Goal: Task Accomplishment & Management: Use online tool/utility

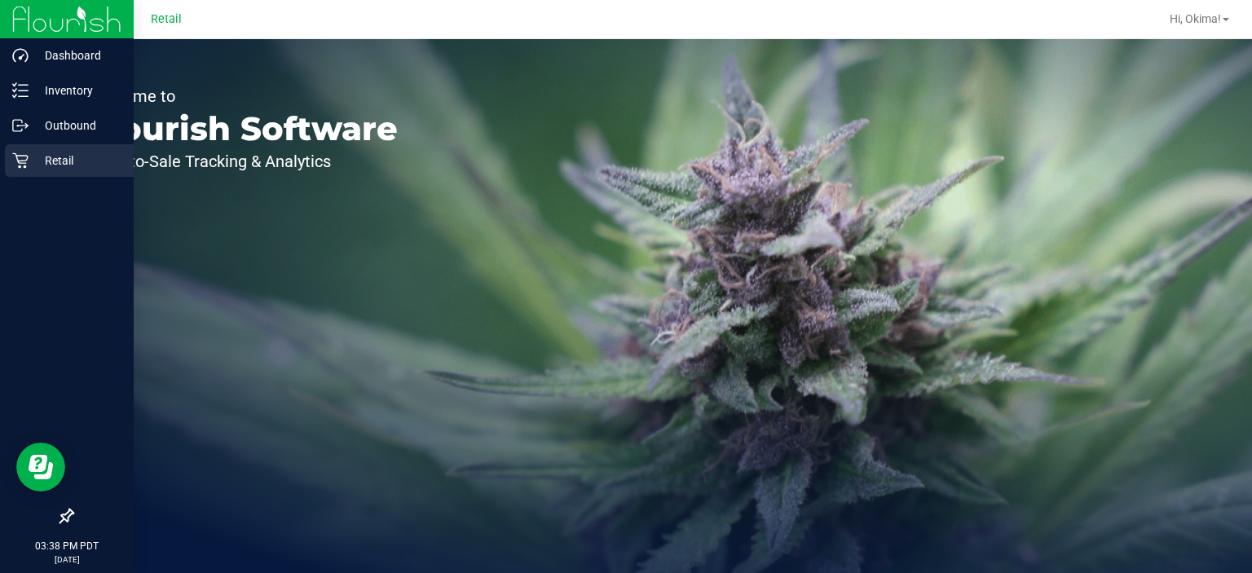
click at [24, 174] on div "Retail" at bounding box center [69, 160] width 129 height 33
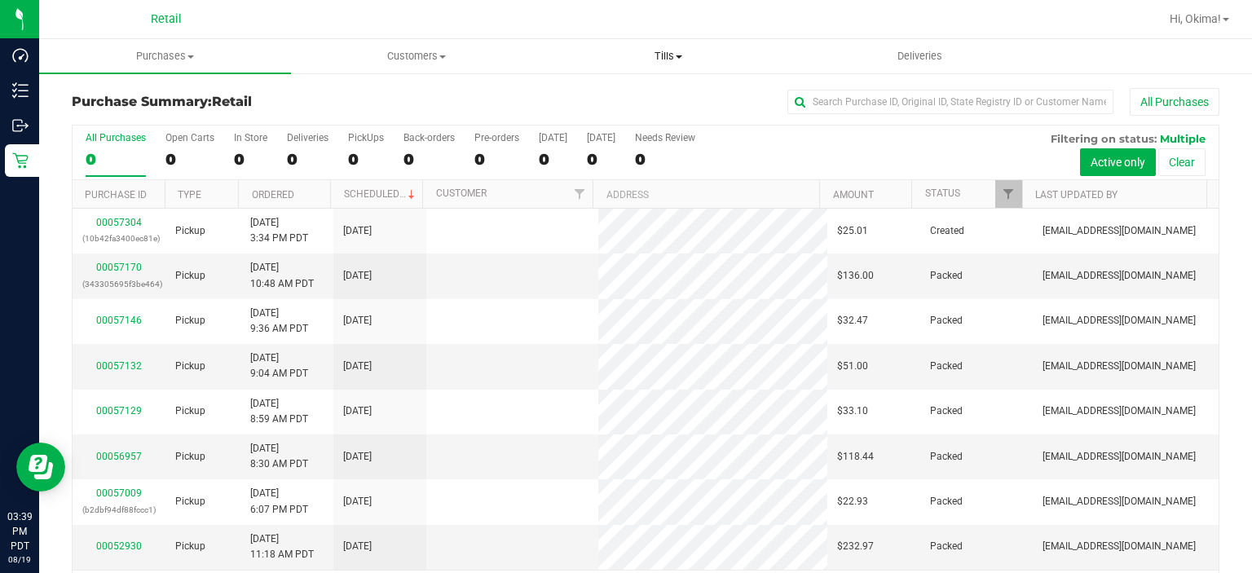
click at [679, 52] on span "Tills" at bounding box center [668, 56] width 250 height 15
click at [598, 103] on span "Manage tills" at bounding box center [597, 98] width 110 height 14
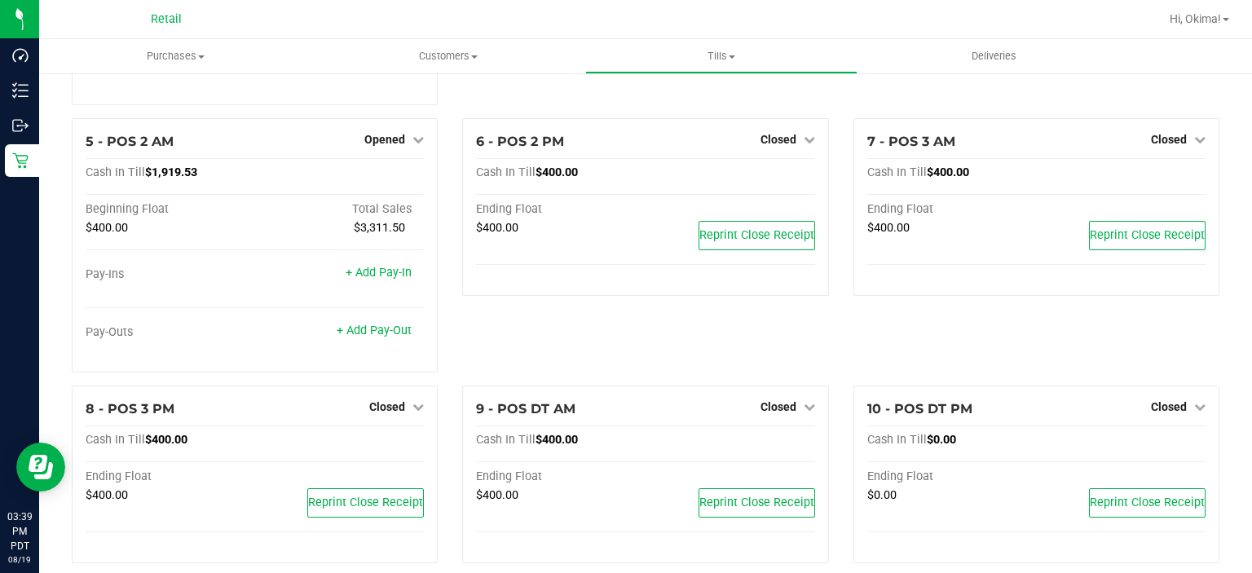
scroll to position [298, 0]
click at [394, 407] on span "Closed" at bounding box center [387, 404] width 36 height 13
click at [421, 439] on div "Open Till" at bounding box center [387, 439] width 121 height 20
click at [388, 444] on link "Open Till" at bounding box center [386, 438] width 43 height 13
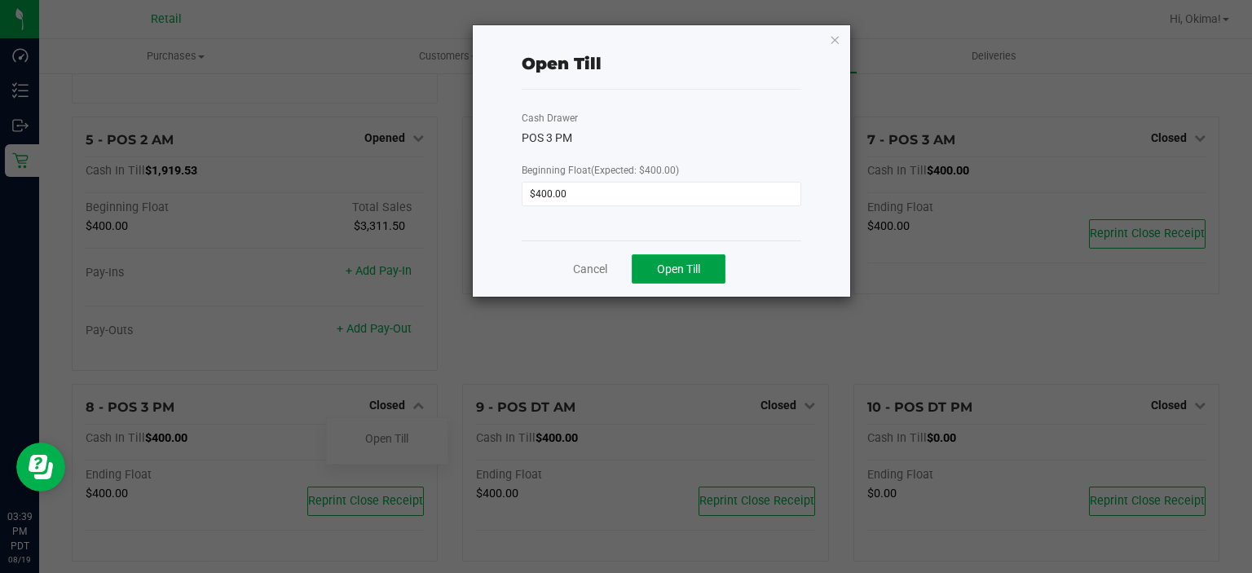
click at [697, 262] on span "Open Till" at bounding box center [678, 268] width 43 height 13
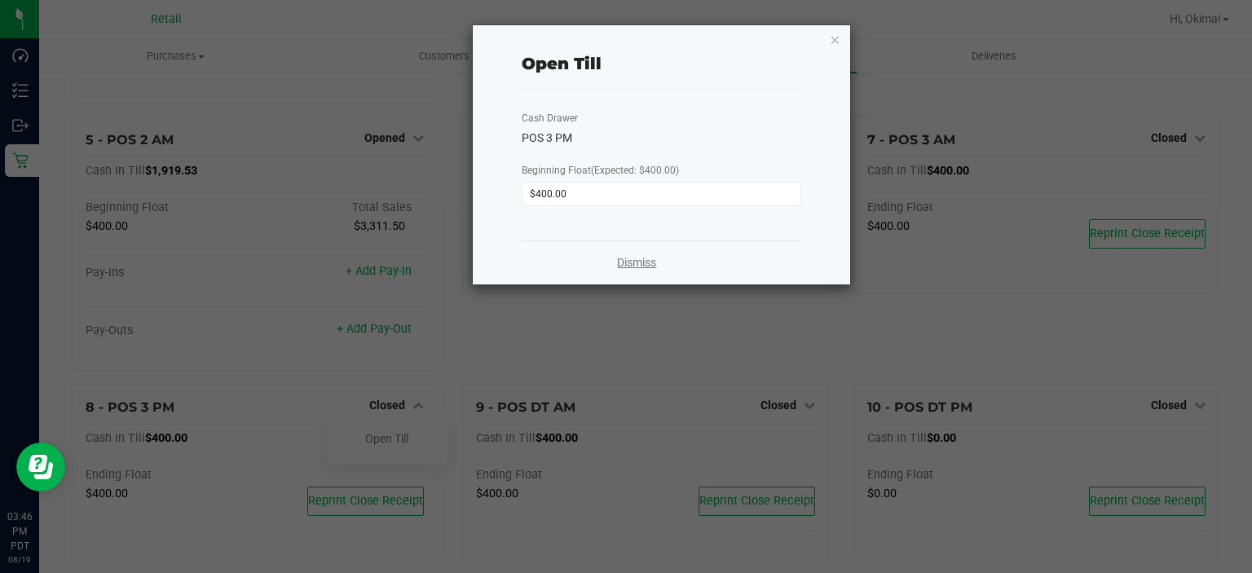
click at [642, 264] on link "Dismiss" at bounding box center [636, 262] width 39 height 17
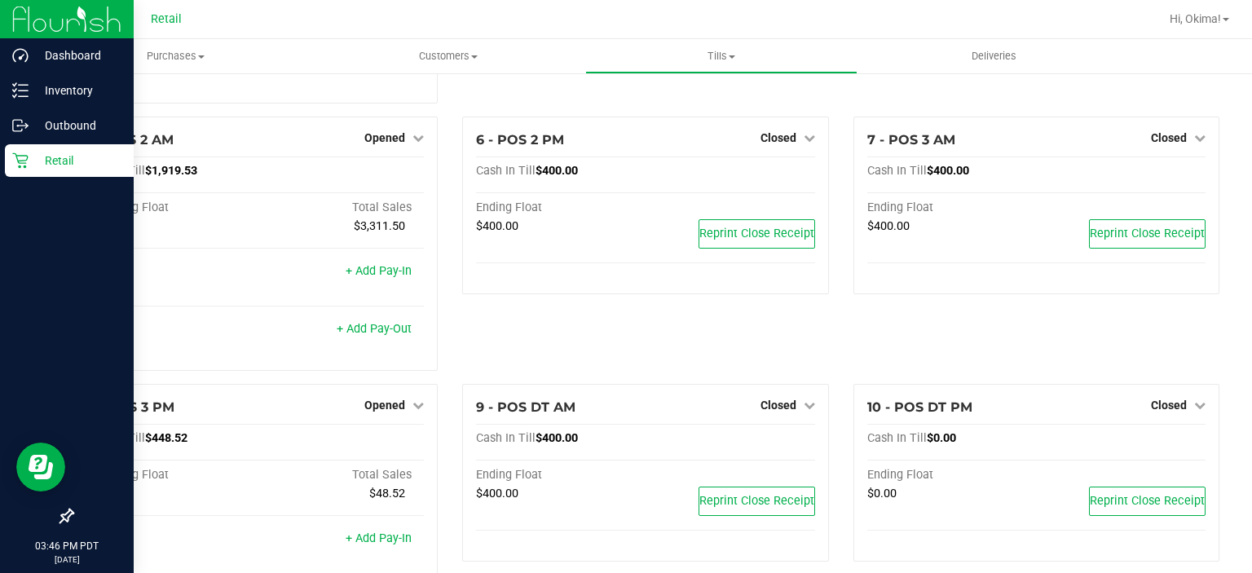
click at [29, 165] on p "Retail" at bounding box center [78, 161] width 98 height 20
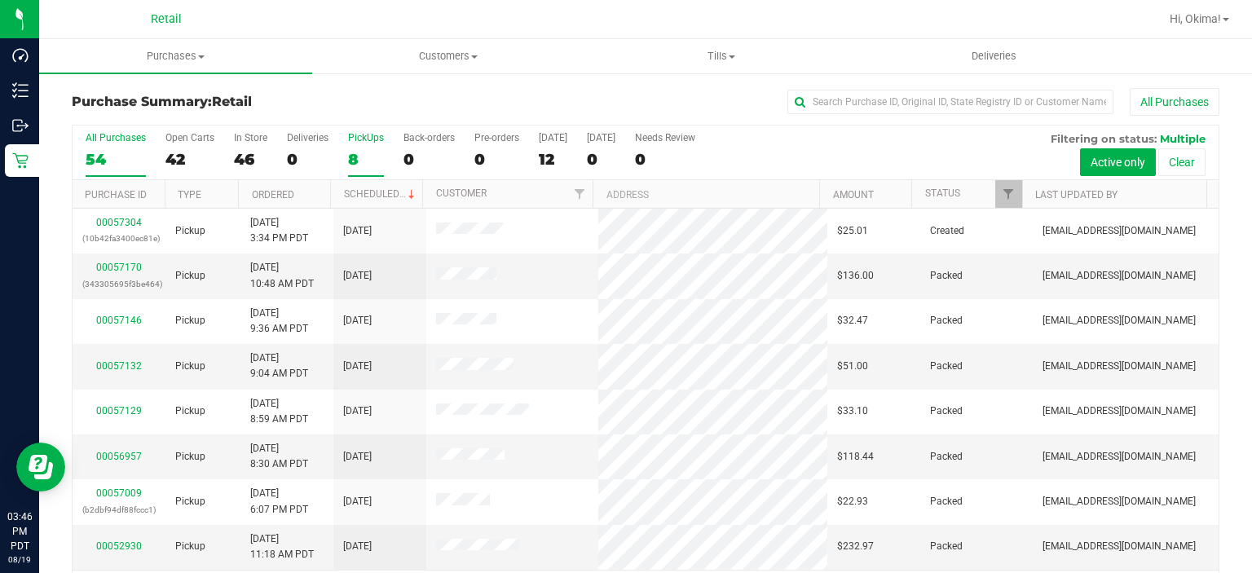
click at [362, 147] on label "PickUps 8" at bounding box center [366, 154] width 36 height 45
click at [0, 0] on input "PickUps 8" at bounding box center [0, 0] width 0 height 0
click at [276, 197] on link "Ordered" at bounding box center [273, 194] width 42 height 11
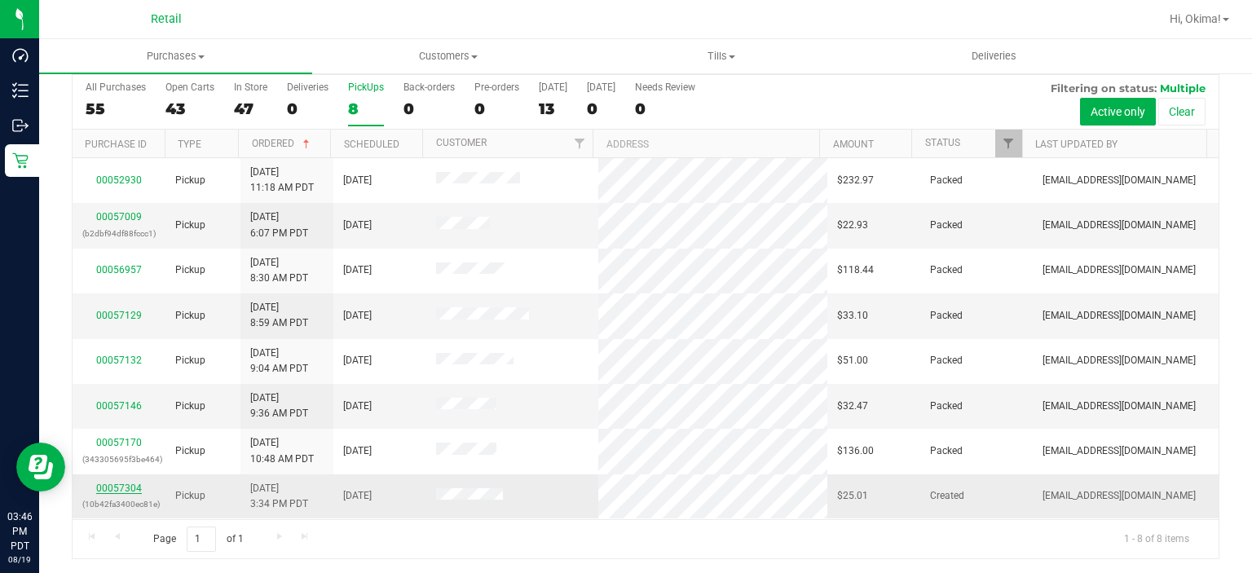
click at [136, 486] on link "00057304" at bounding box center [119, 487] width 46 height 11
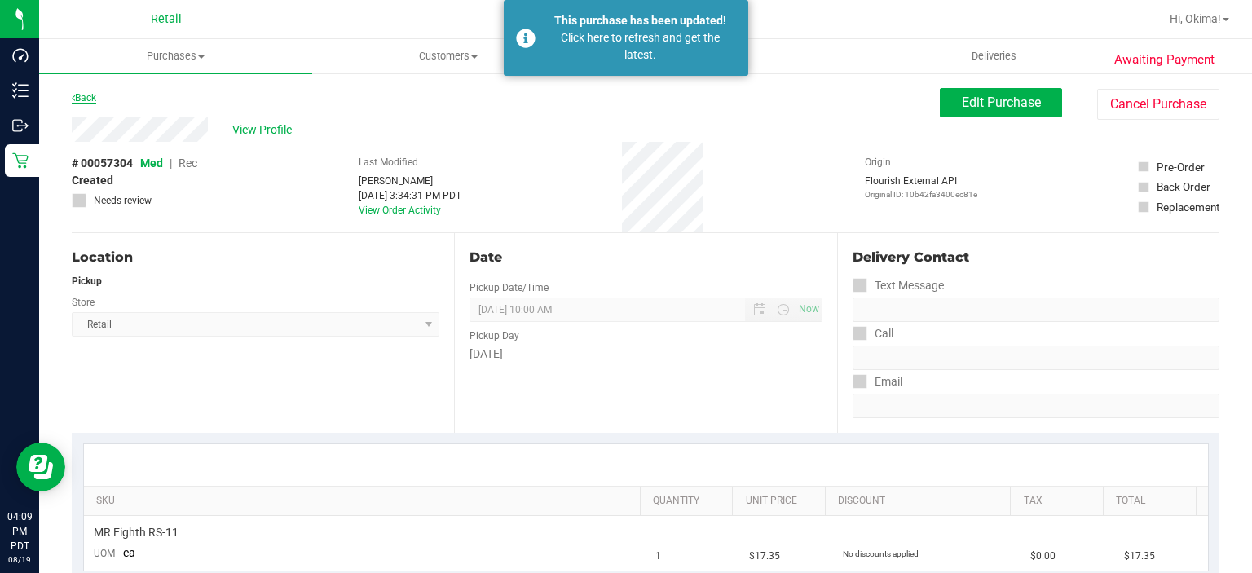
click at [79, 101] on link "Back" at bounding box center [84, 97] width 24 height 11
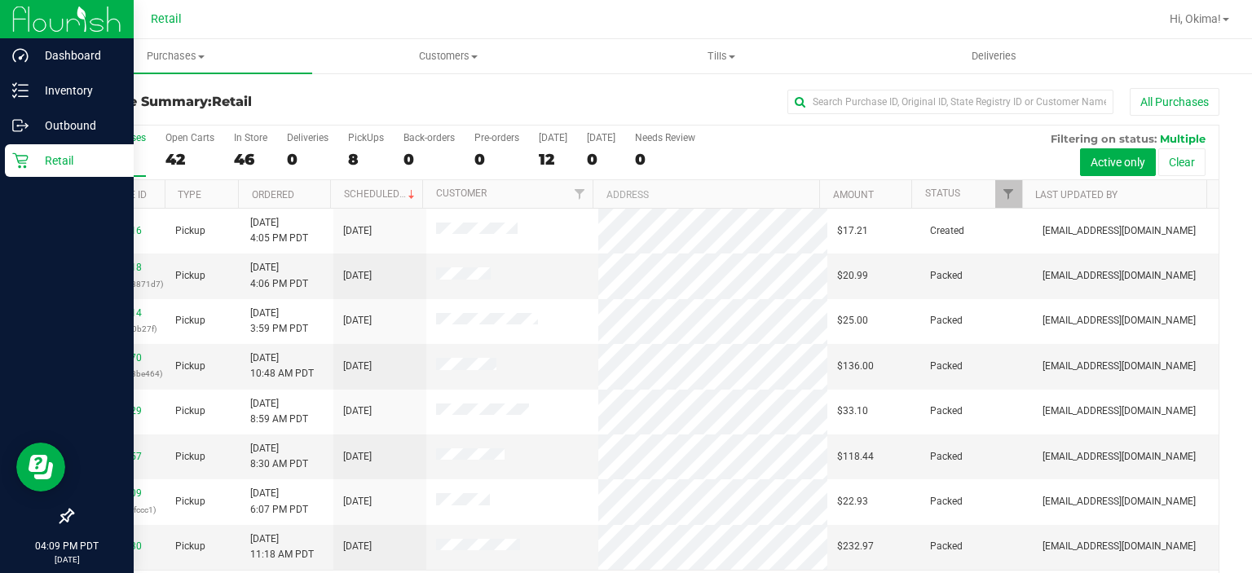
click at [24, 178] on link "Retail" at bounding box center [67, 161] width 134 height 35
click at [68, 163] on p "Retail" at bounding box center [78, 161] width 98 height 20
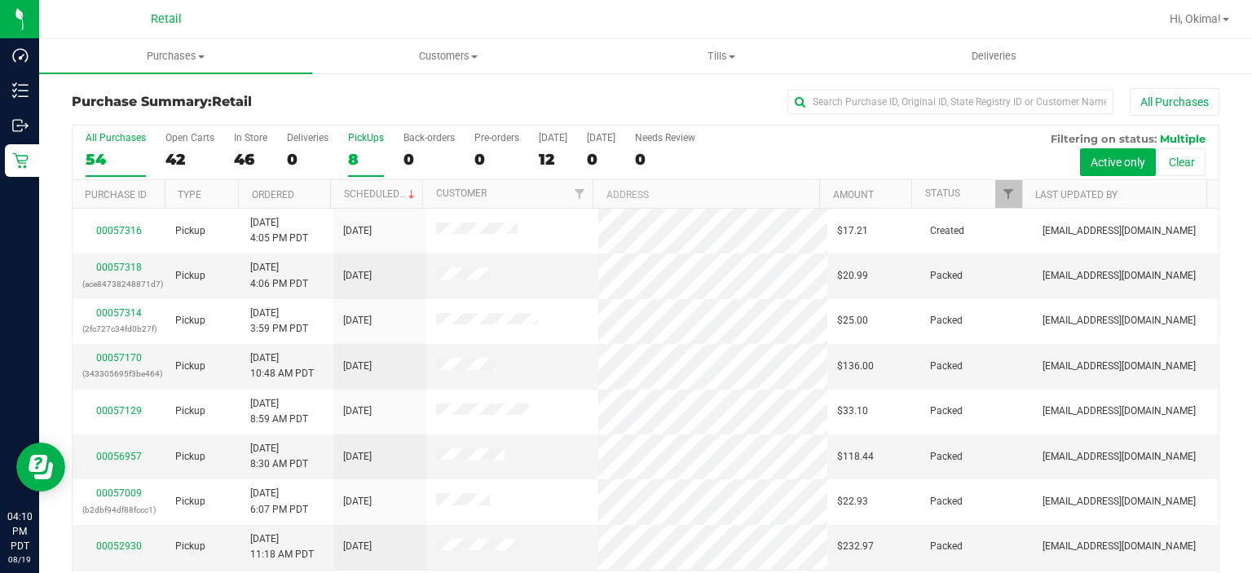
click at [367, 151] on div "8" at bounding box center [366, 159] width 36 height 19
click at [0, 0] on input "PickUps 8" at bounding box center [0, 0] width 0 height 0
click at [185, 153] on div "43" at bounding box center [189, 159] width 49 height 19
click at [0, 0] on input "Open Carts 43" at bounding box center [0, 0] width 0 height 0
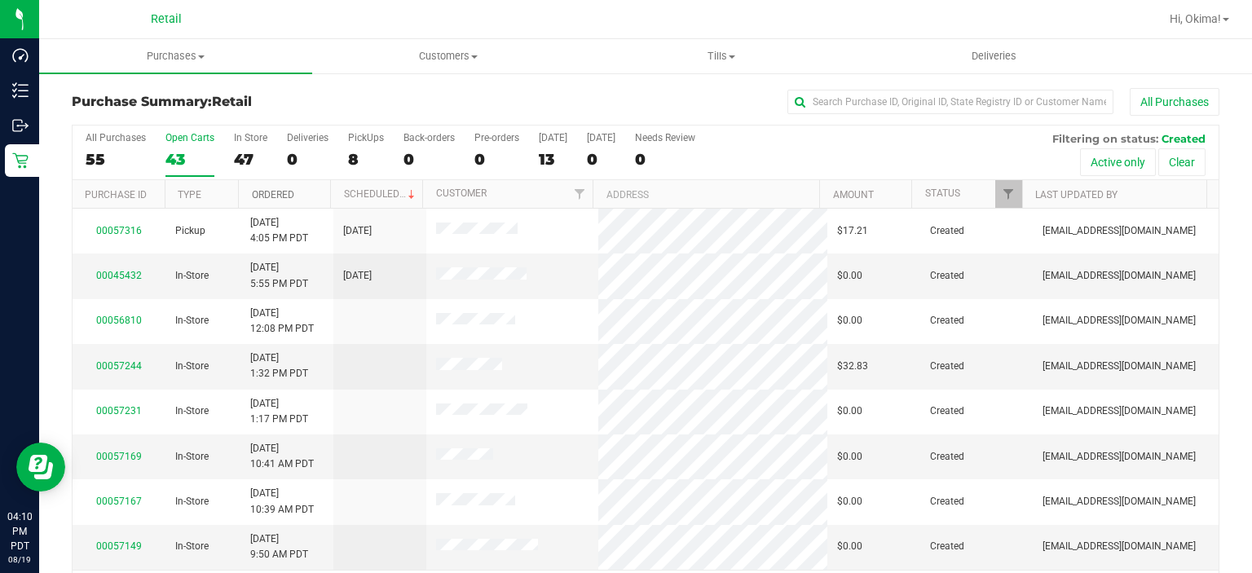
click at [288, 192] on link "Ordered" at bounding box center [273, 194] width 42 height 11
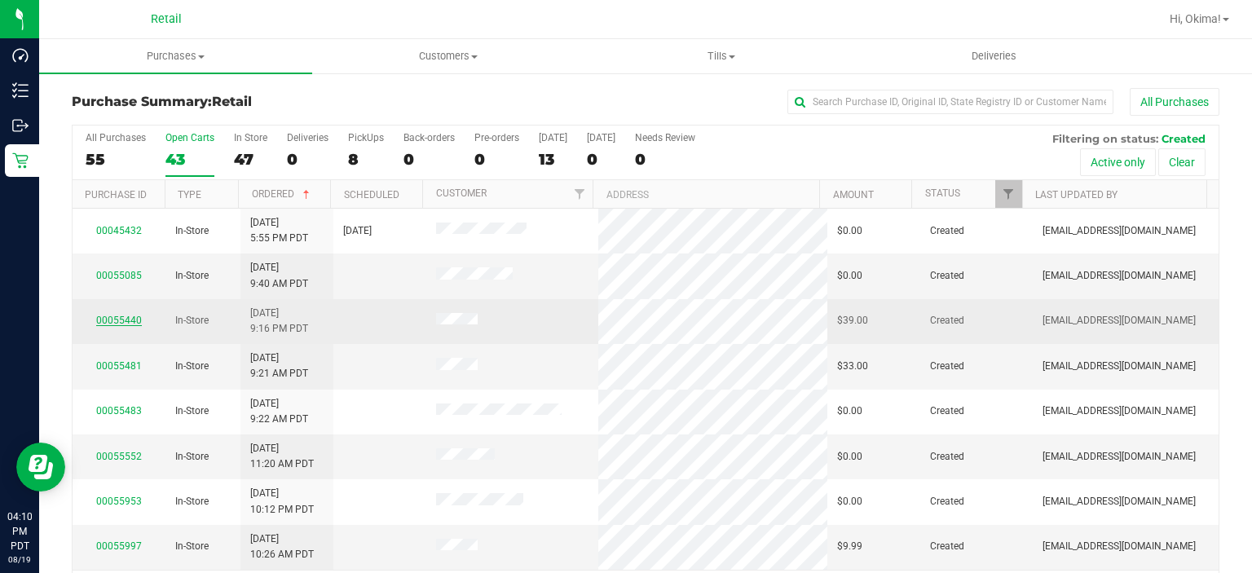
click at [110, 317] on link "00055440" at bounding box center [119, 320] width 46 height 11
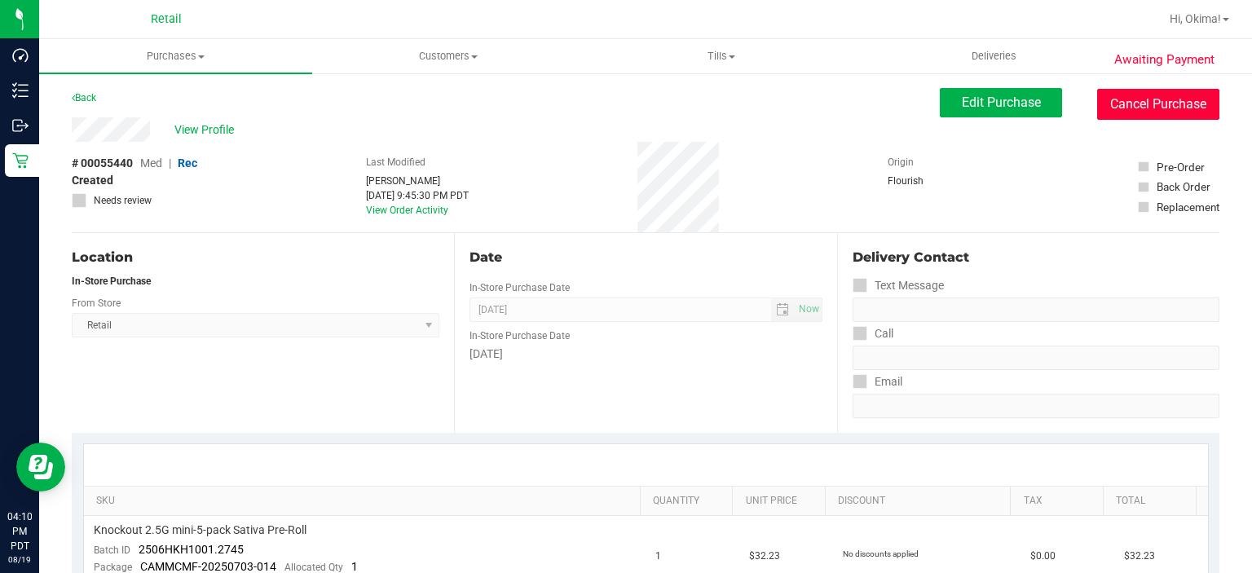
click at [1155, 104] on button "Cancel Purchase" at bounding box center [1158, 104] width 122 height 31
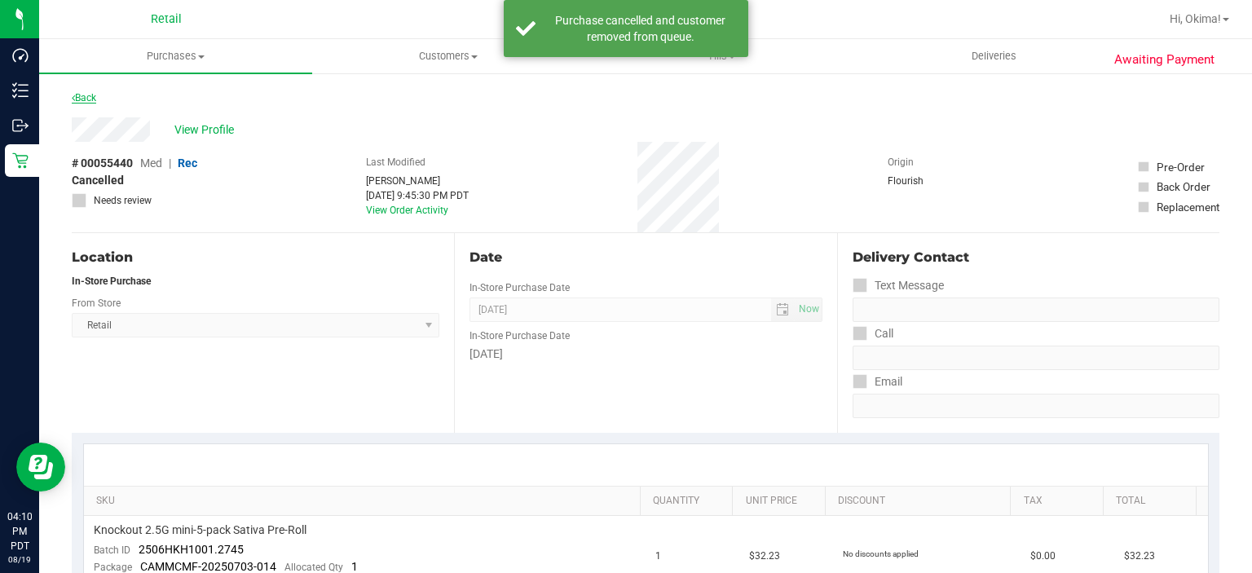
click at [73, 97] on icon at bounding box center [73, 98] width 3 height 10
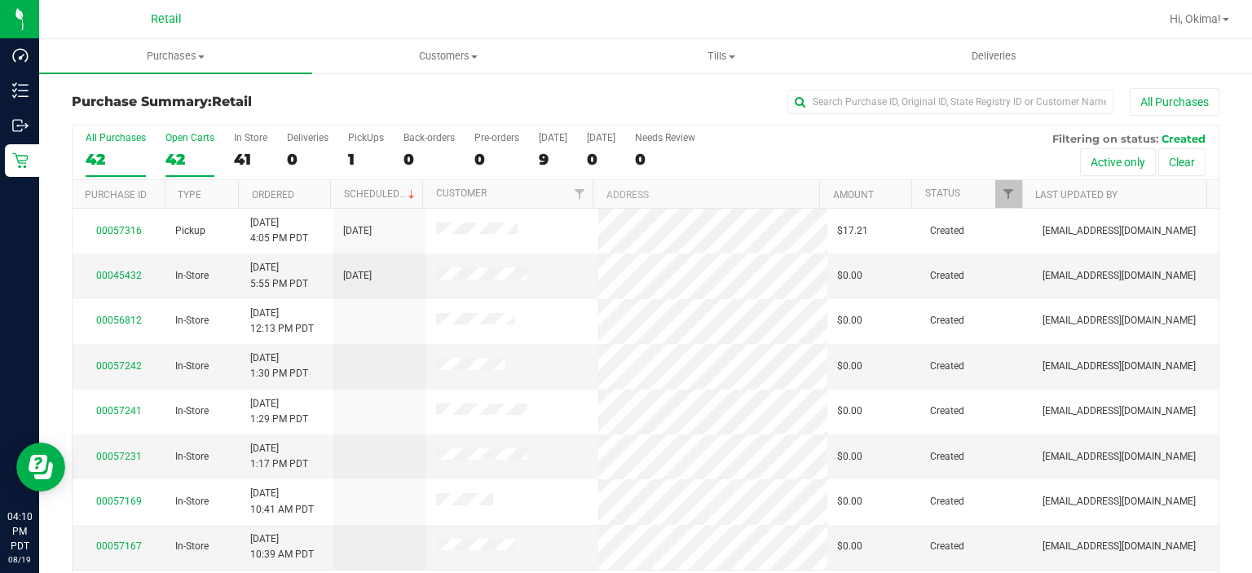
click at [169, 152] on div "42" at bounding box center [189, 159] width 49 height 19
click at [0, 0] on input "Open Carts 42" at bounding box center [0, 0] width 0 height 0
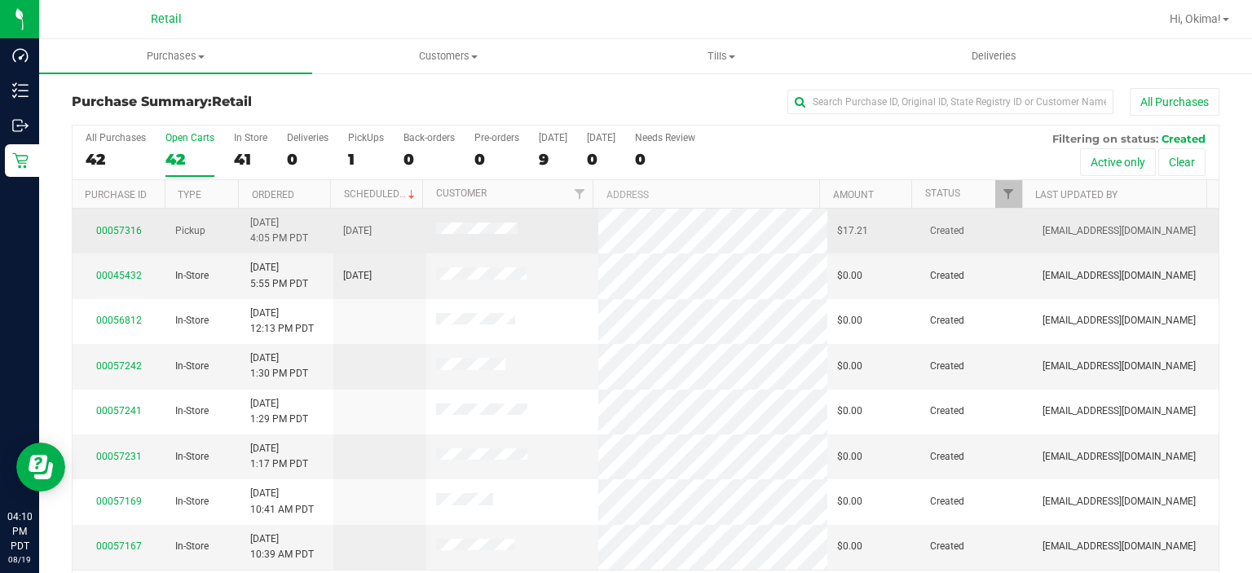
click at [303, 210] on td "[DATE] 4:05 PM PDT" at bounding box center [286, 231] width 93 height 45
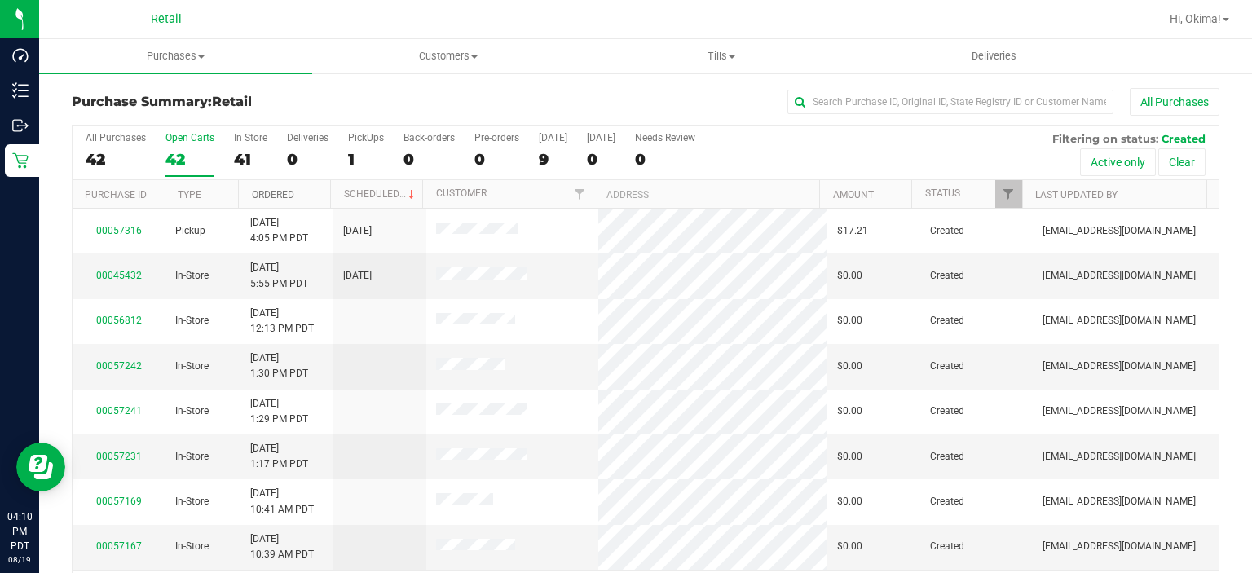
click at [290, 192] on link "Ordered" at bounding box center [273, 194] width 42 height 11
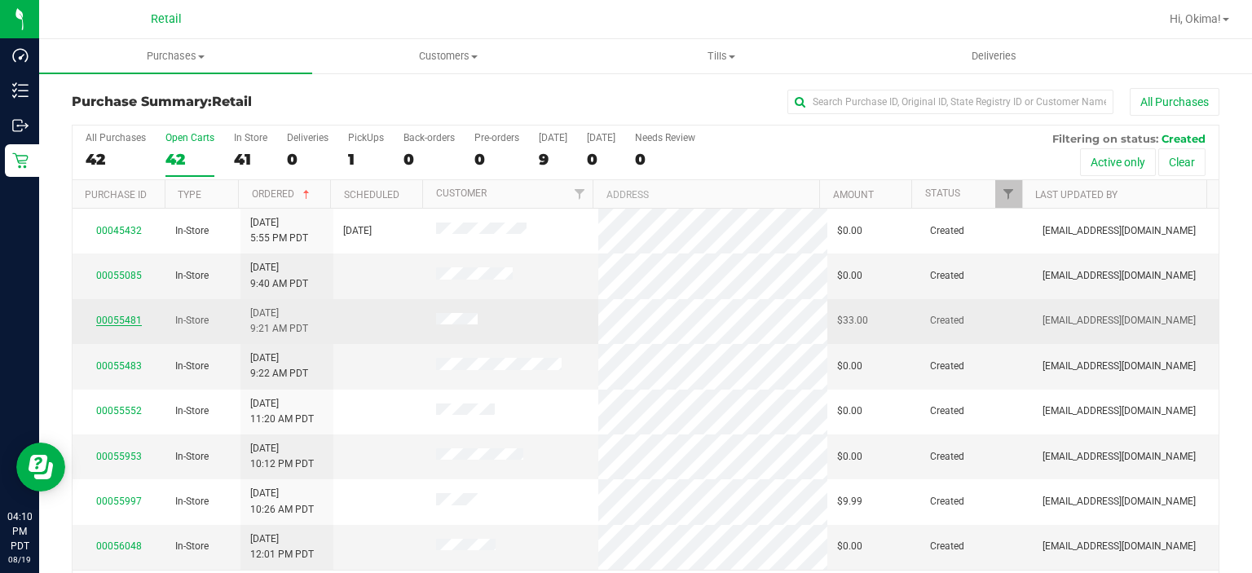
click at [123, 319] on link "00055481" at bounding box center [119, 320] width 46 height 11
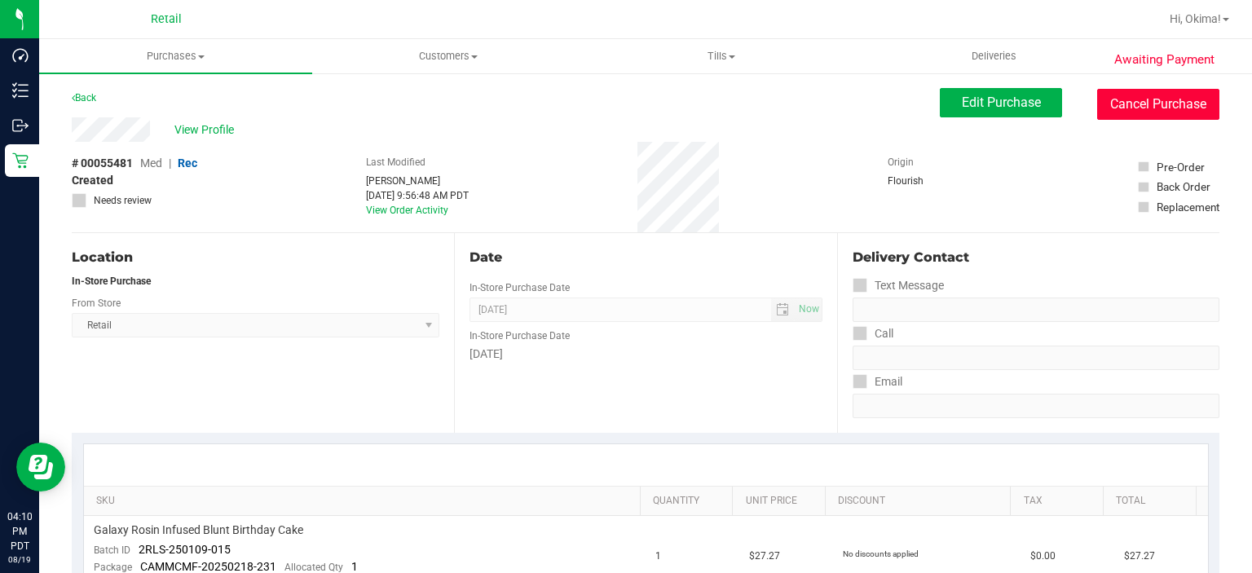
click at [1167, 114] on button "Cancel Purchase" at bounding box center [1158, 104] width 122 height 31
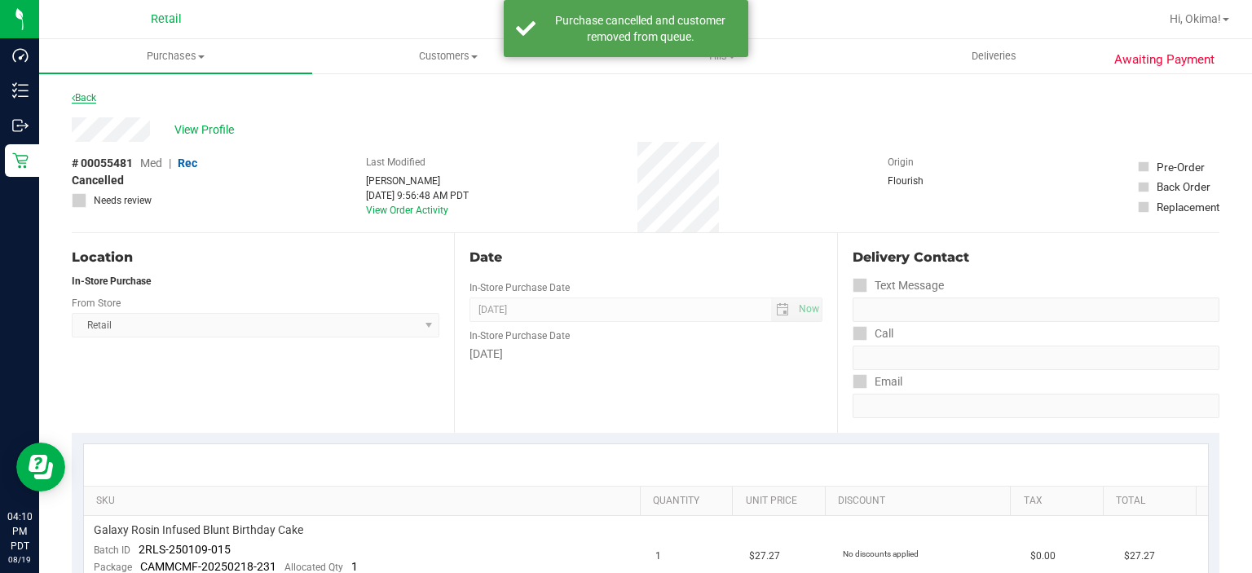
click at [87, 97] on link "Back" at bounding box center [84, 97] width 24 height 11
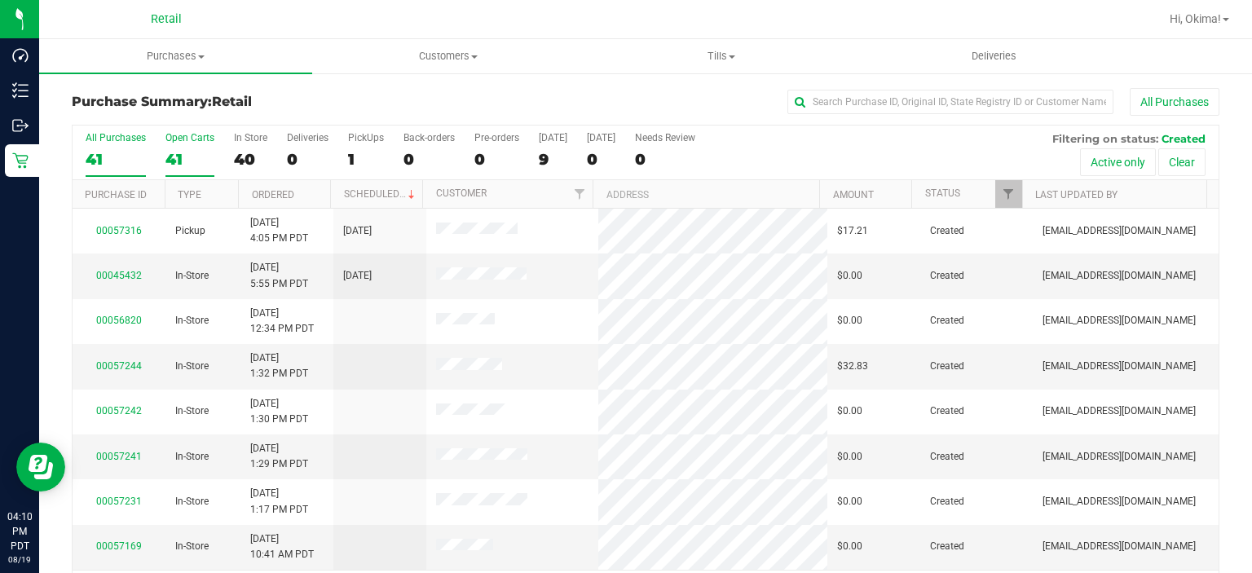
click at [179, 153] on div "41" at bounding box center [189, 159] width 49 height 19
click at [0, 0] on input "Open Carts 41" at bounding box center [0, 0] width 0 height 0
click at [287, 192] on link "Ordered" at bounding box center [273, 194] width 42 height 11
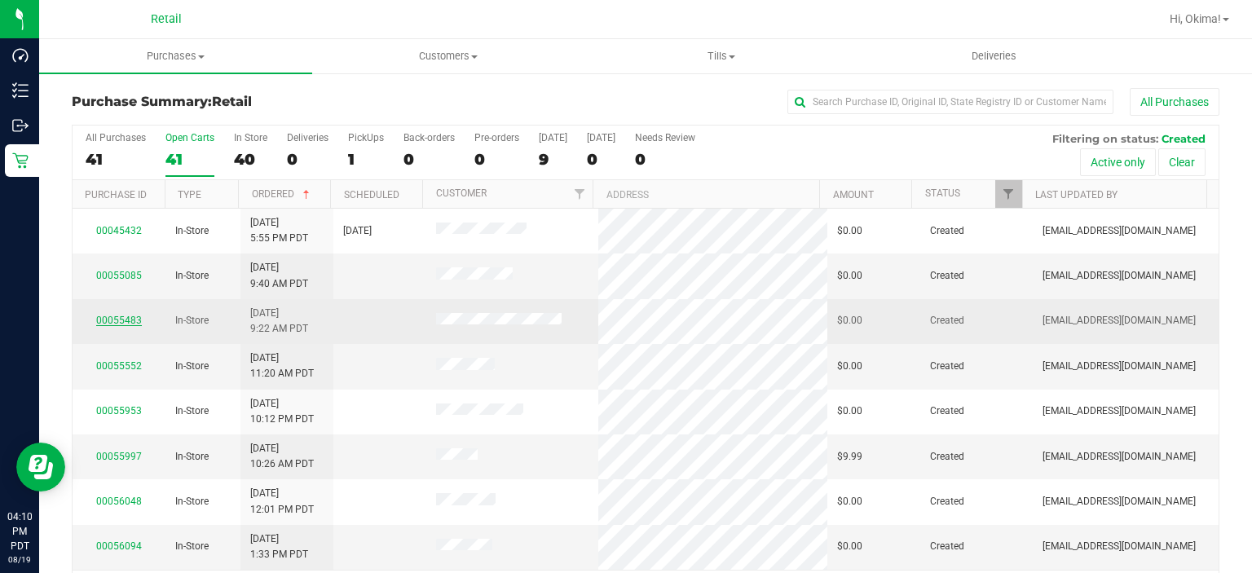
click at [118, 323] on link "00055483" at bounding box center [119, 320] width 46 height 11
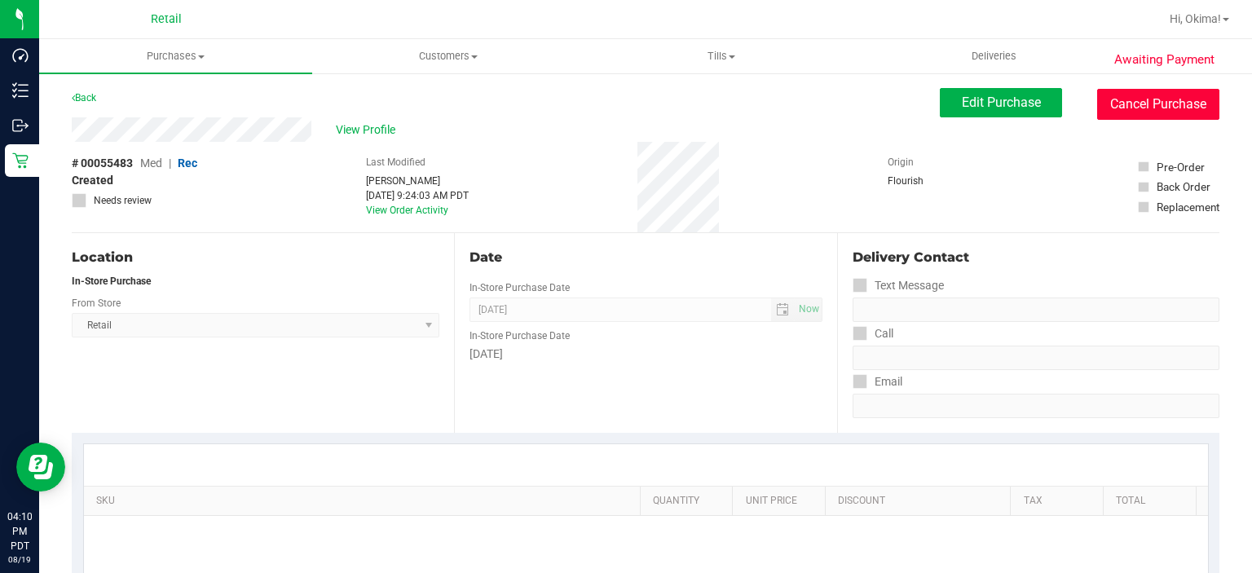
click at [1177, 102] on button "Cancel Purchase" at bounding box center [1158, 104] width 122 height 31
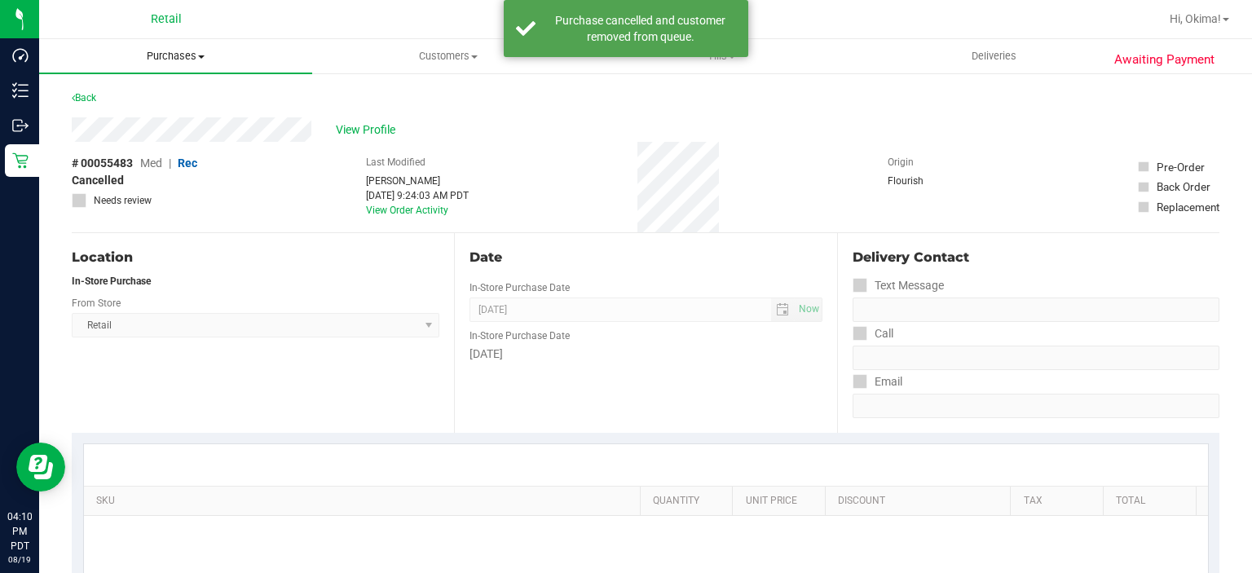
click at [83, 69] on uib-tab-heading "Purchases Summary of purchases Fulfillment All purchases" at bounding box center [175, 56] width 273 height 34
click at [301, 348] on div "Location In-Store Purchase From Store Retail Select Store Retail" at bounding box center [263, 333] width 382 height 200
click at [84, 98] on link "Back" at bounding box center [84, 97] width 24 height 11
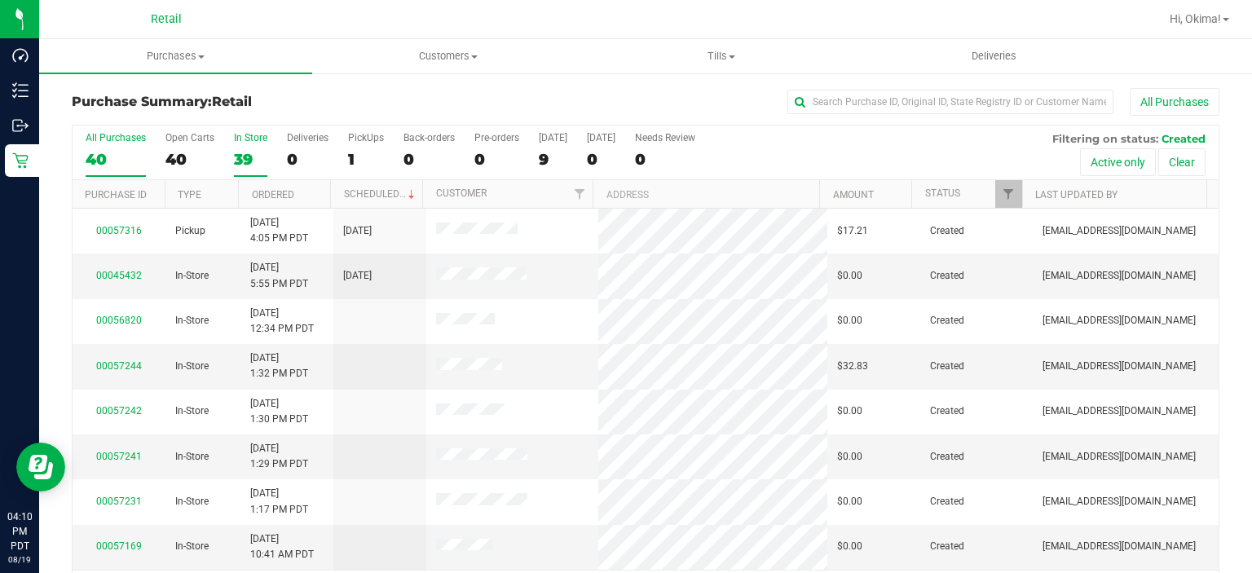
click at [244, 142] on div "In Store" at bounding box center [250, 137] width 33 height 11
click at [0, 0] on input "In Store 39" at bounding box center [0, 0] width 0 height 0
click at [286, 192] on link "Ordered" at bounding box center [273, 194] width 42 height 11
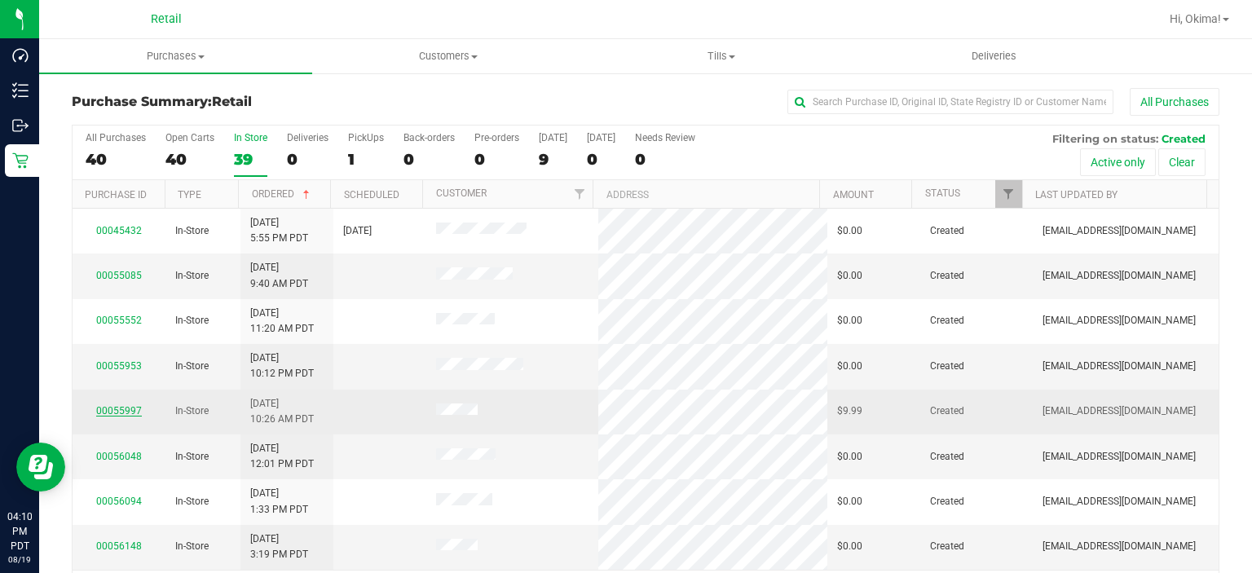
click at [125, 411] on link "00055997" at bounding box center [119, 410] width 46 height 11
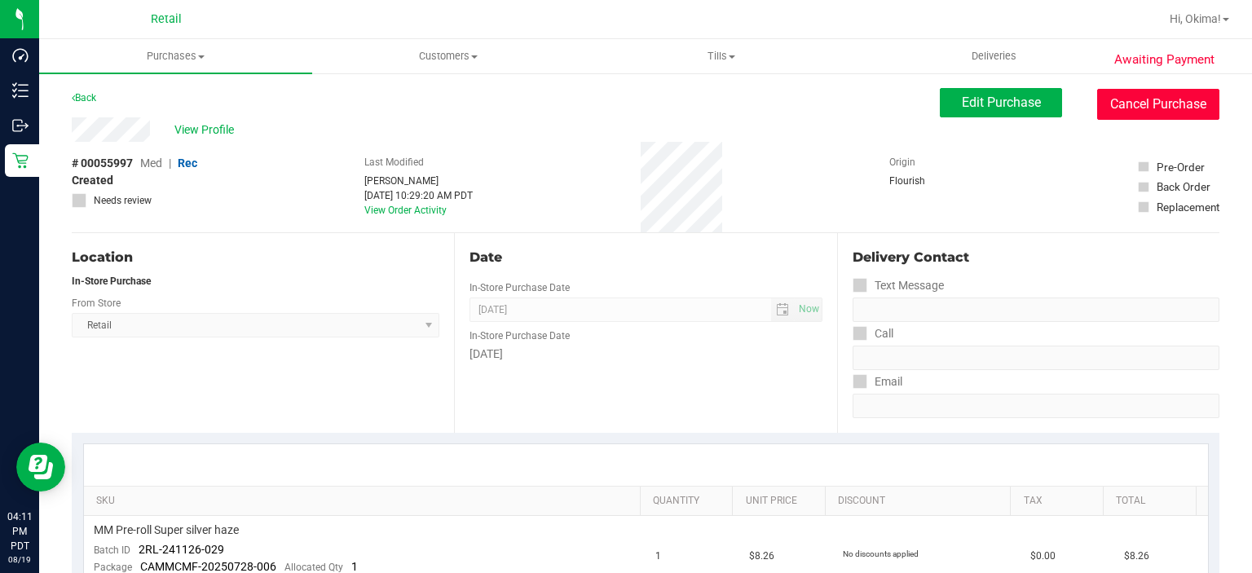
click at [1173, 104] on button "Cancel Purchase" at bounding box center [1158, 104] width 122 height 31
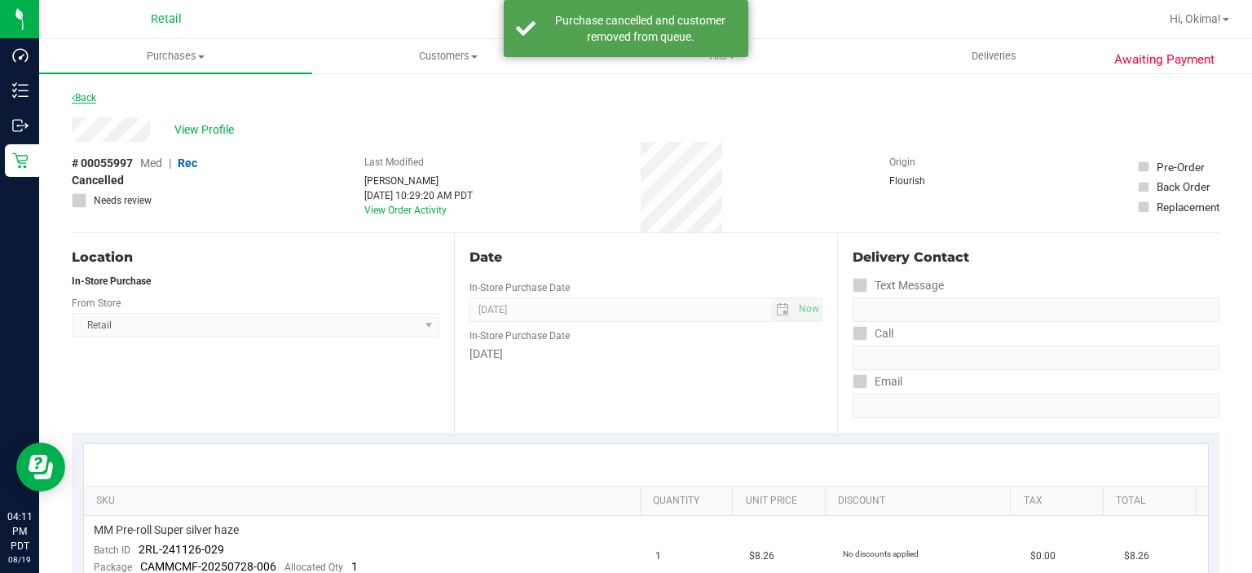
click at [73, 98] on icon at bounding box center [73, 98] width 3 height 10
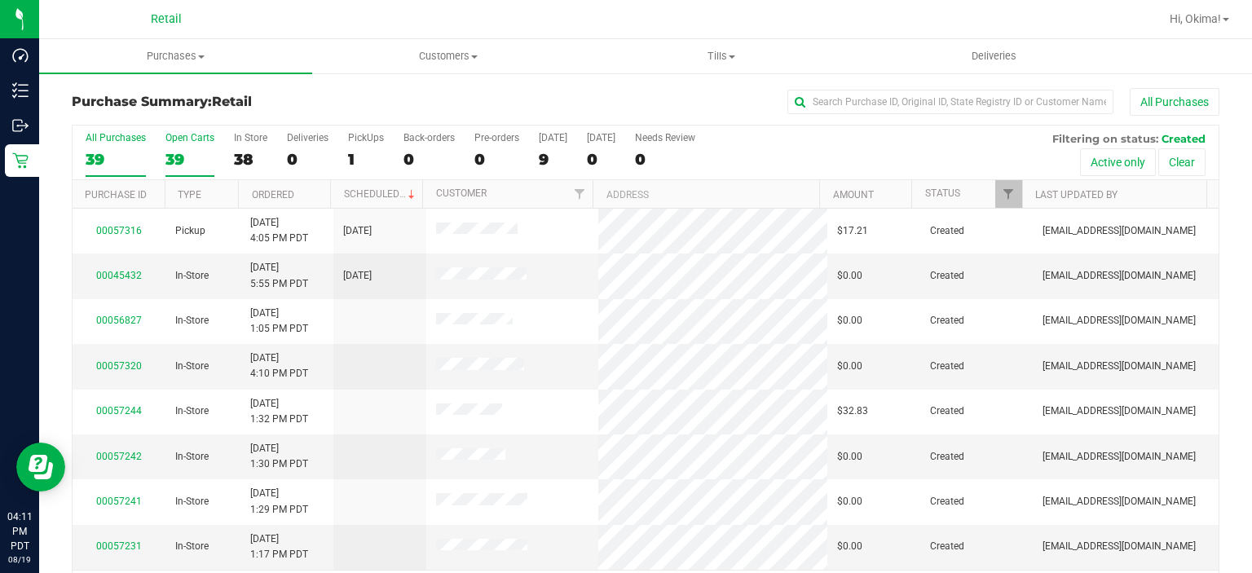
click at [169, 159] on div "39" at bounding box center [189, 159] width 49 height 19
click at [0, 0] on input "Open Carts 39" at bounding box center [0, 0] width 0 height 0
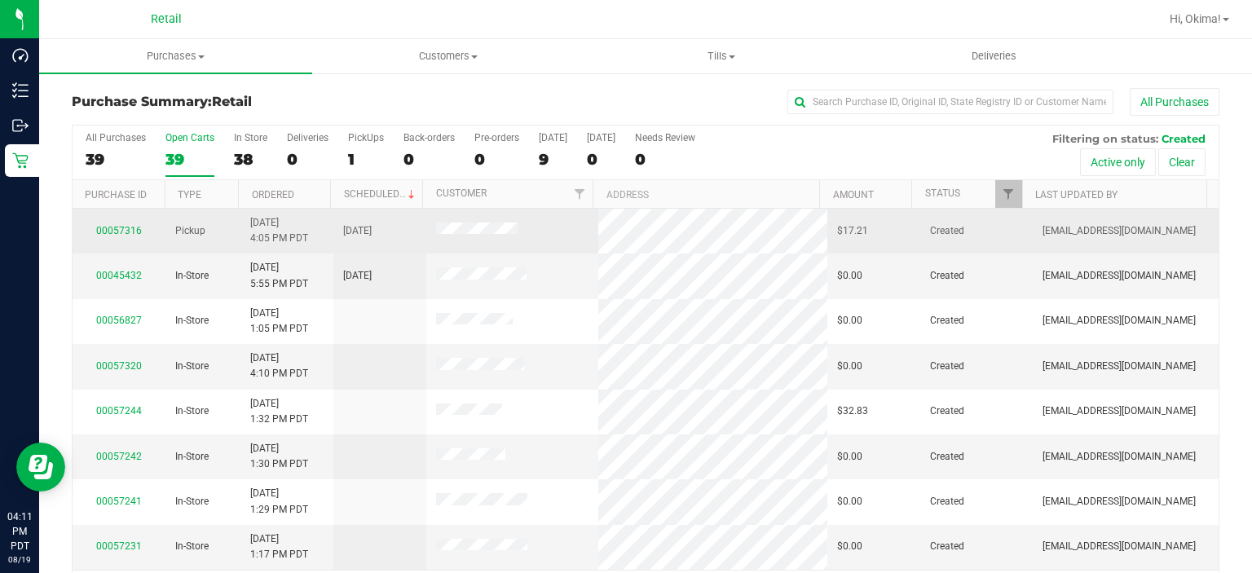
click at [300, 210] on td "[DATE] 4:05 PM PDT" at bounding box center [286, 231] width 93 height 45
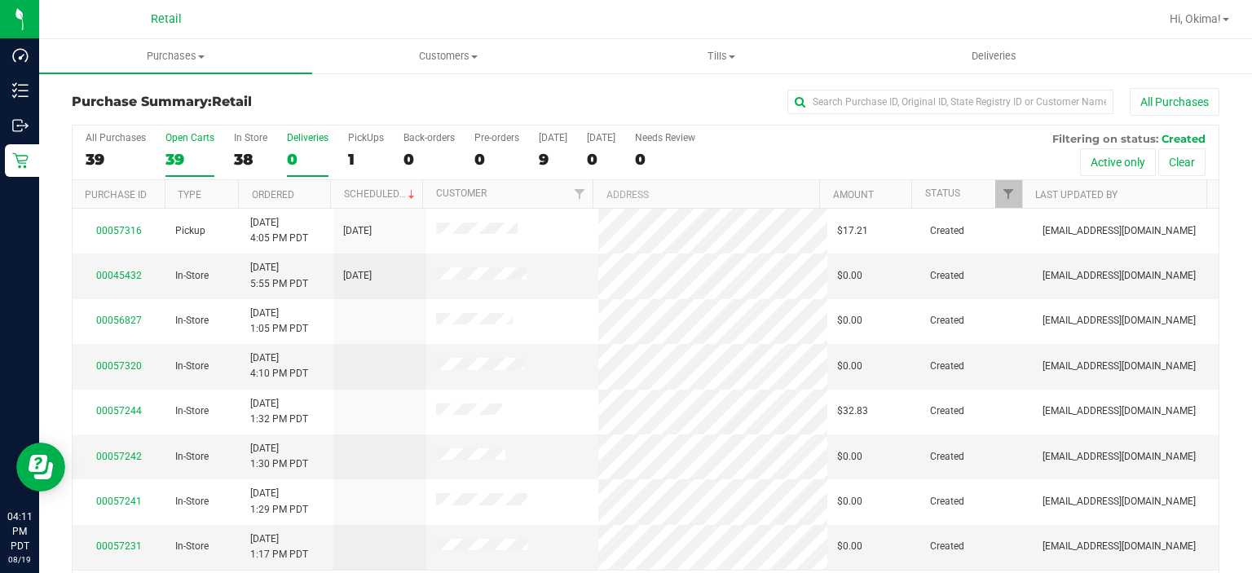
click at [297, 170] on label "Deliveries 0" at bounding box center [308, 154] width 42 height 45
click at [0, 0] on input "Deliveries 0" at bounding box center [0, 0] width 0 height 0
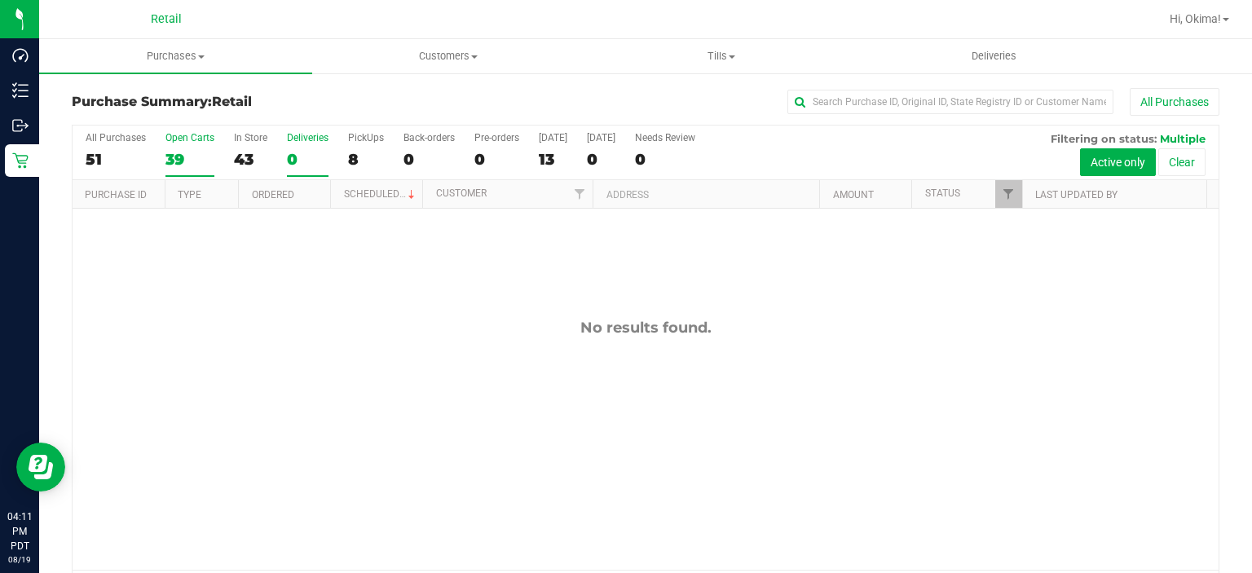
click at [184, 157] on div "39" at bounding box center [189, 159] width 49 height 19
click at [0, 0] on input "Open Carts 39" at bounding box center [0, 0] width 0 height 0
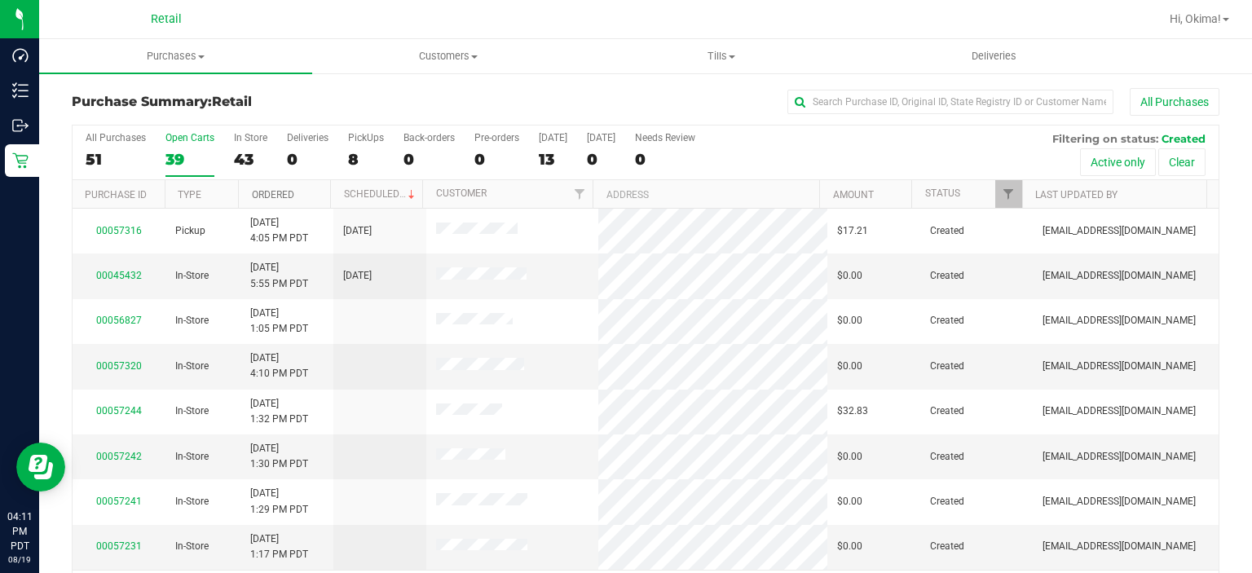
click at [287, 193] on link "Ordered" at bounding box center [273, 194] width 42 height 11
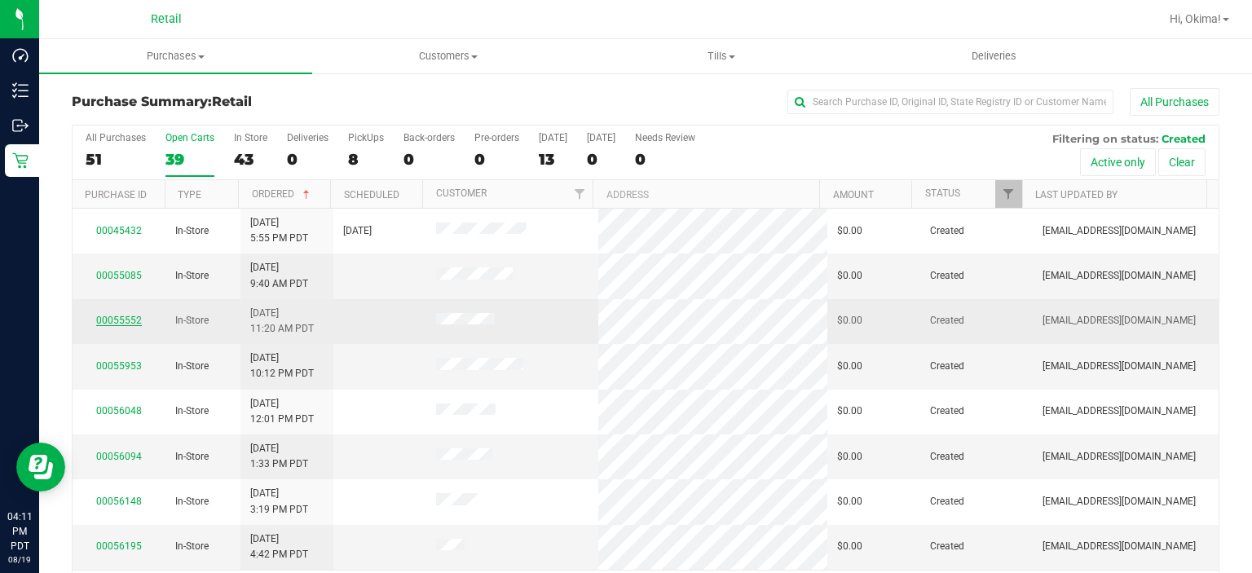
click at [112, 317] on link "00055552" at bounding box center [119, 320] width 46 height 11
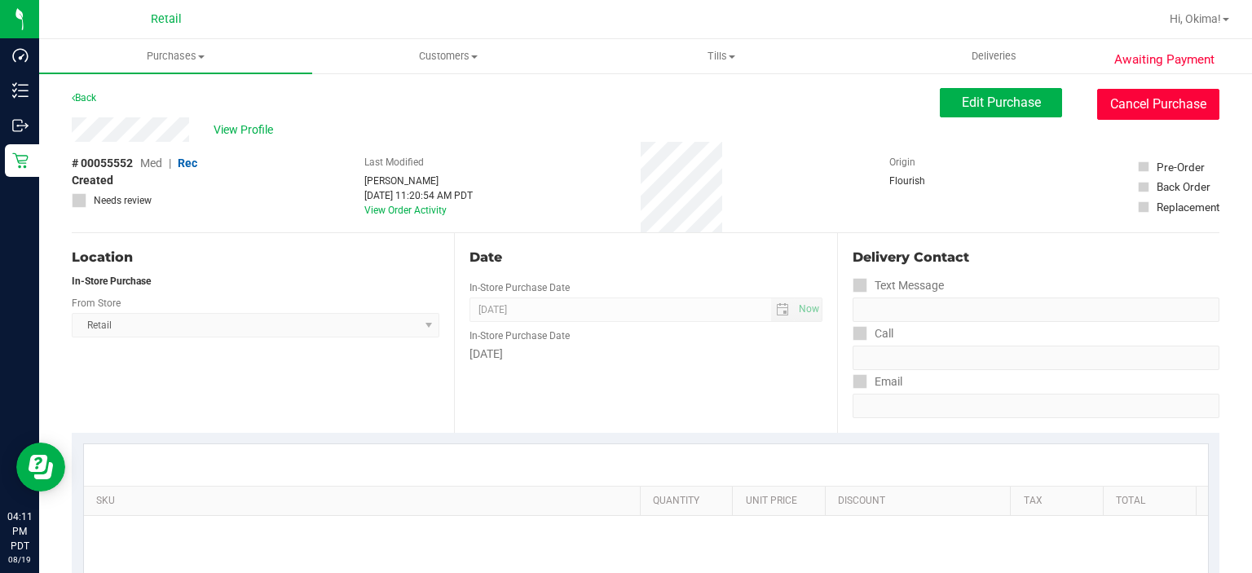
click at [1168, 100] on button "Cancel Purchase" at bounding box center [1158, 104] width 122 height 31
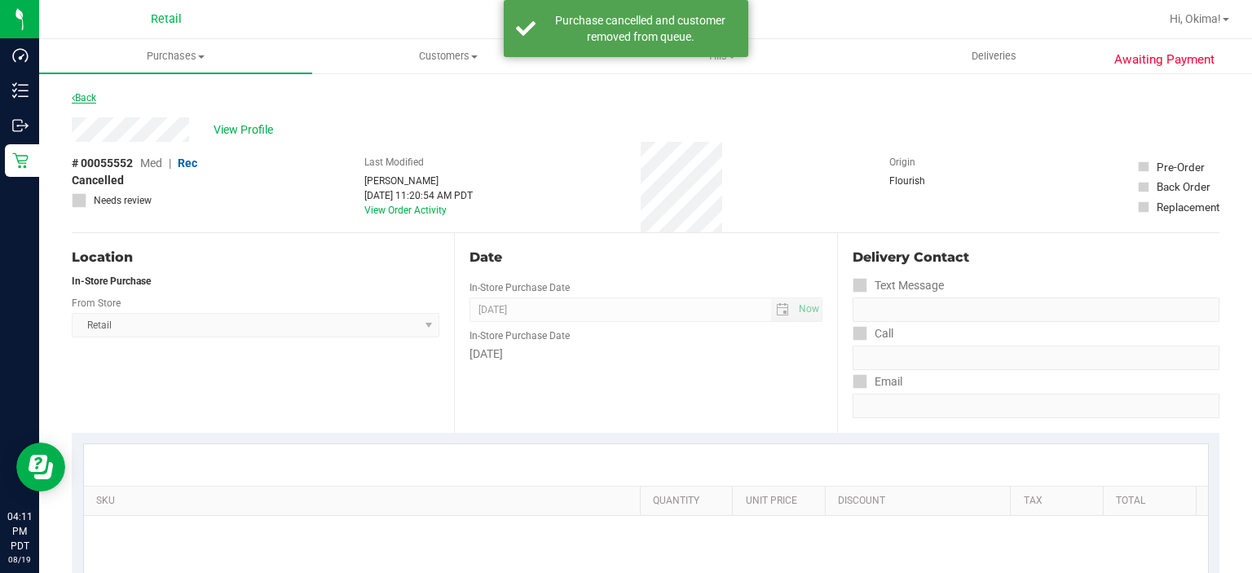
click at [73, 101] on icon at bounding box center [73, 98] width 3 height 10
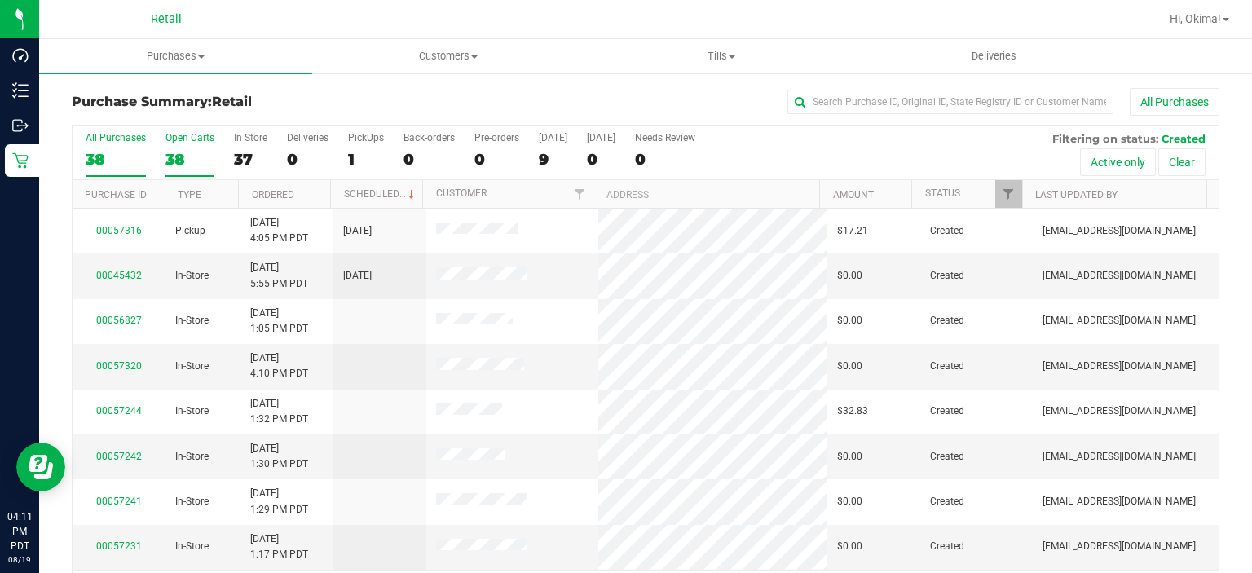
click at [183, 155] on div "38" at bounding box center [189, 159] width 49 height 19
click at [0, 0] on input "Open Carts 38" at bounding box center [0, 0] width 0 height 0
click at [292, 197] on link "Ordered" at bounding box center [273, 194] width 42 height 11
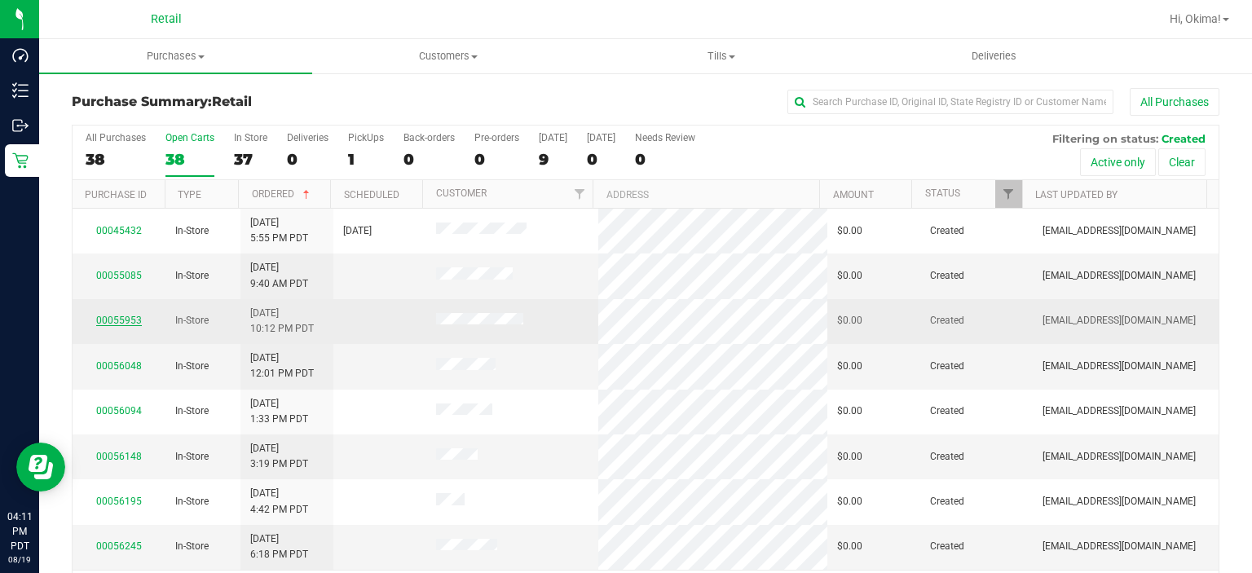
click at [132, 318] on link "00055953" at bounding box center [119, 320] width 46 height 11
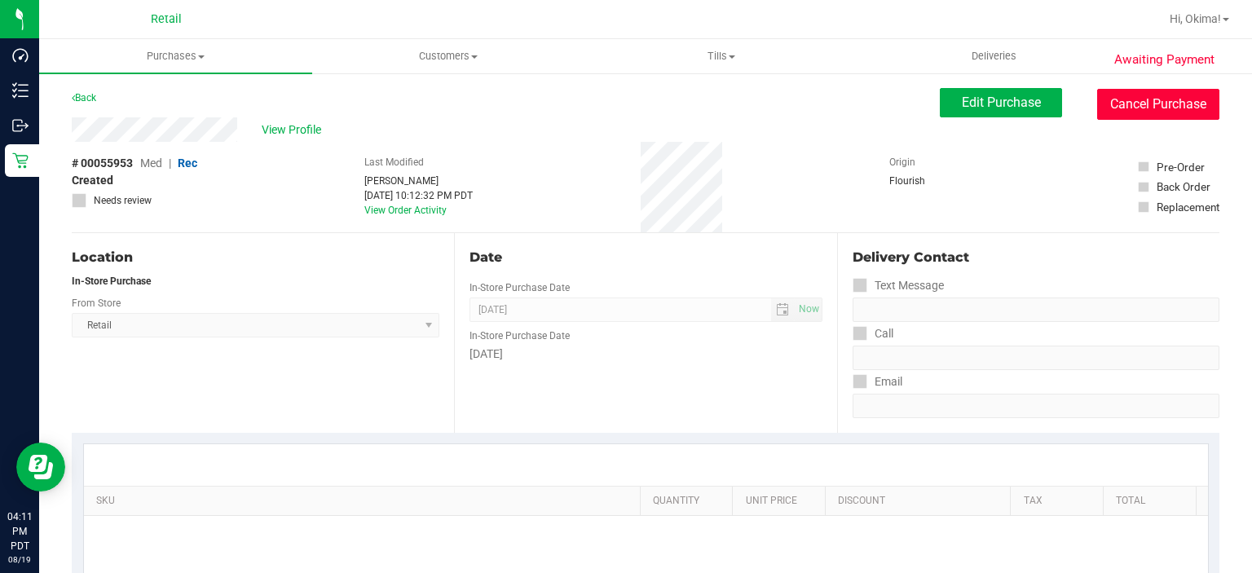
click at [1164, 103] on button "Cancel Purchase" at bounding box center [1158, 104] width 122 height 31
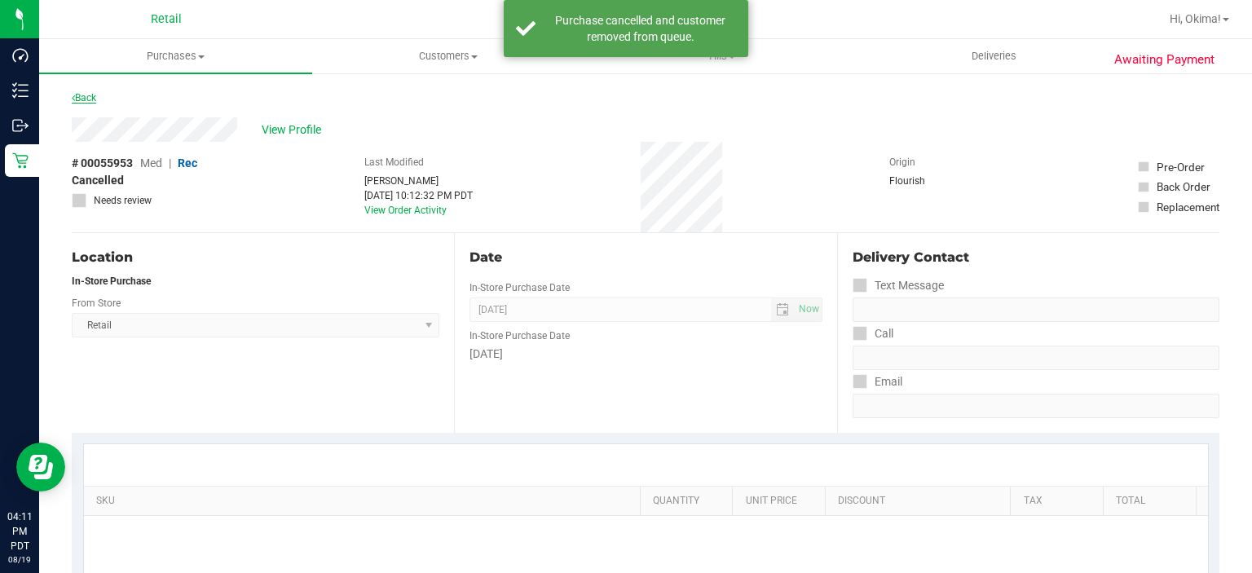
click at [90, 99] on link "Back" at bounding box center [84, 97] width 24 height 11
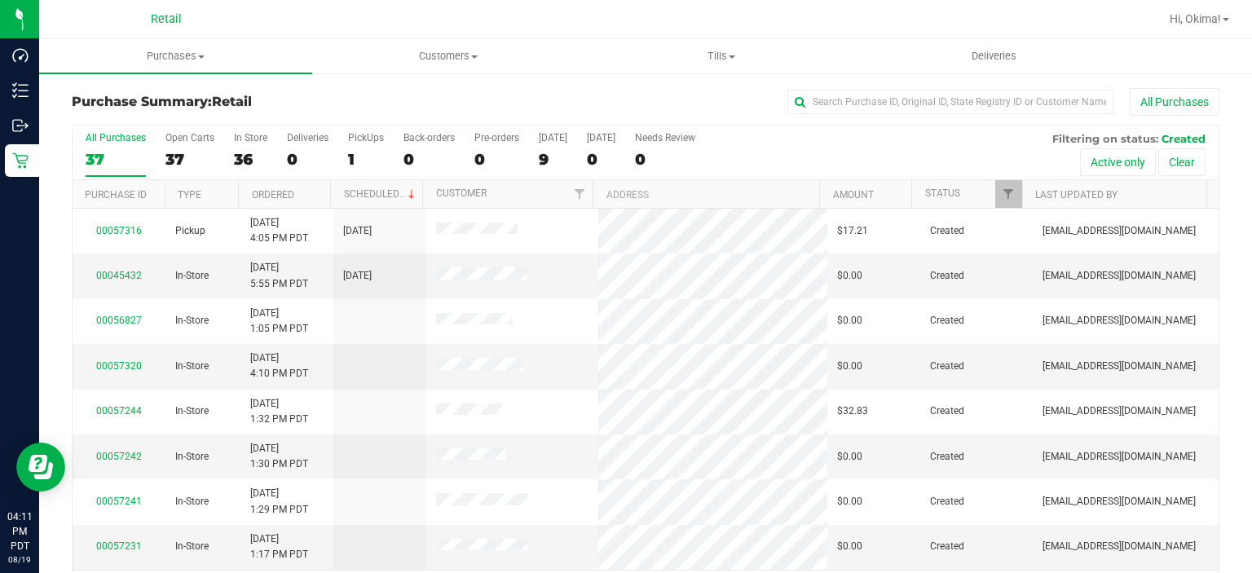
click at [56, 169] on div "Purchase Summary: Retail All Purchases All Purchases 37 Open Carts 37 In Store …" at bounding box center [645, 349] width 1212 height 554
click at [186, 156] on div "37" at bounding box center [189, 159] width 49 height 19
click at [0, 0] on input "Open Carts 37" at bounding box center [0, 0] width 0 height 0
click at [277, 198] on link "Ordered" at bounding box center [273, 194] width 42 height 11
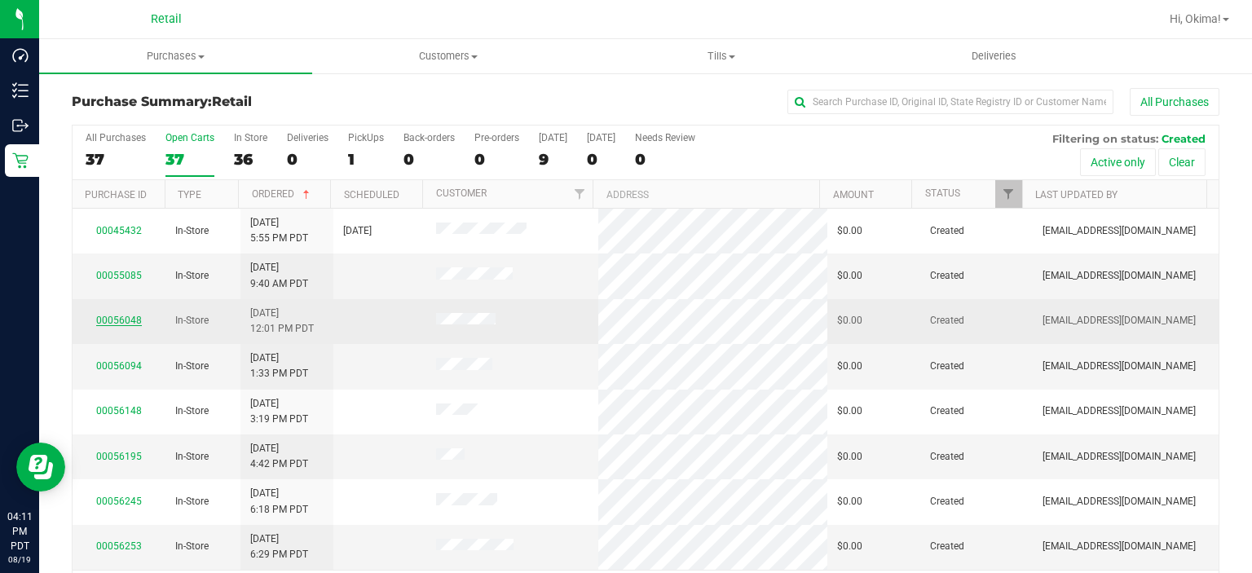
click at [132, 319] on link "00056048" at bounding box center [119, 320] width 46 height 11
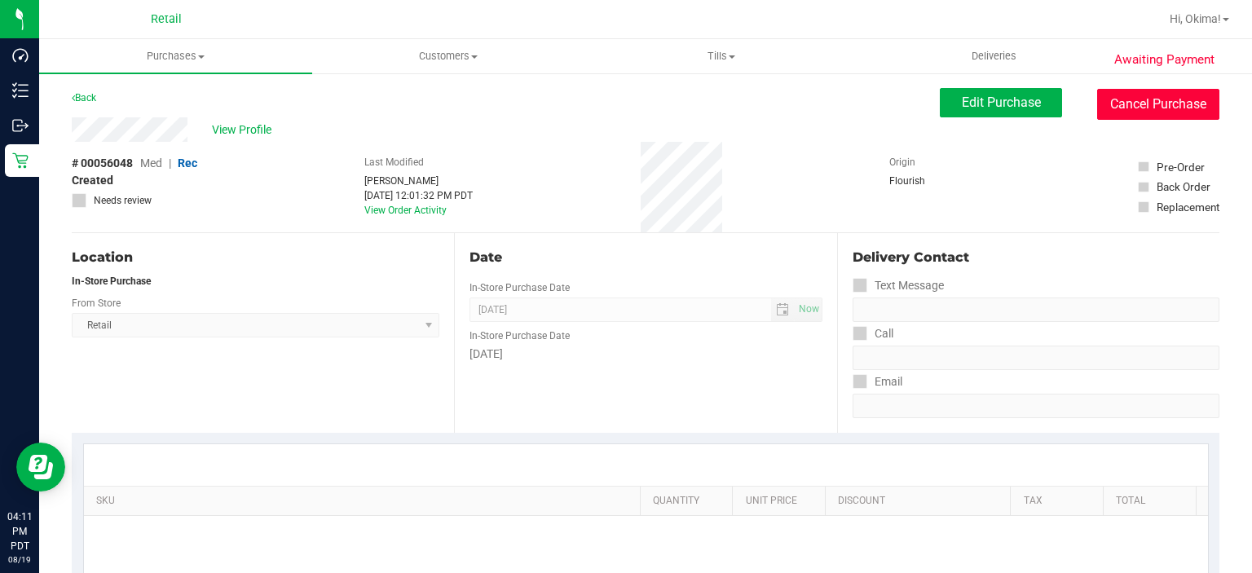
click at [1168, 112] on button "Cancel Purchase" at bounding box center [1158, 104] width 122 height 31
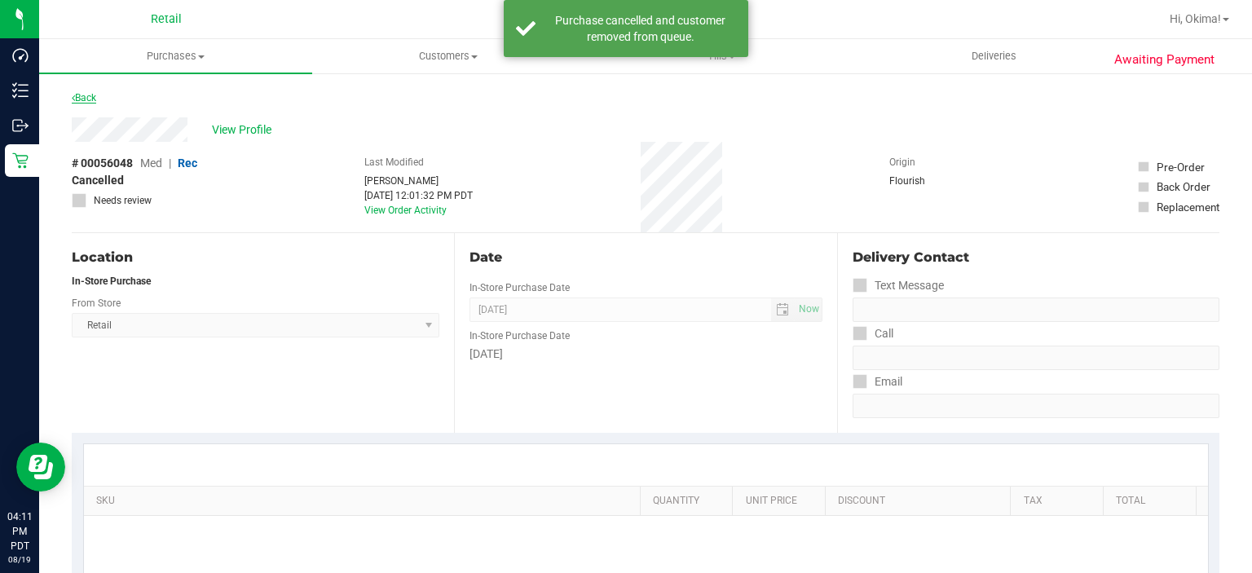
click at [87, 94] on link "Back" at bounding box center [84, 97] width 24 height 11
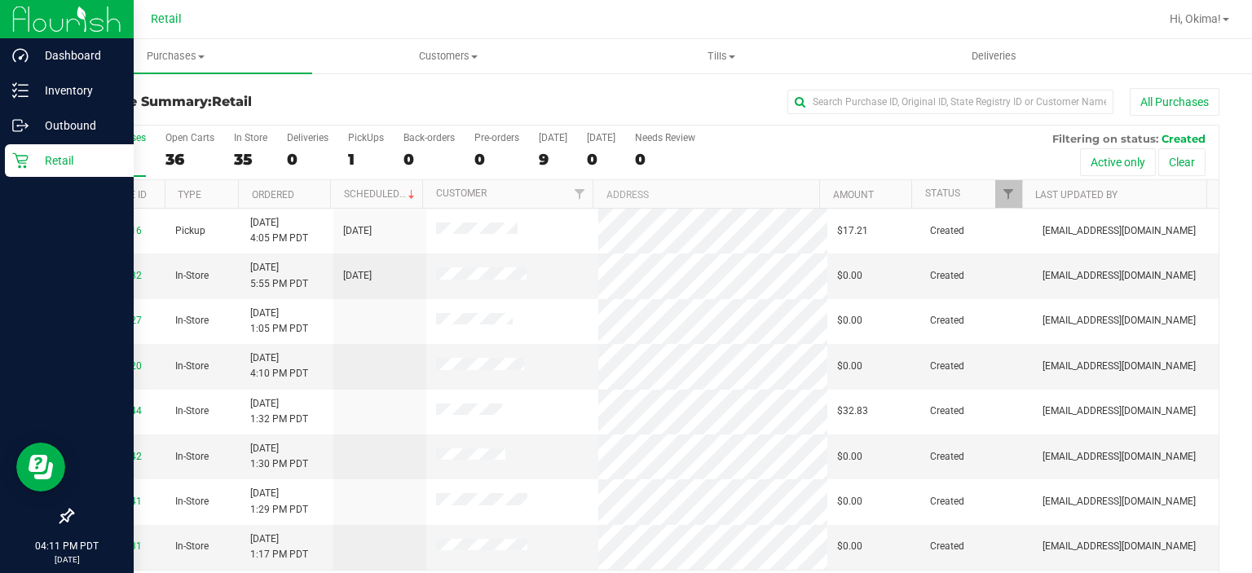
click at [26, 161] on icon at bounding box center [20, 160] width 16 height 16
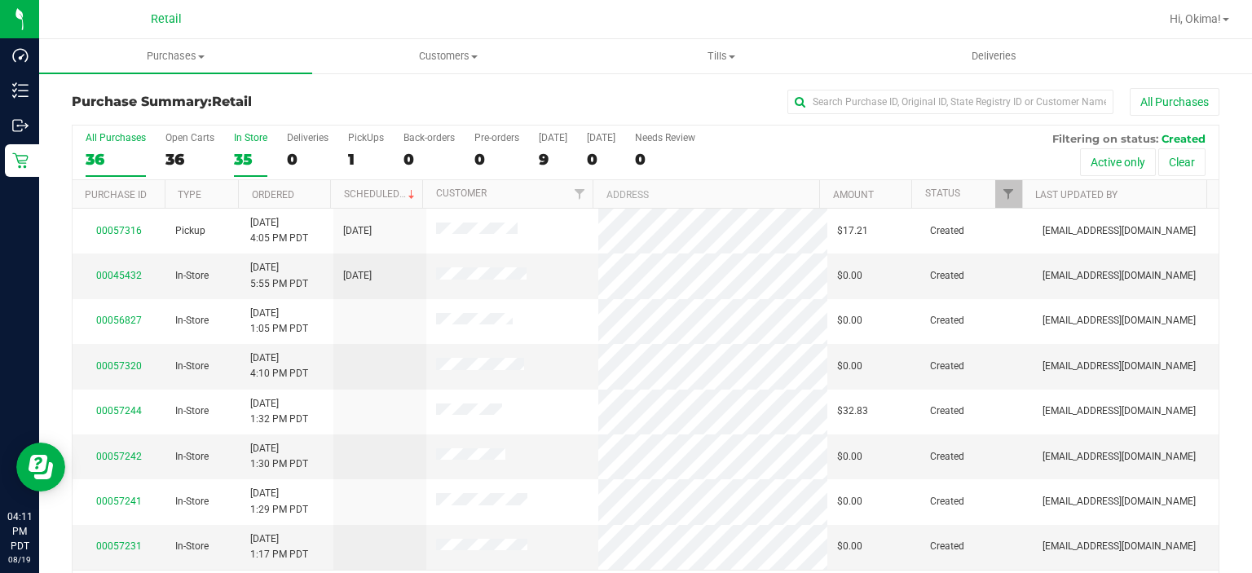
click at [239, 152] on div "35" at bounding box center [250, 159] width 33 height 19
click at [0, 0] on input "In Store 35" at bounding box center [0, 0] width 0 height 0
click at [186, 147] on label "Open Carts 36" at bounding box center [189, 154] width 49 height 45
click at [0, 0] on input "Open Carts 36" at bounding box center [0, 0] width 0 height 0
click at [284, 197] on link "Ordered" at bounding box center [273, 194] width 42 height 11
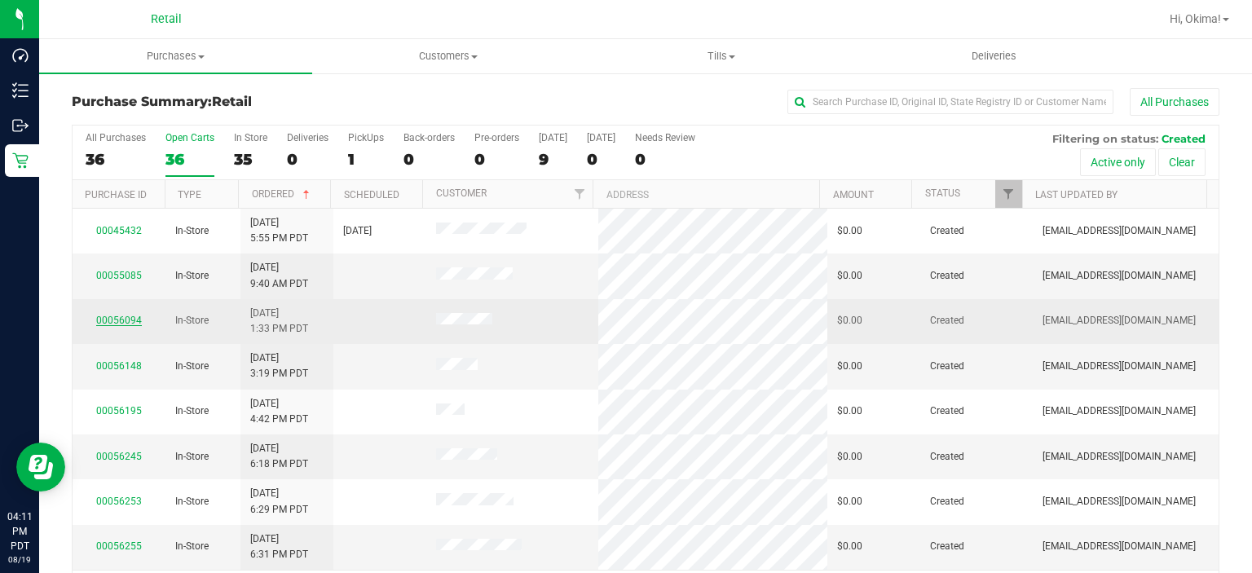
click at [110, 319] on link "00056094" at bounding box center [119, 320] width 46 height 11
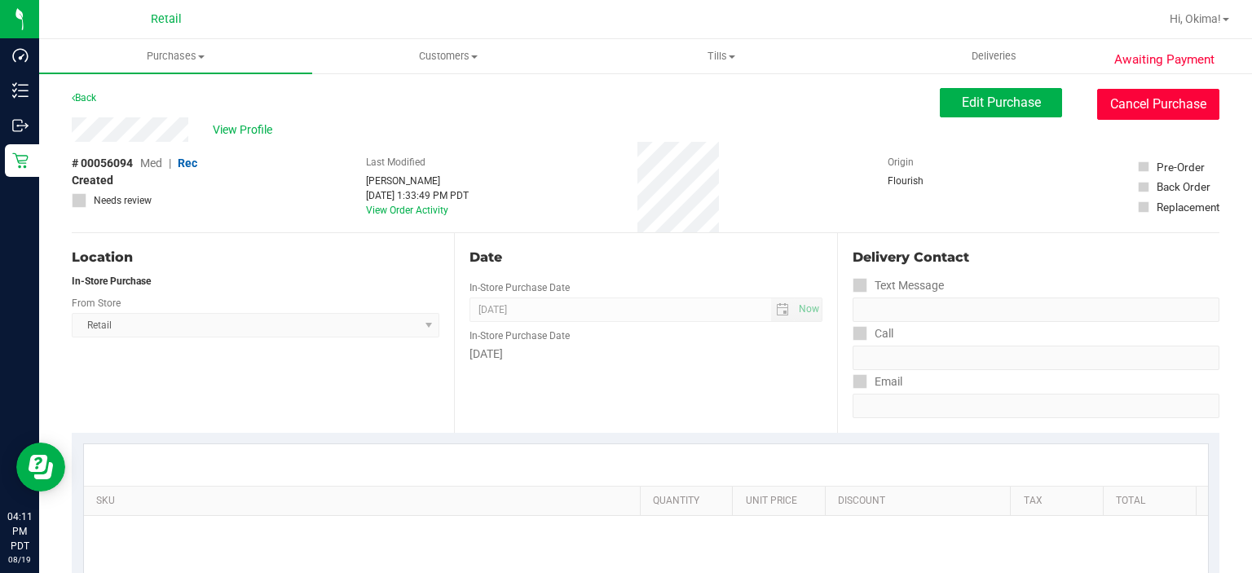
click at [1153, 105] on button "Cancel Purchase" at bounding box center [1158, 104] width 122 height 31
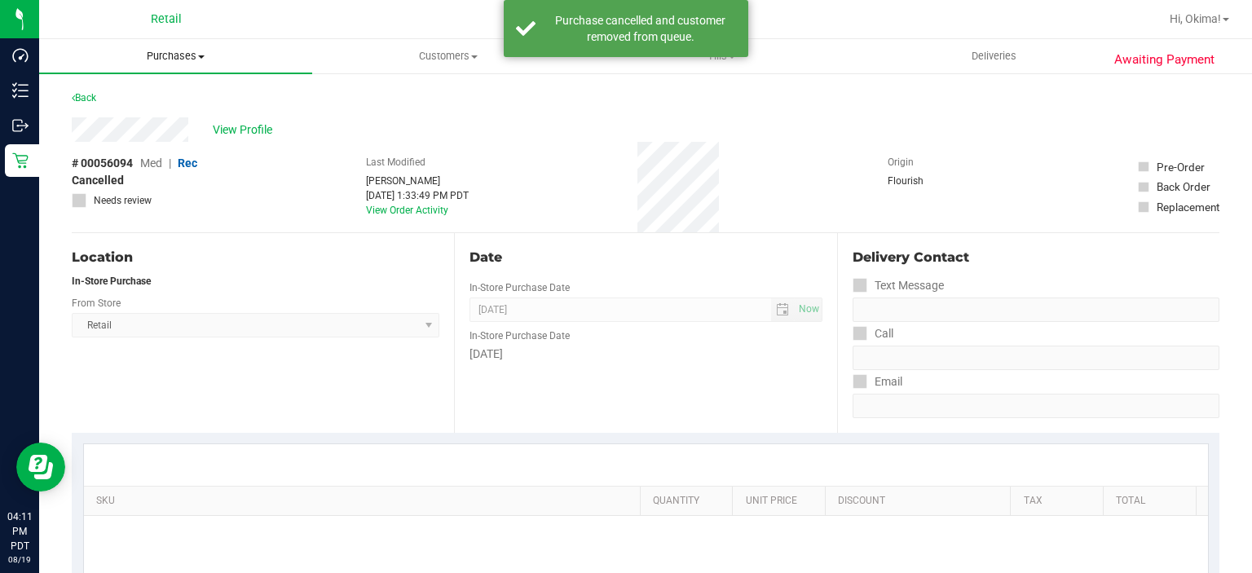
click at [90, 67] on uib-tab-heading "Purchases Summary of purchases Fulfillment All purchases" at bounding box center [175, 56] width 273 height 34
click at [429, 117] on div "View Profile" at bounding box center [645, 129] width 1147 height 24
click at [85, 97] on link "Back" at bounding box center [84, 97] width 24 height 11
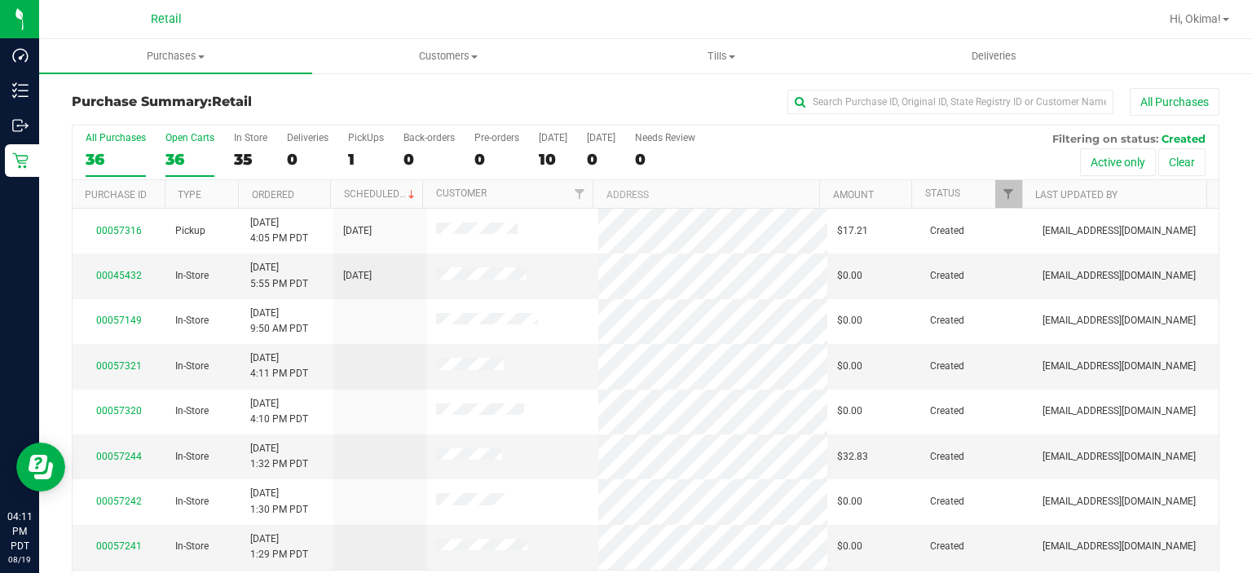
click at [196, 160] on div "36" at bounding box center [189, 159] width 49 height 19
click at [0, 0] on input "Open Carts 36" at bounding box center [0, 0] width 0 height 0
click at [271, 190] on link "Ordered" at bounding box center [273, 194] width 42 height 11
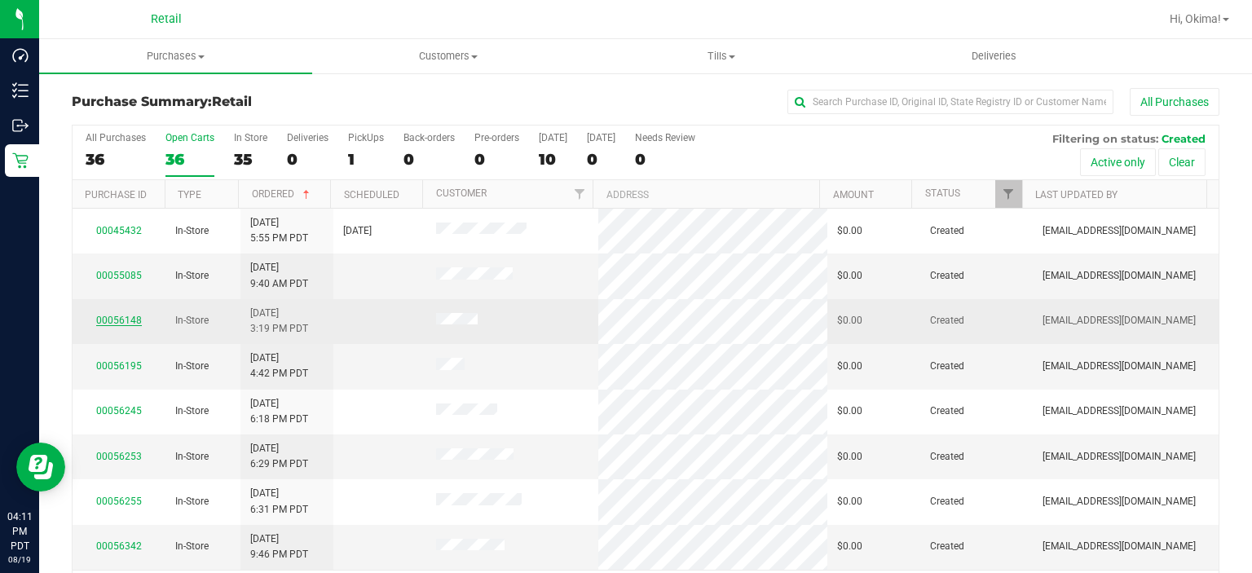
click at [122, 315] on link "00056148" at bounding box center [119, 320] width 46 height 11
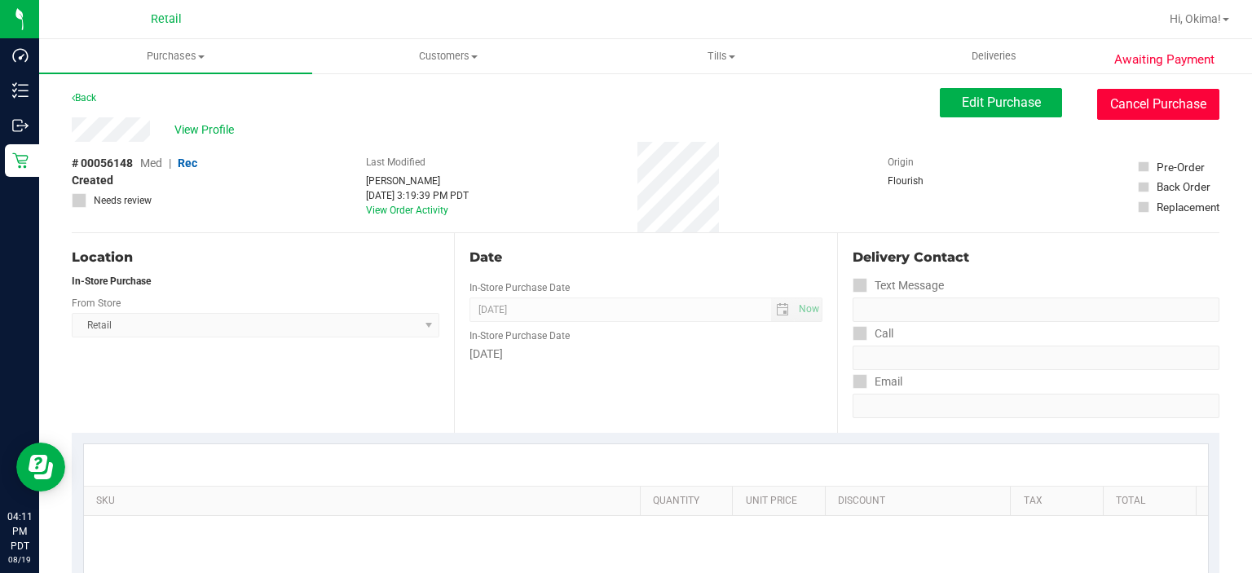
click at [1149, 108] on button "Cancel Purchase" at bounding box center [1158, 104] width 122 height 31
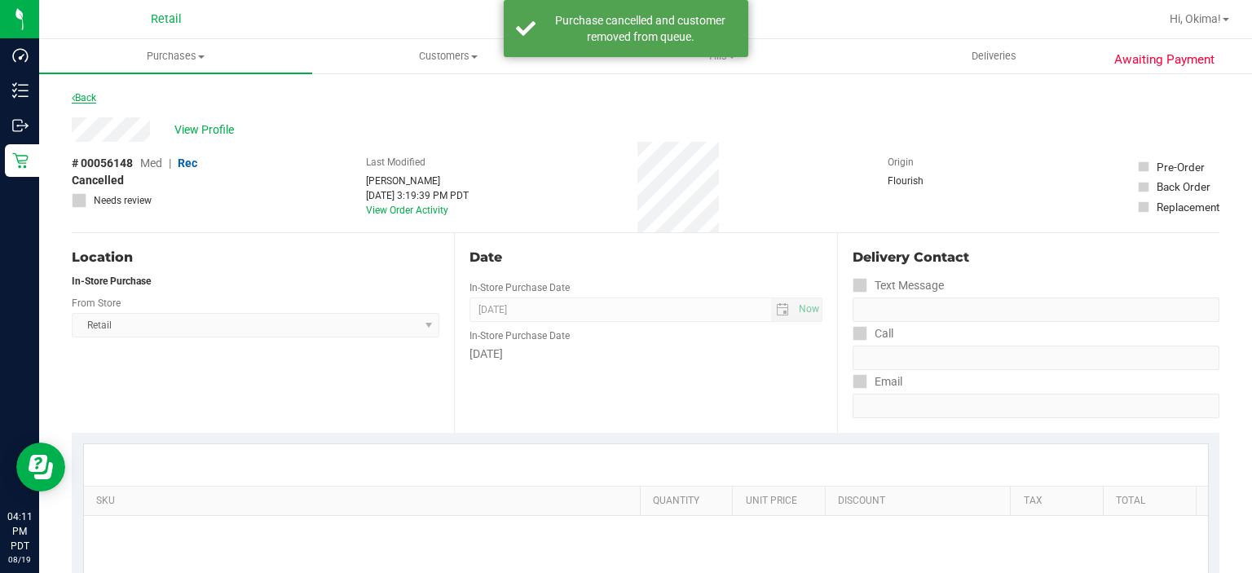
click at [73, 97] on icon at bounding box center [73, 98] width 3 height 10
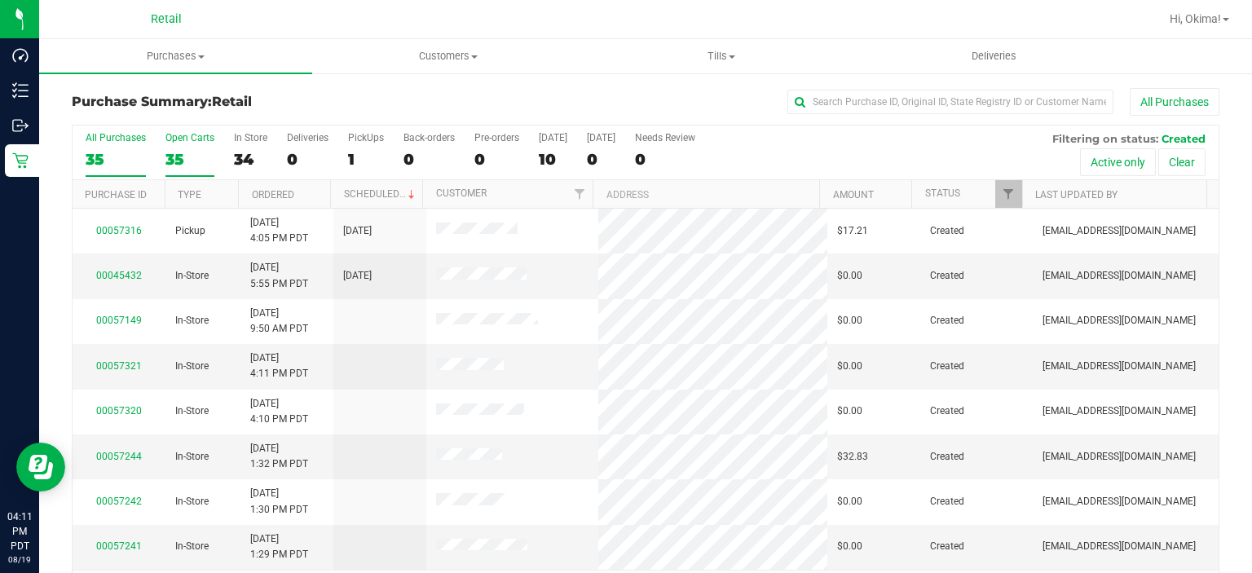
click at [182, 164] on div "35" at bounding box center [189, 159] width 49 height 19
click at [0, 0] on input "Open Carts 35" at bounding box center [0, 0] width 0 height 0
click at [290, 192] on link "Ordered" at bounding box center [273, 194] width 42 height 11
click at [117, 364] on link "00056245" at bounding box center [119, 365] width 46 height 11
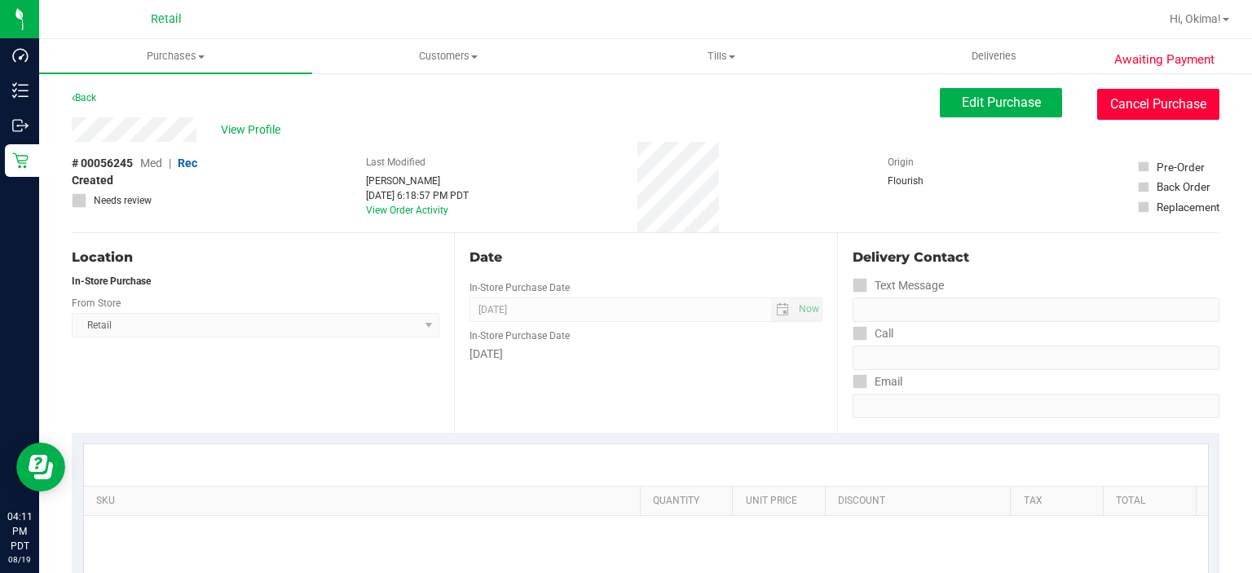
click at [1133, 109] on button "Cancel Purchase" at bounding box center [1158, 104] width 122 height 31
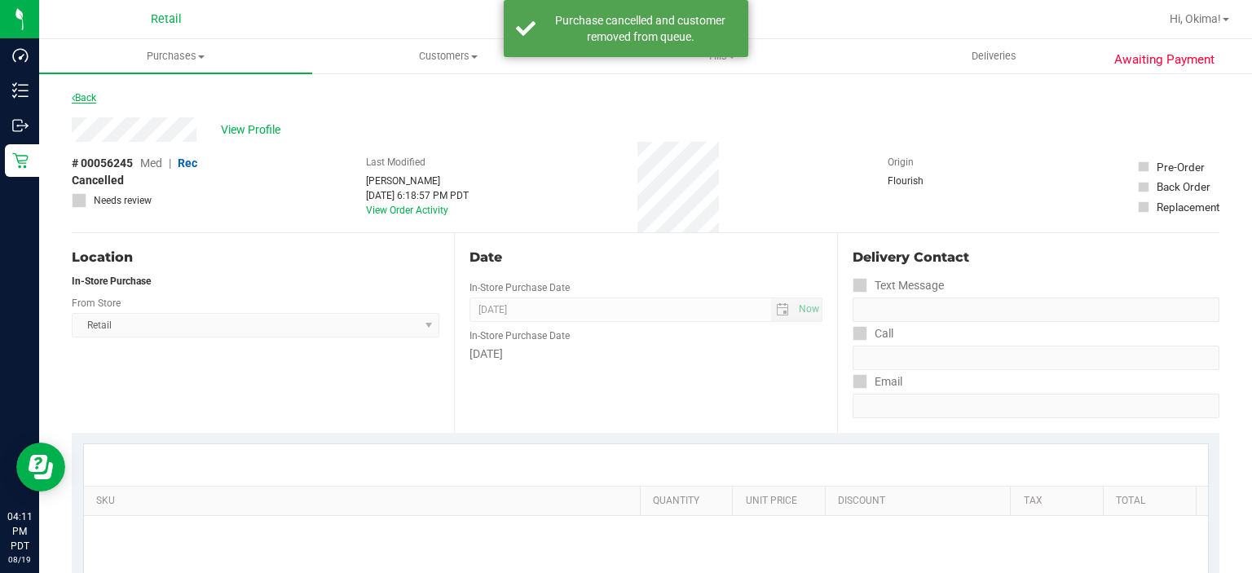
click at [73, 97] on icon at bounding box center [73, 98] width 3 height 10
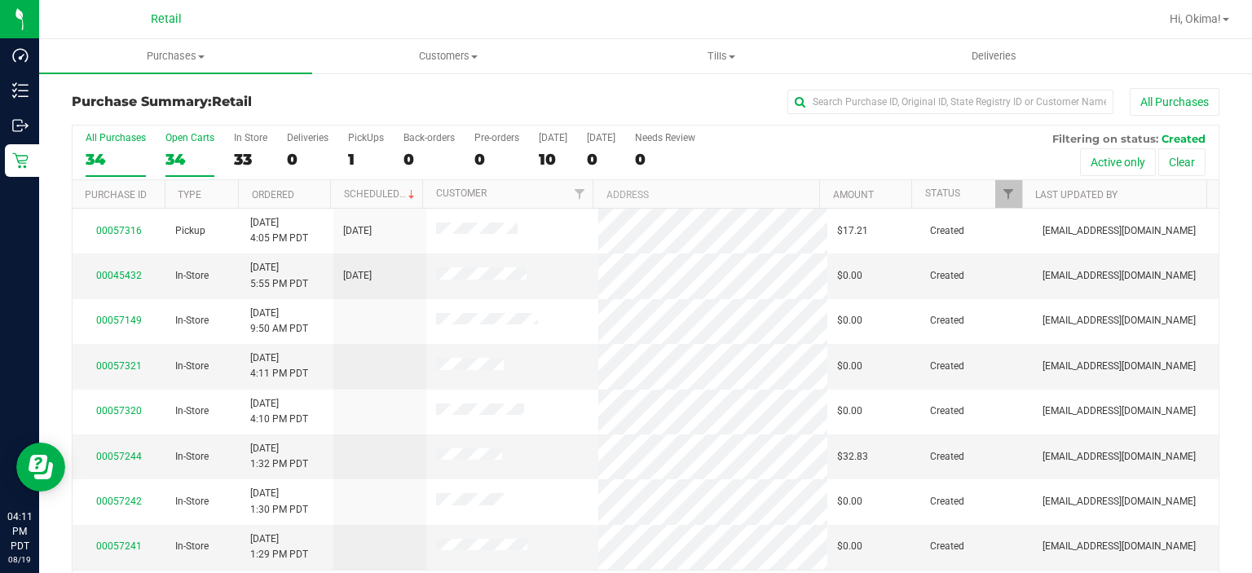
click at [189, 158] on div "34" at bounding box center [189, 159] width 49 height 19
click at [0, 0] on input "Open Carts 34" at bounding box center [0, 0] width 0 height 0
click at [288, 196] on link "Ordered" at bounding box center [273, 194] width 42 height 11
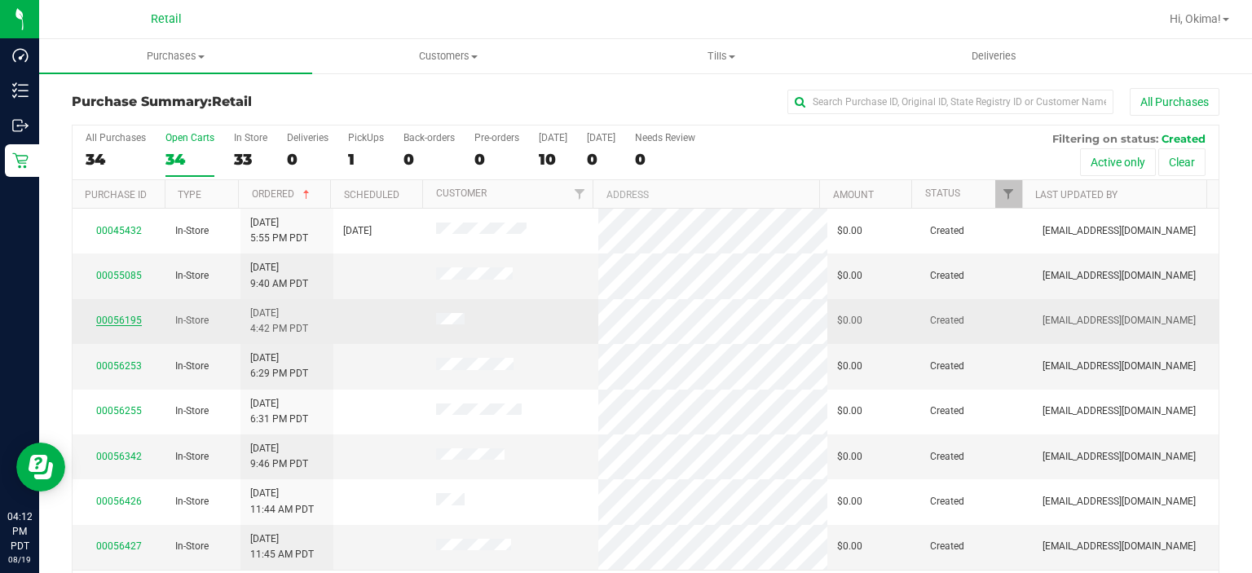
click at [118, 315] on link "00056195" at bounding box center [119, 320] width 46 height 11
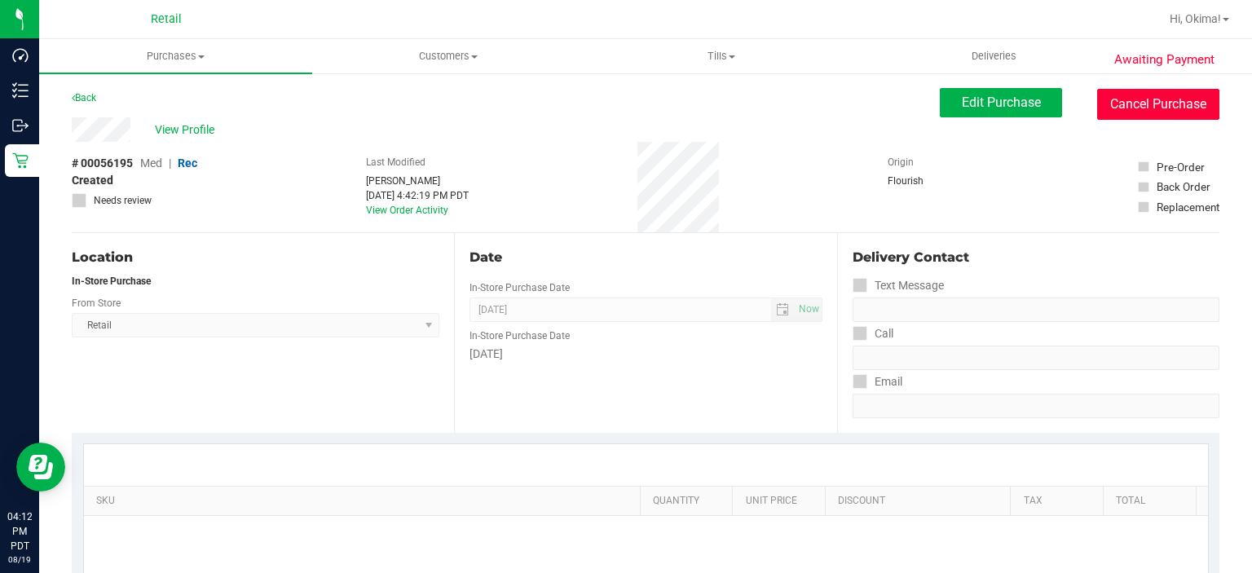
click at [1123, 99] on button "Cancel Purchase" at bounding box center [1158, 104] width 122 height 31
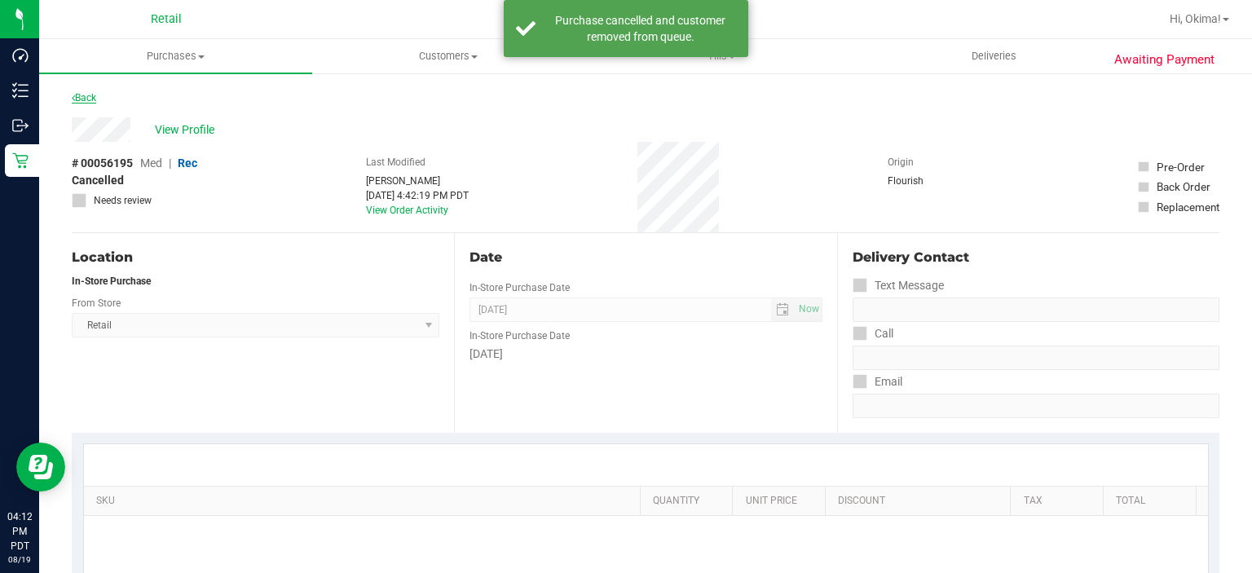
click at [73, 97] on icon at bounding box center [73, 98] width 3 height 10
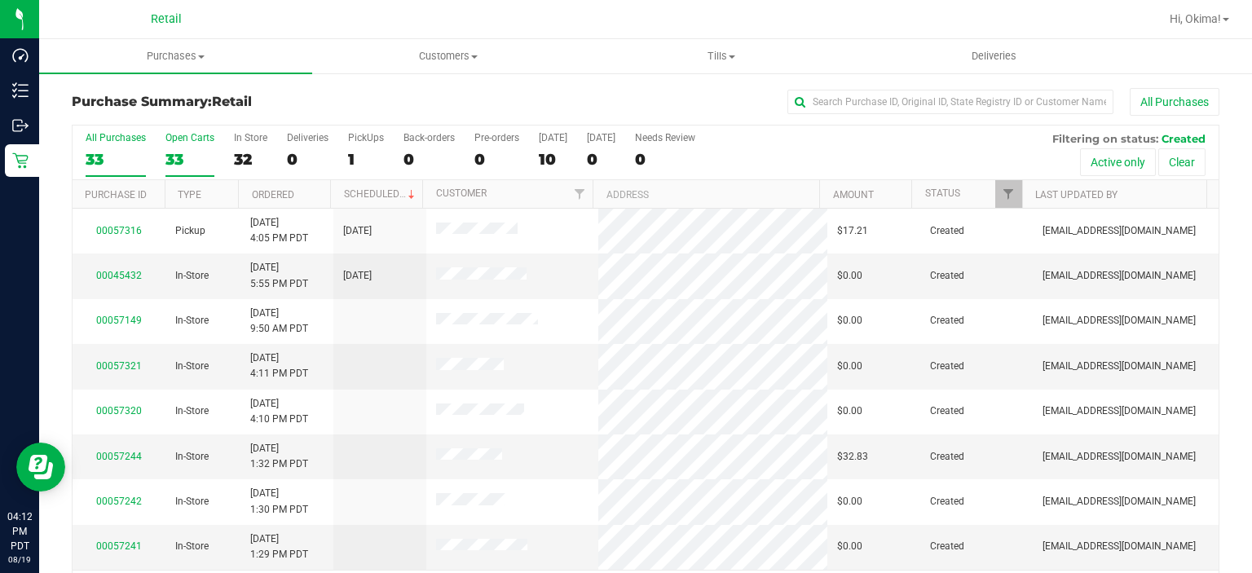
click at [169, 165] on div "33" at bounding box center [189, 159] width 49 height 19
click at [0, 0] on input "Open Carts 33" at bounding box center [0, 0] width 0 height 0
click at [284, 193] on link "Ordered" at bounding box center [273, 194] width 42 height 11
click at [125, 366] on link "00056255" at bounding box center [119, 365] width 46 height 11
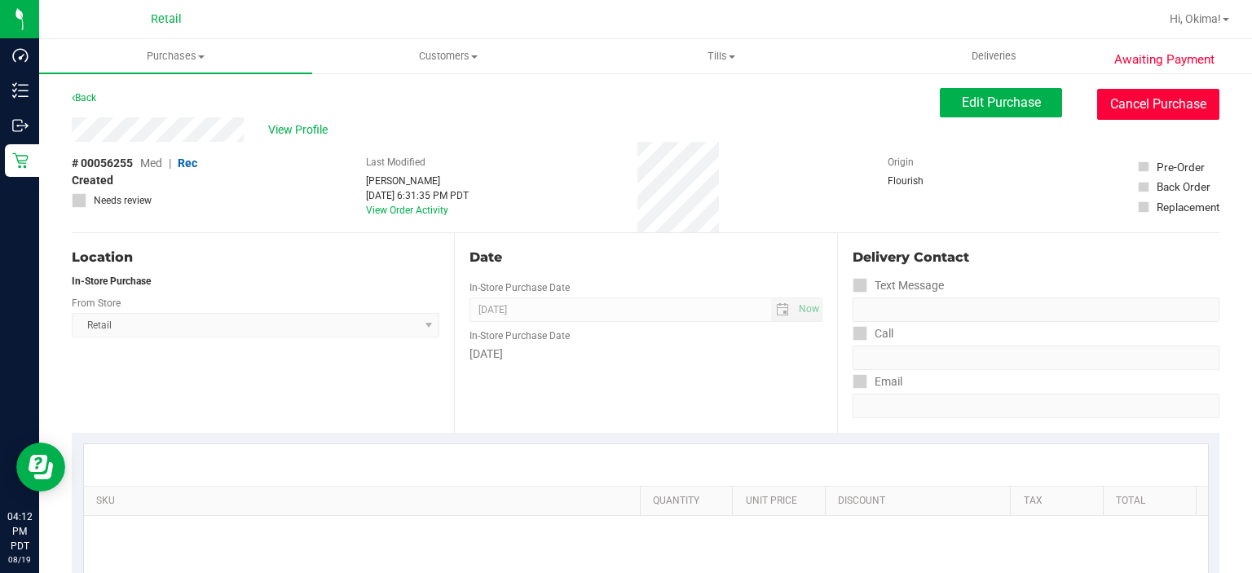
click at [1142, 99] on button "Cancel Purchase" at bounding box center [1158, 104] width 122 height 31
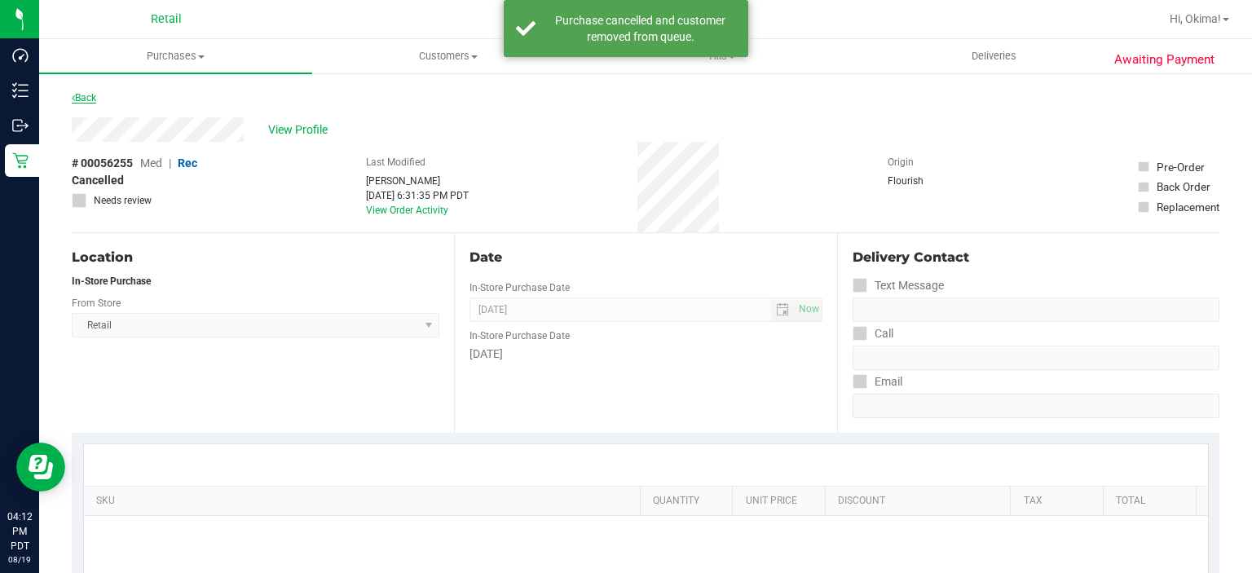
click at [91, 98] on link "Back" at bounding box center [84, 97] width 24 height 11
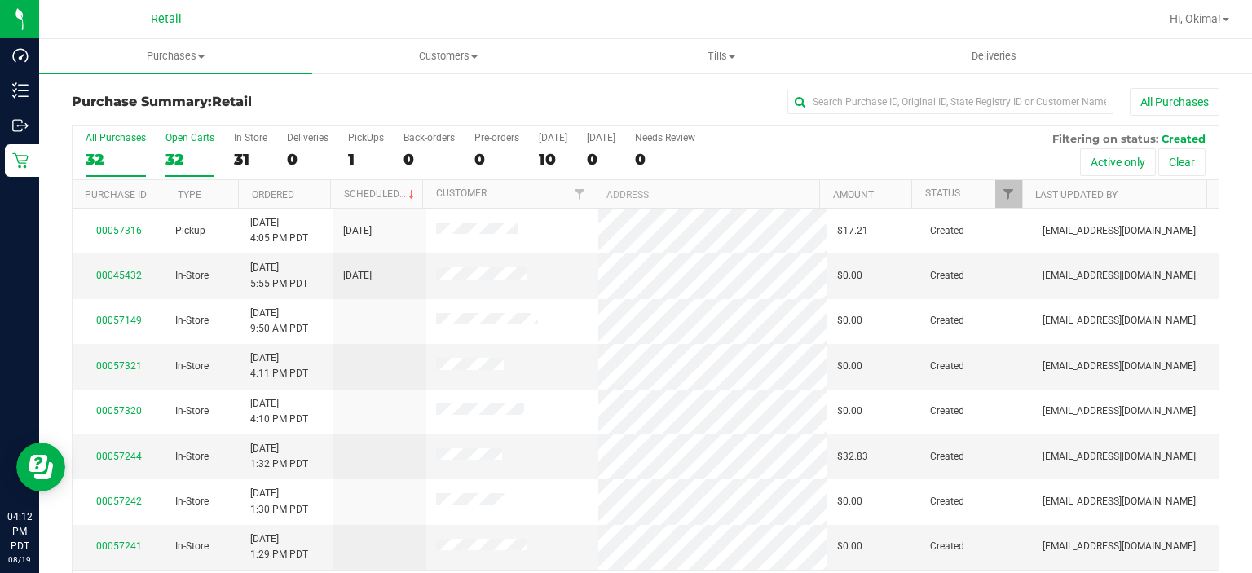
click at [179, 169] on label "Open Carts 32" at bounding box center [189, 154] width 49 height 45
click at [0, 0] on input "Open Carts 32" at bounding box center [0, 0] width 0 height 0
click at [267, 192] on link "Ordered" at bounding box center [273, 194] width 42 height 11
click at [114, 363] on link "00056342" at bounding box center [119, 365] width 46 height 11
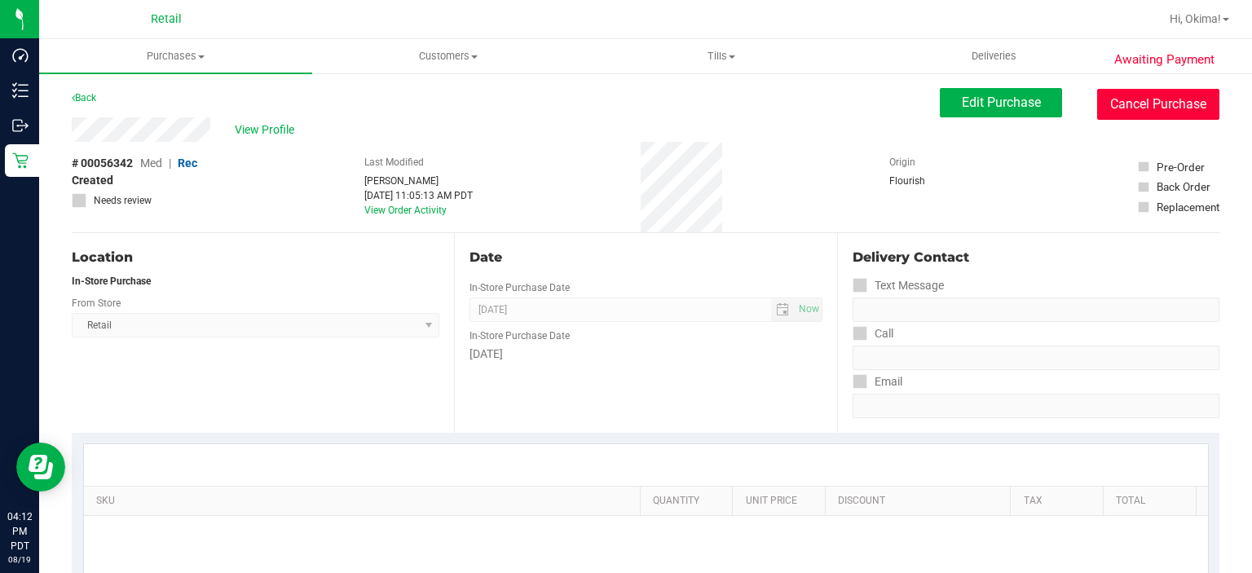
click at [1170, 106] on button "Cancel Purchase" at bounding box center [1158, 104] width 122 height 31
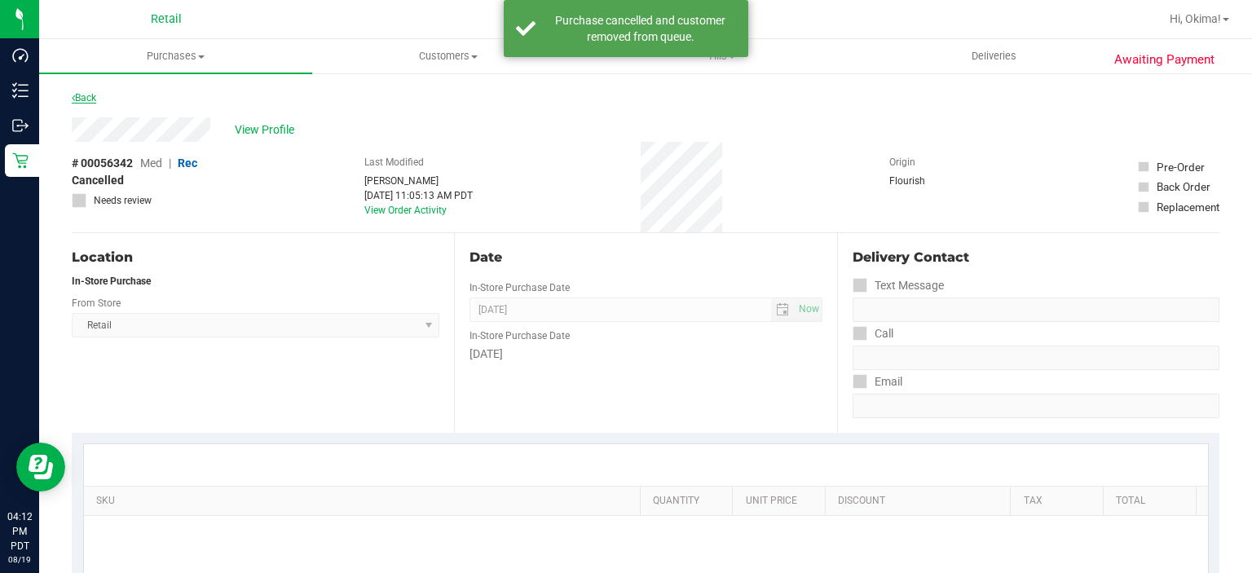
click at [73, 97] on icon at bounding box center [73, 98] width 3 height 10
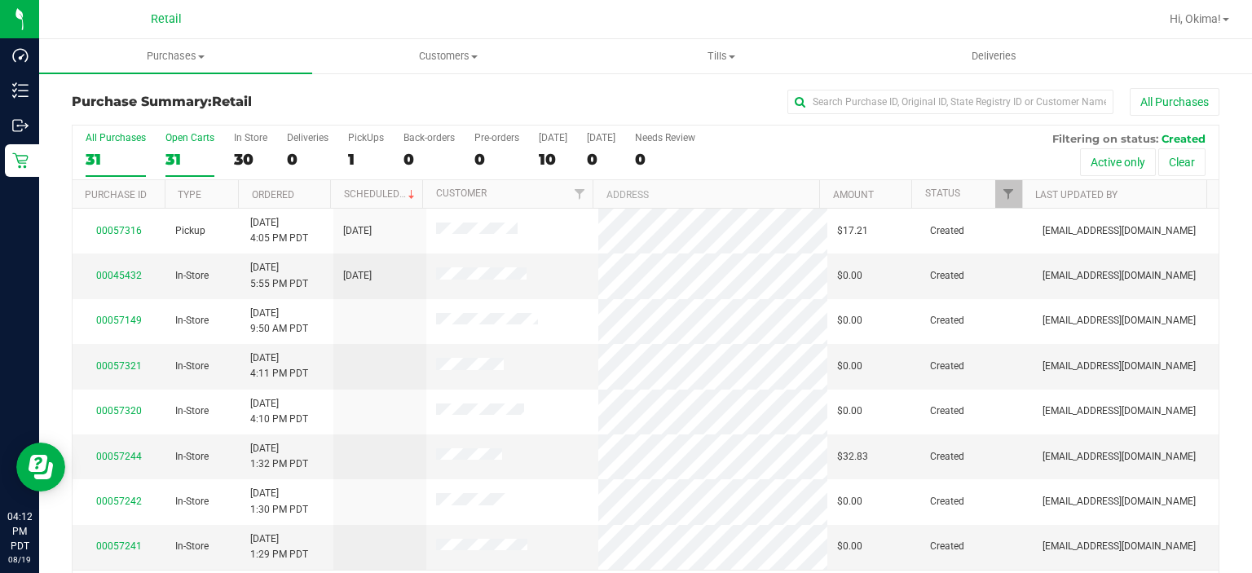
click at [186, 165] on div "31" at bounding box center [189, 159] width 49 height 19
click at [0, 0] on input "Open Carts 31" at bounding box center [0, 0] width 0 height 0
click at [266, 196] on link "Ordered" at bounding box center [273, 194] width 42 height 11
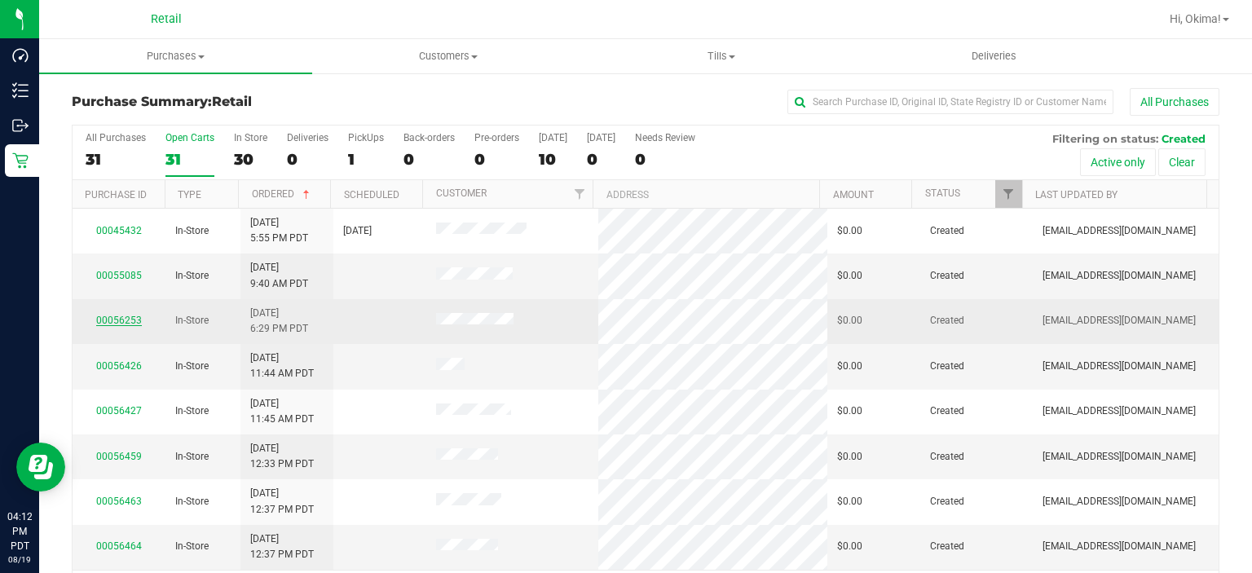
click at [108, 315] on link "00056253" at bounding box center [119, 320] width 46 height 11
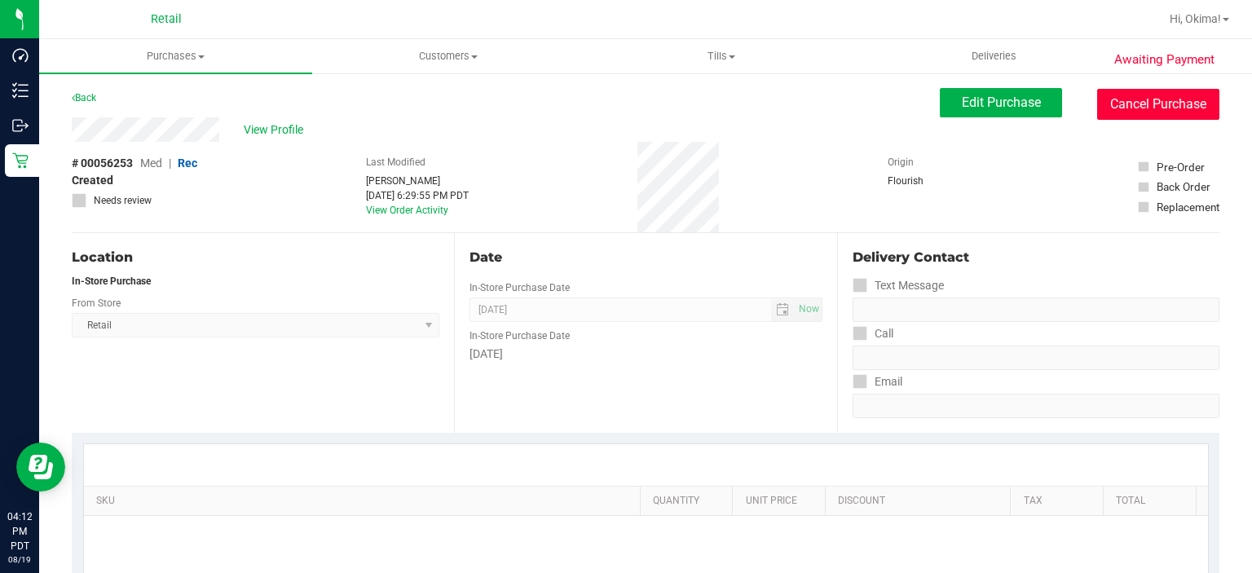
click at [1151, 101] on button "Cancel Purchase" at bounding box center [1158, 104] width 122 height 31
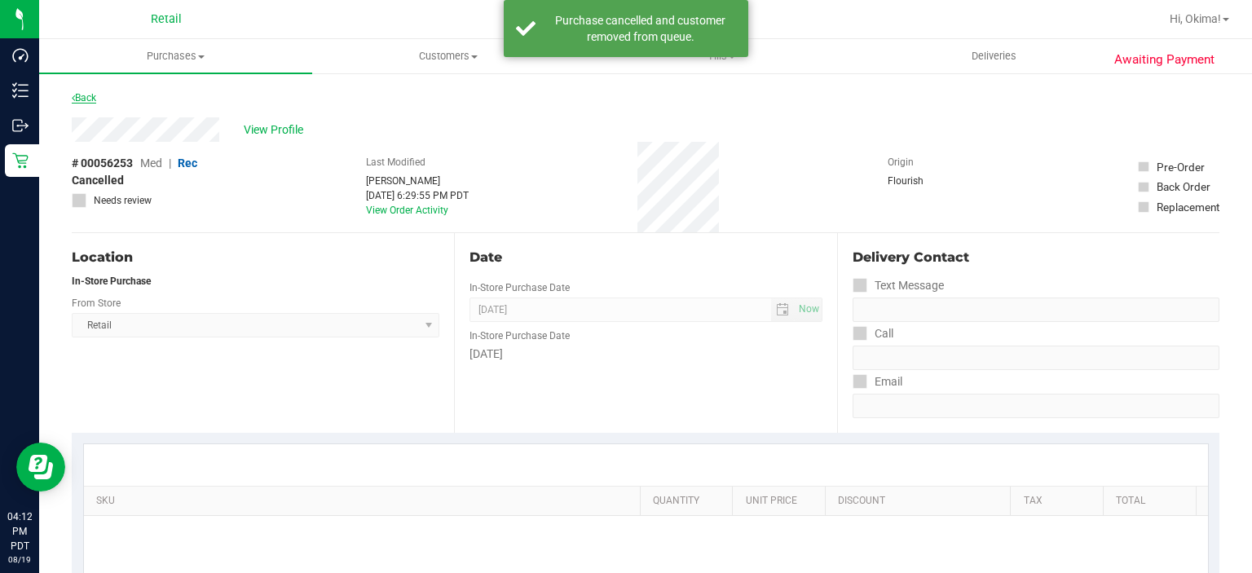
click at [73, 97] on icon at bounding box center [73, 98] width 3 height 10
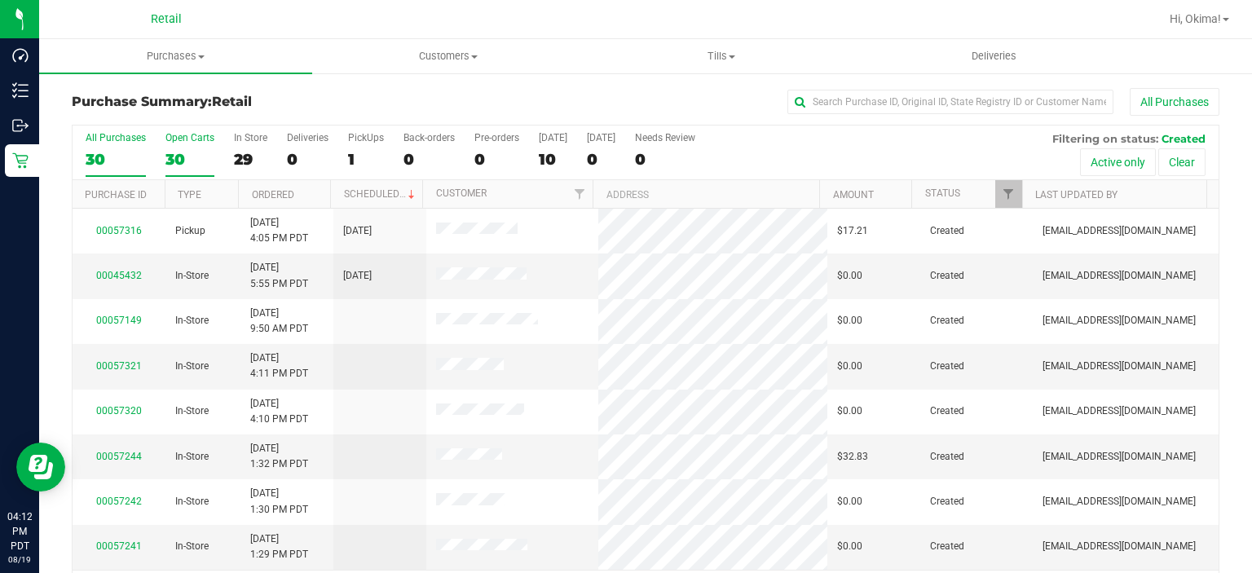
click at [178, 160] on div "30" at bounding box center [189, 159] width 49 height 19
click at [0, 0] on input "Open Carts 30" at bounding box center [0, 0] width 0 height 0
click at [275, 195] on link "Ordered" at bounding box center [273, 194] width 42 height 11
click at [120, 276] on link "00055085" at bounding box center [119, 275] width 46 height 11
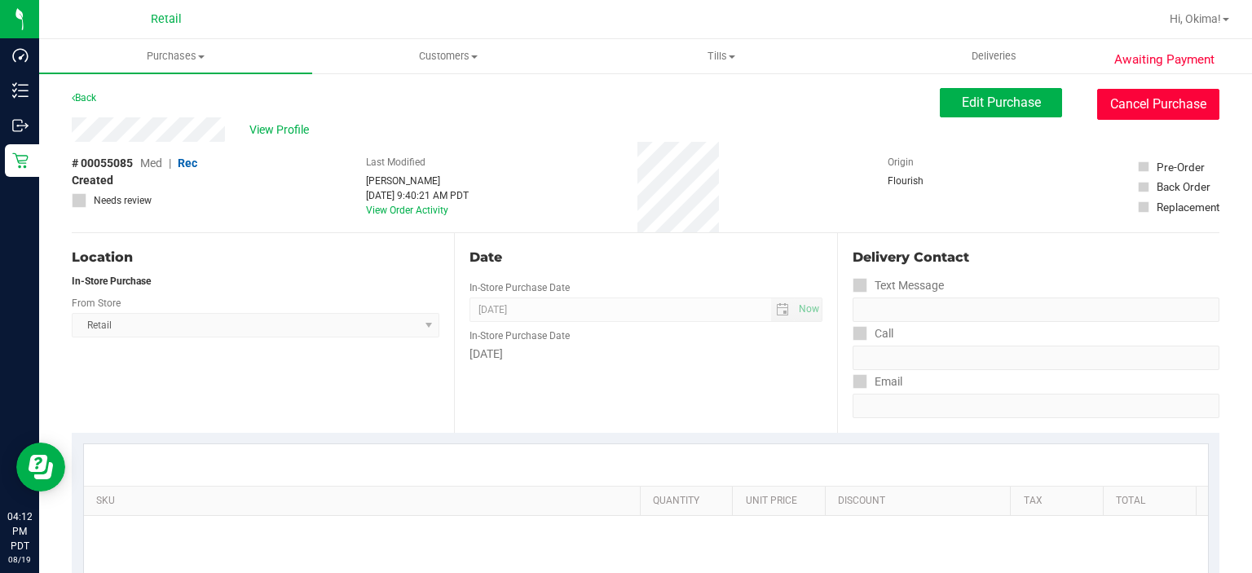
click at [1138, 103] on button "Cancel Purchase" at bounding box center [1158, 104] width 122 height 31
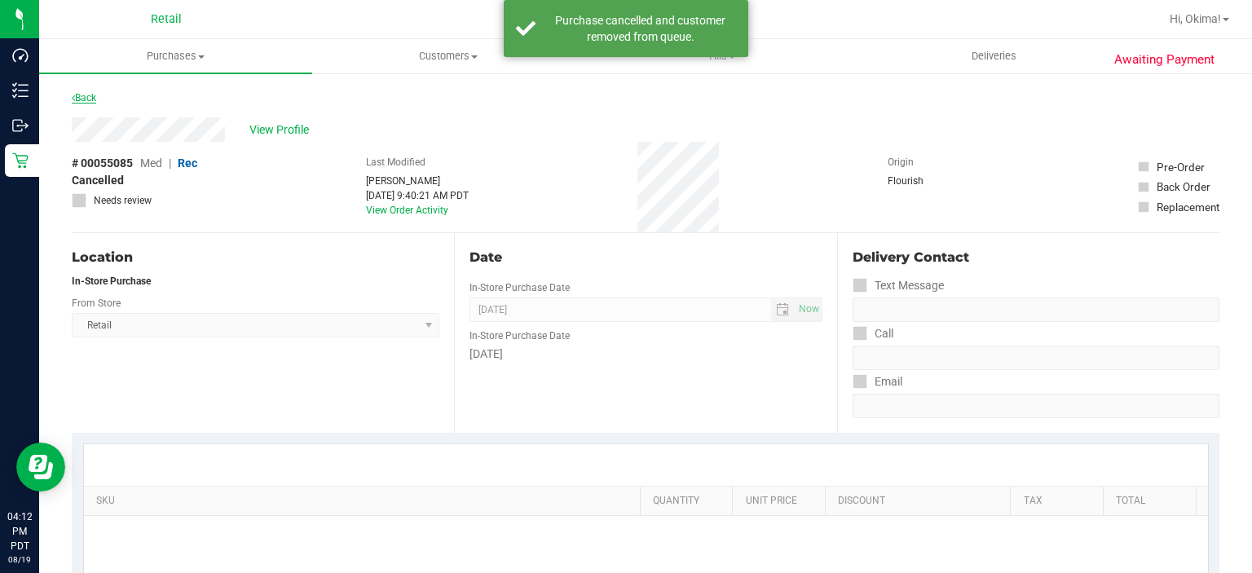
click at [73, 97] on icon at bounding box center [73, 98] width 3 height 10
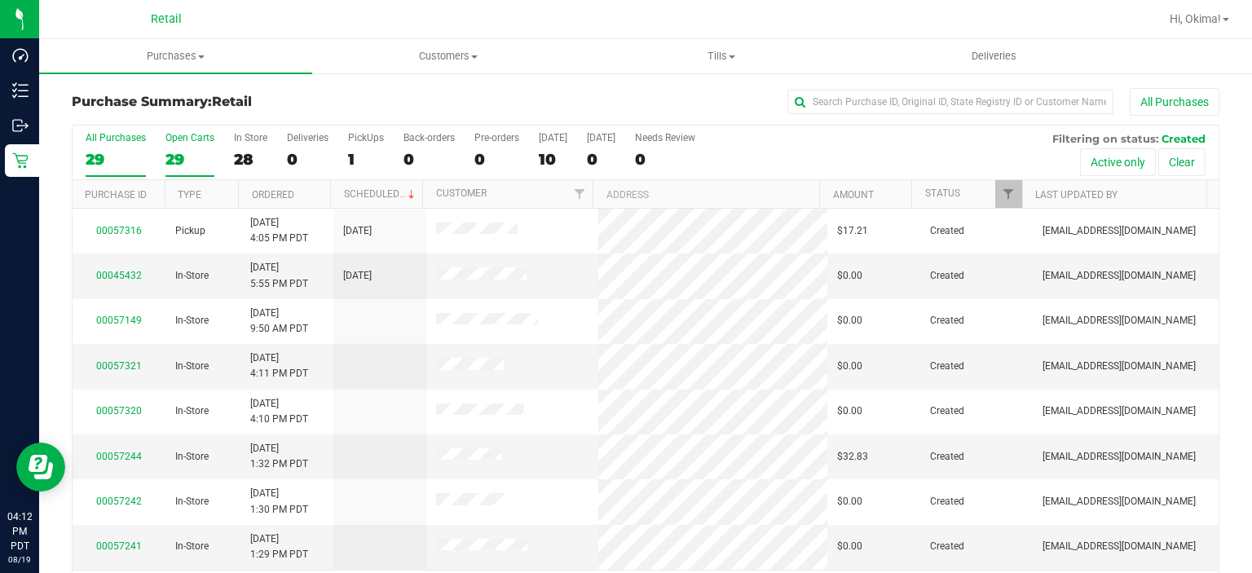
click at [185, 165] on div "29" at bounding box center [189, 159] width 49 height 19
click at [0, 0] on input "Open Carts 29" at bounding box center [0, 0] width 0 height 0
click at [275, 192] on link "Ordered" at bounding box center [273, 194] width 42 height 11
click at [111, 275] on link "00056426" at bounding box center [119, 275] width 46 height 11
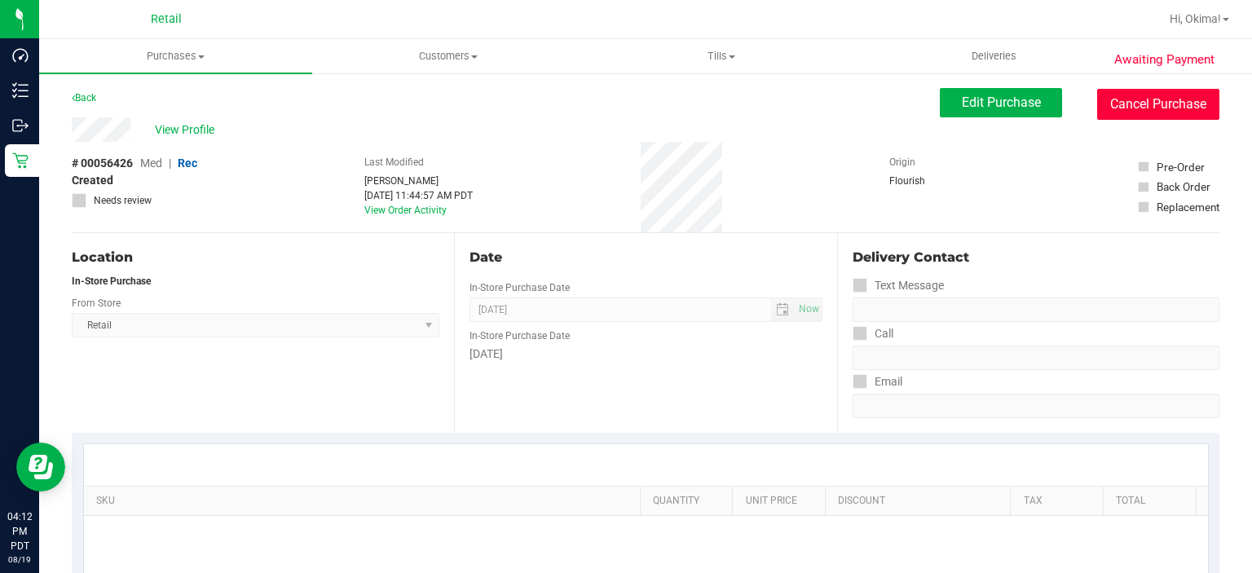
click at [1144, 105] on button "Cancel Purchase" at bounding box center [1158, 104] width 122 height 31
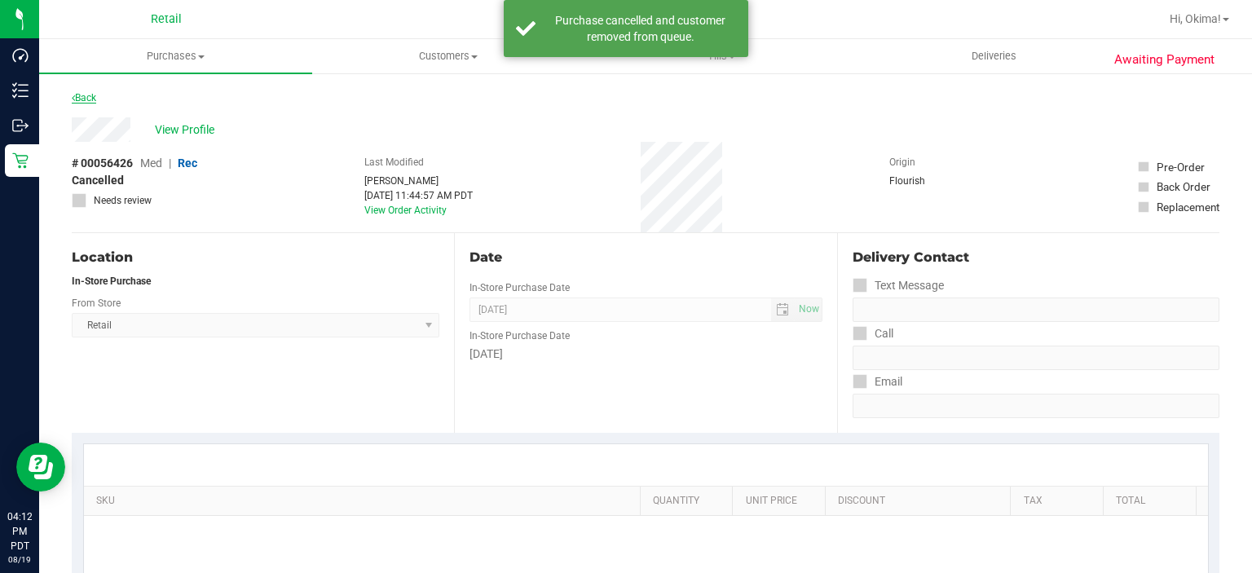
click at [73, 97] on icon at bounding box center [73, 98] width 3 height 10
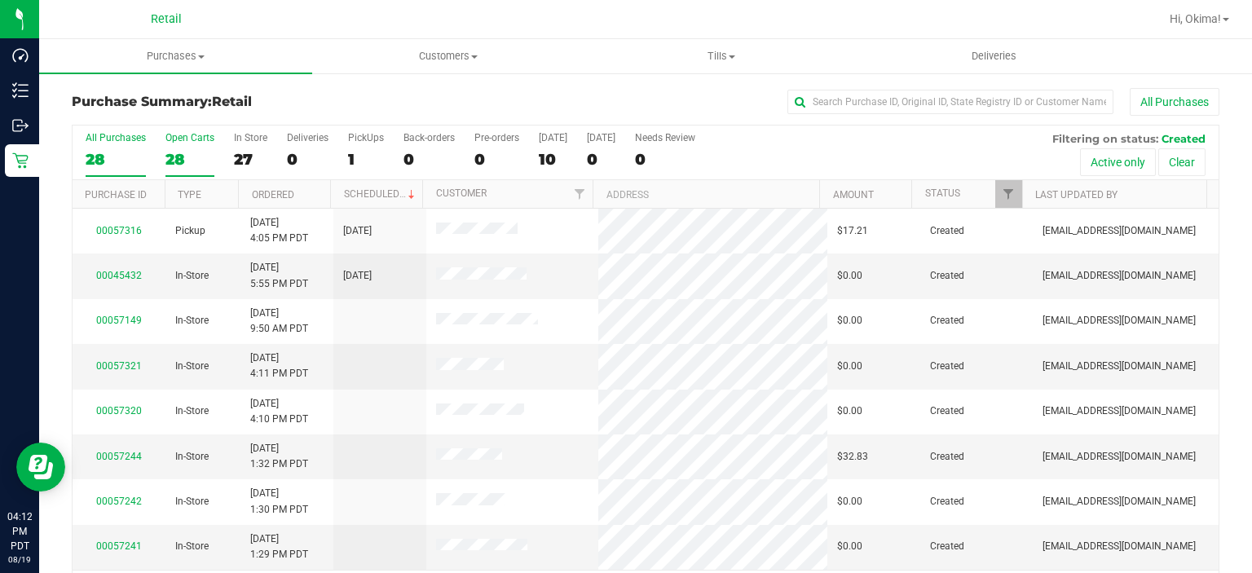
click at [184, 159] on div "28" at bounding box center [189, 159] width 49 height 19
click at [0, 0] on input "Open Carts 28" at bounding box center [0, 0] width 0 height 0
click at [289, 192] on link "Ordered" at bounding box center [273, 194] width 42 height 11
click at [108, 275] on link "00056427" at bounding box center [119, 275] width 46 height 11
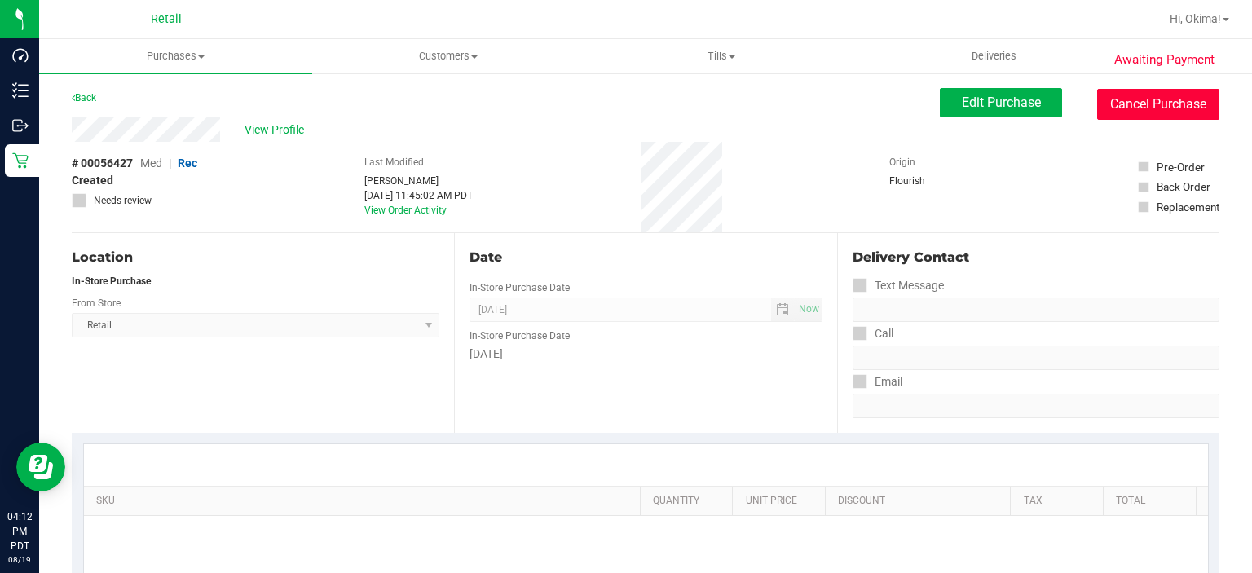
click at [1154, 101] on button "Cancel Purchase" at bounding box center [1158, 104] width 122 height 31
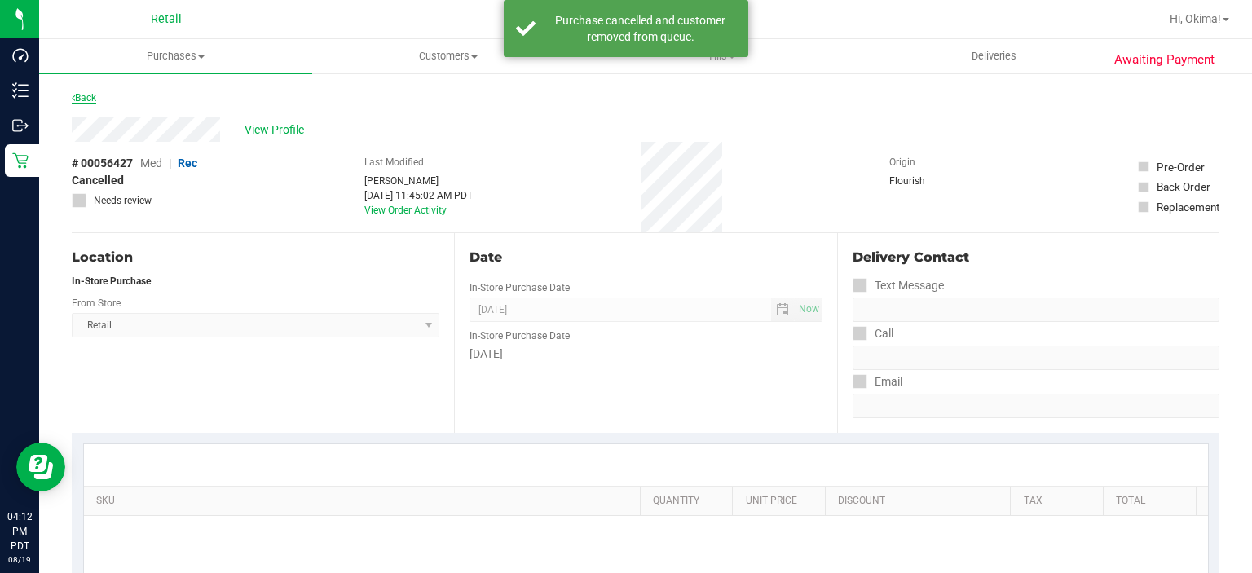
click at [96, 93] on link "Back" at bounding box center [84, 97] width 24 height 11
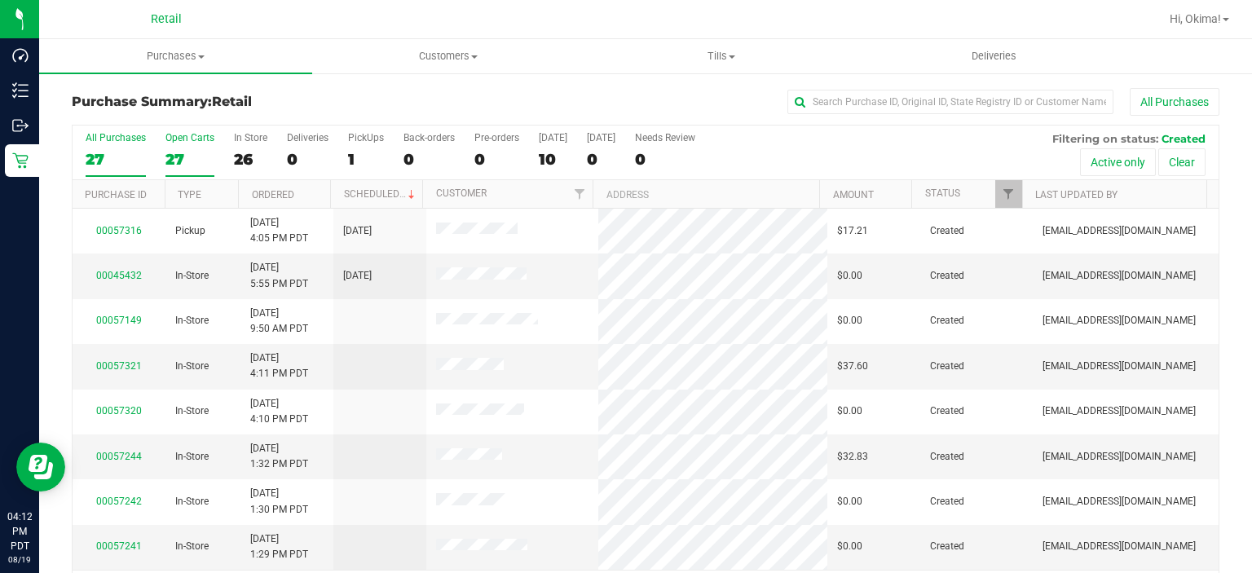
click at [182, 161] on div "27" at bounding box center [189, 159] width 49 height 19
click at [0, 0] on input "Open Carts 27" at bounding box center [0, 0] width 0 height 0
click at [279, 191] on link "Ordered" at bounding box center [273, 194] width 42 height 11
click at [114, 544] on link "00056667" at bounding box center [119, 545] width 46 height 11
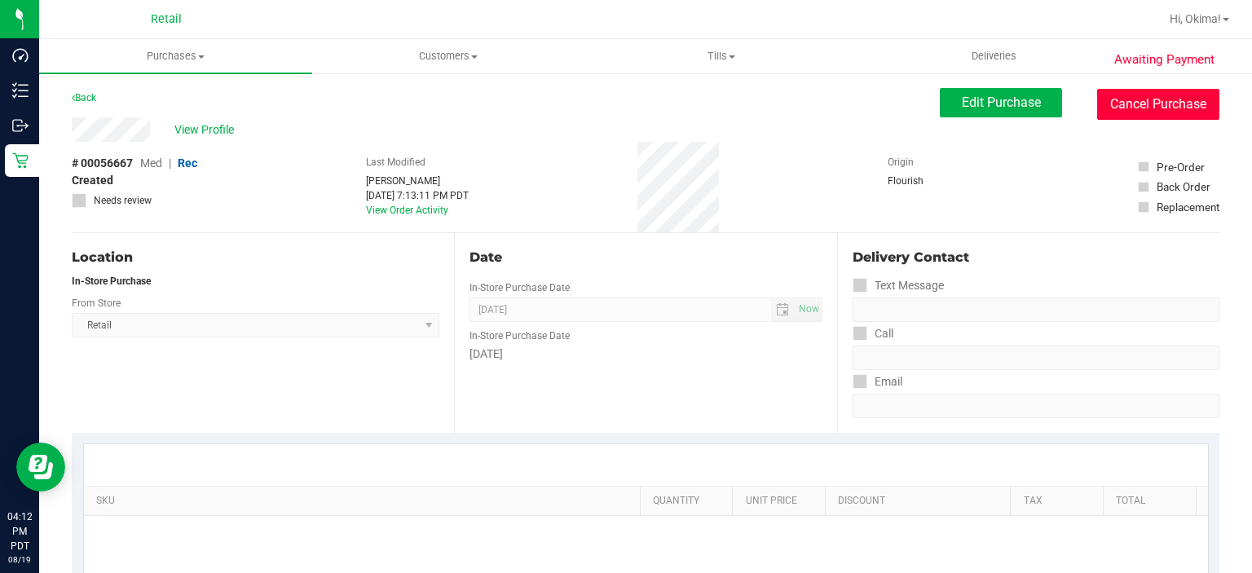
click at [1142, 104] on button "Cancel Purchase" at bounding box center [1158, 104] width 122 height 31
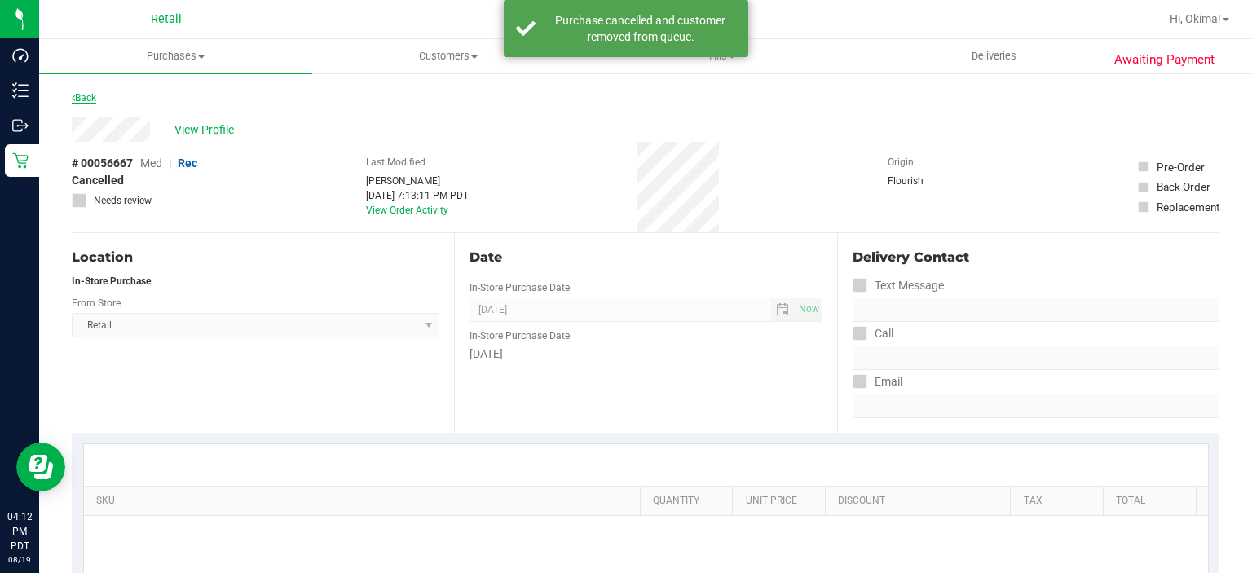
click at [84, 99] on link "Back" at bounding box center [84, 97] width 24 height 11
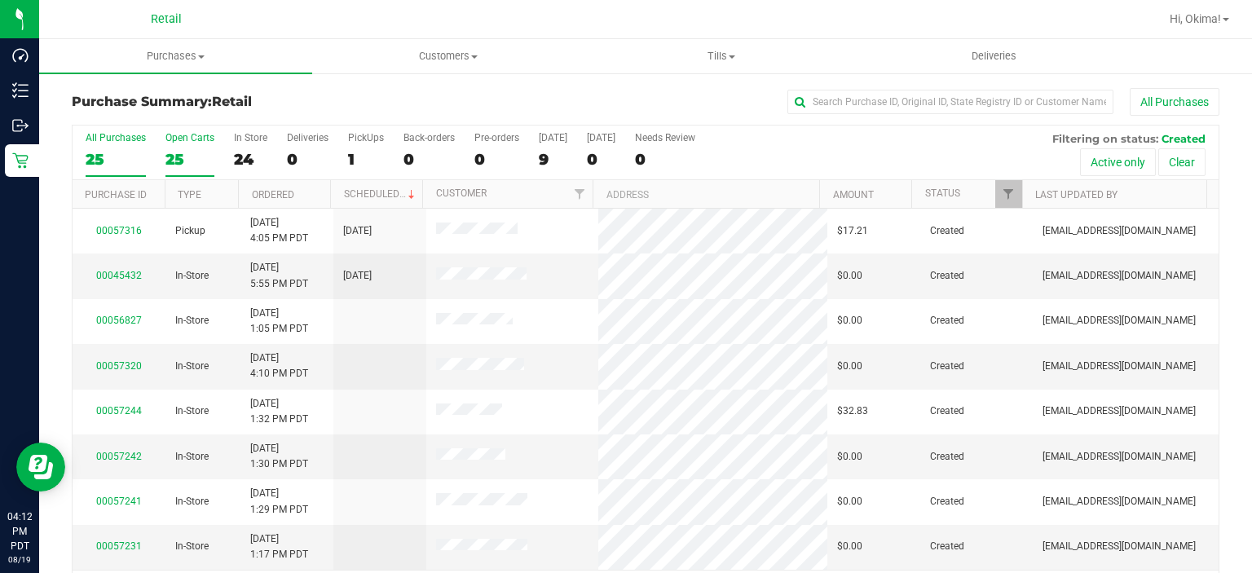
click at [178, 151] on div "25" at bounding box center [189, 159] width 49 height 19
click at [0, 0] on input "Open Carts 25" at bounding box center [0, 0] width 0 height 0
click at [290, 198] on link "Ordered" at bounding box center [273, 194] width 42 height 11
click at [127, 361] on link "00056464" at bounding box center [119, 365] width 46 height 11
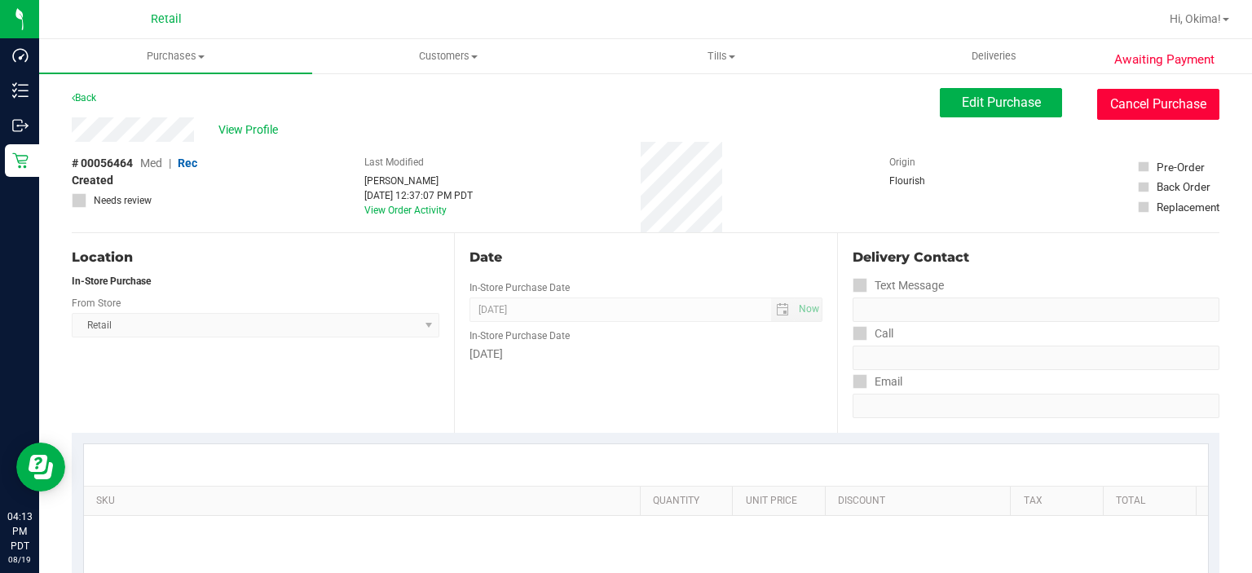
click at [1116, 117] on button "Cancel Purchase" at bounding box center [1158, 104] width 122 height 31
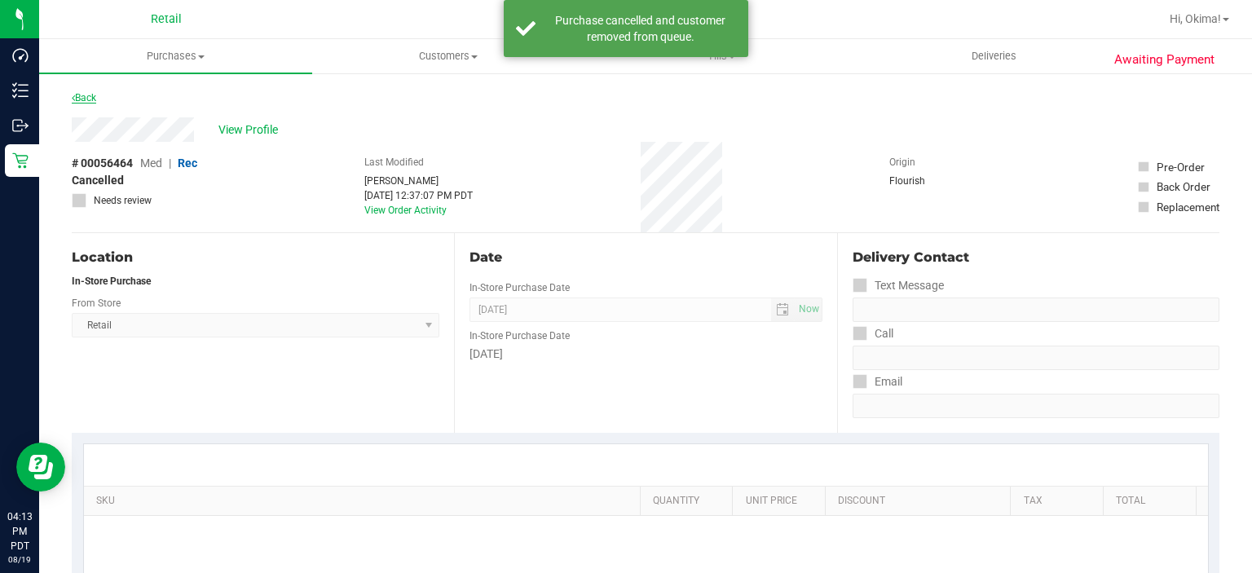
click at [73, 97] on icon at bounding box center [73, 98] width 3 height 10
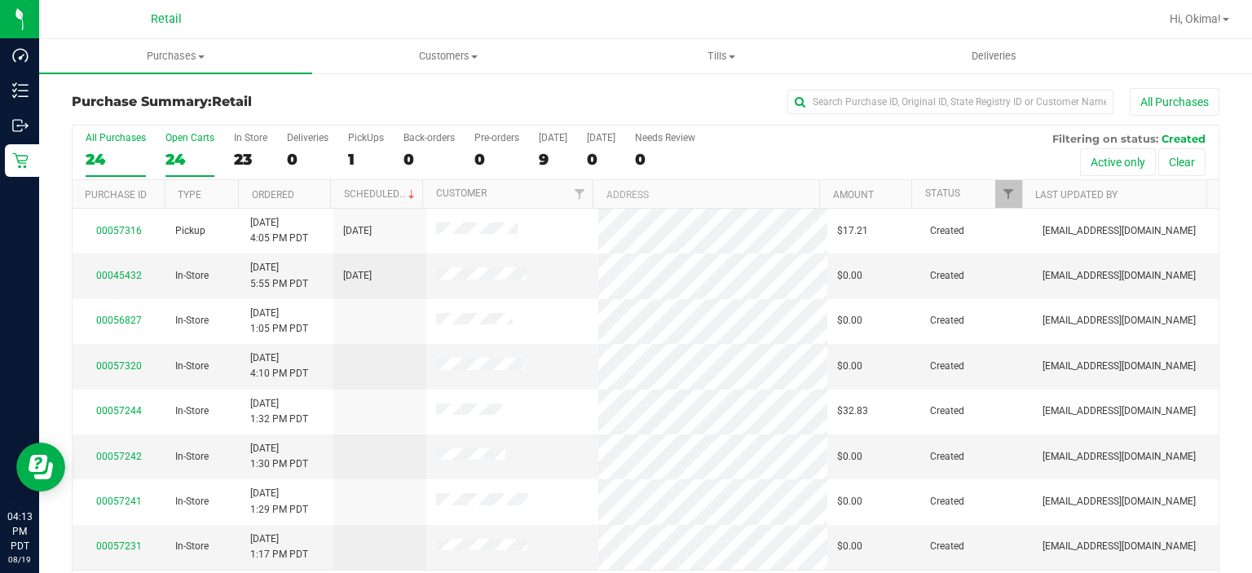
click at [173, 159] on div "24" at bounding box center [189, 159] width 49 height 19
click at [0, 0] on input "Open Carts 24" at bounding box center [0, 0] width 0 height 0
click at [284, 194] on link "Ordered" at bounding box center [273, 194] width 42 height 11
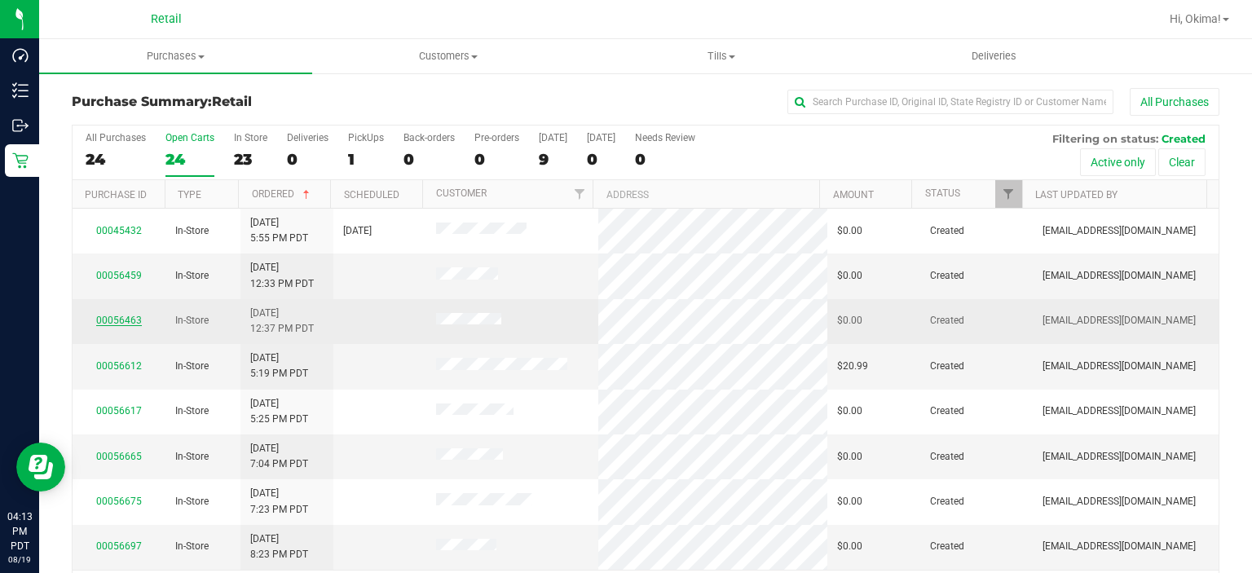
click at [121, 323] on link "00056463" at bounding box center [119, 320] width 46 height 11
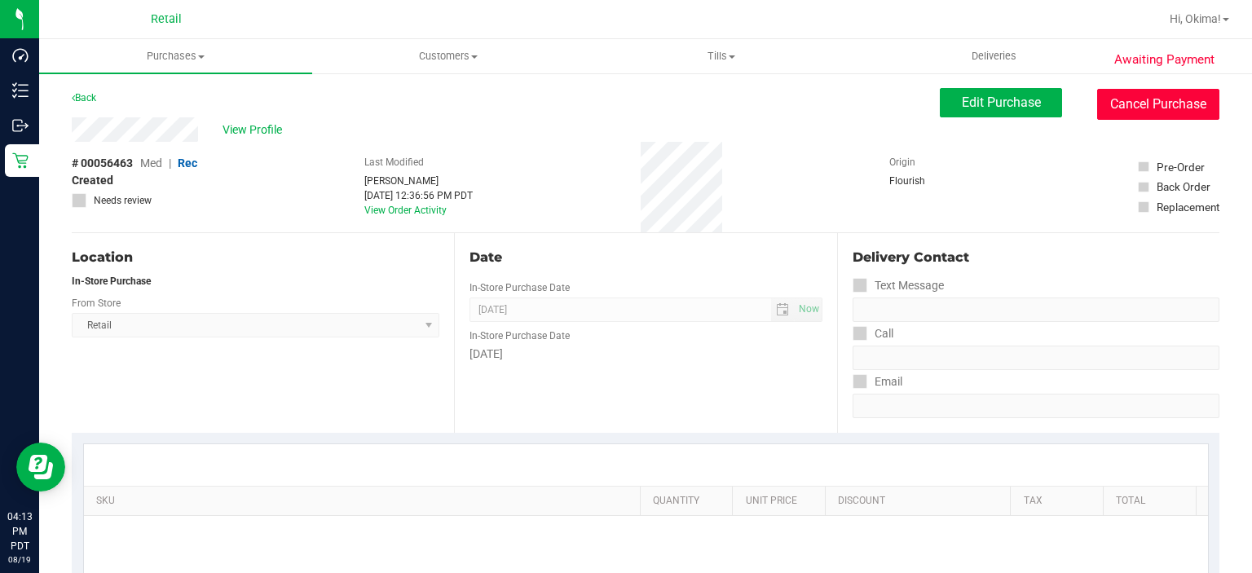
click at [1162, 103] on button "Cancel Purchase" at bounding box center [1158, 104] width 122 height 31
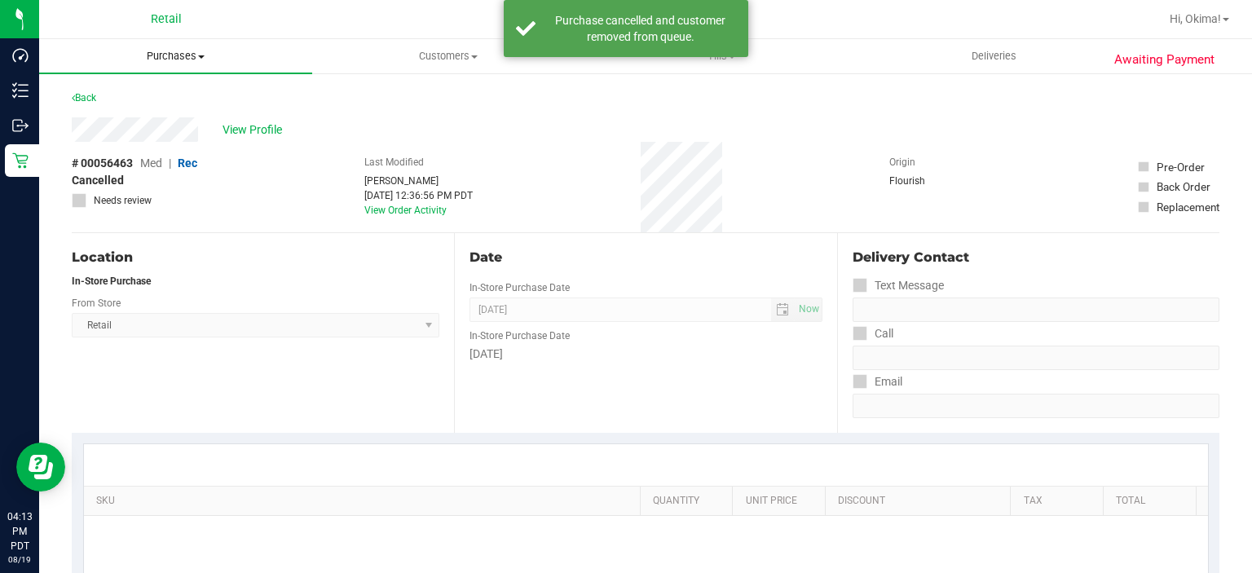
click at [90, 70] on uib-tab-heading "Purchases Summary of purchases Fulfillment All purchases" at bounding box center [175, 56] width 273 height 34
click at [206, 280] on div "In-Store Purchase" at bounding box center [255, 281] width 367 height 15
click at [90, 68] on uib-tab-heading "Purchases Summary of purchases Fulfillment All purchases" at bounding box center [175, 56] width 273 height 34
click at [244, 288] on div at bounding box center [255, 288] width 367 height 1
click at [86, 96] on link "Back" at bounding box center [84, 97] width 24 height 11
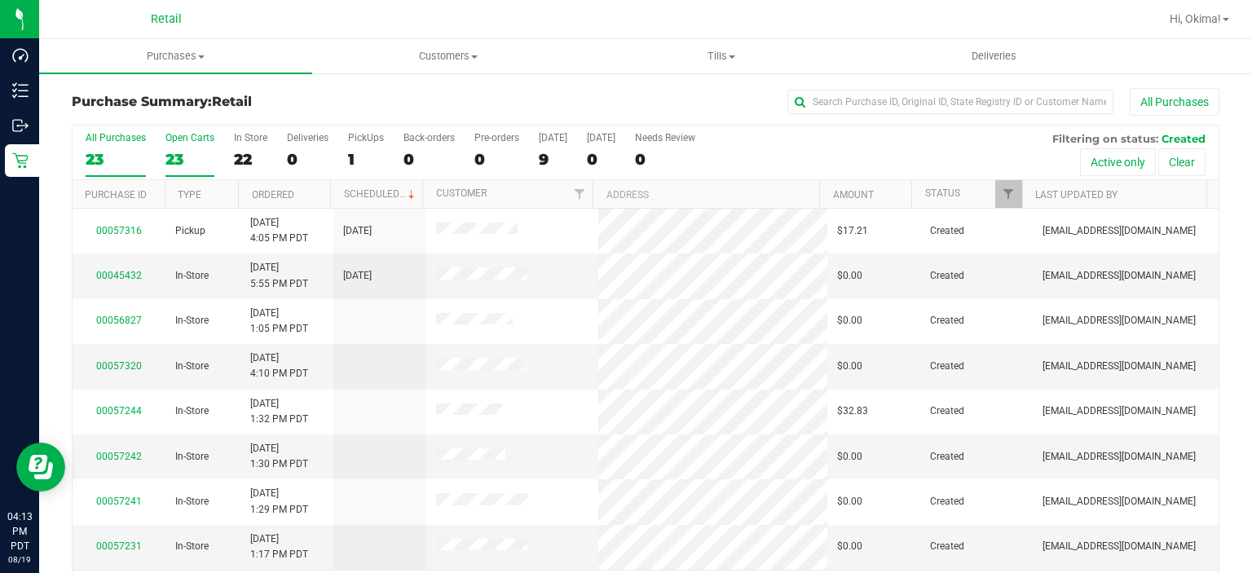
click at [178, 163] on div "23" at bounding box center [189, 159] width 49 height 19
click at [0, 0] on input "Open Carts 23" at bounding box center [0, 0] width 0 height 0
click at [259, 192] on link "Ordered" at bounding box center [273, 194] width 42 height 11
click at [125, 272] on link "00056459" at bounding box center [119, 275] width 46 height 11
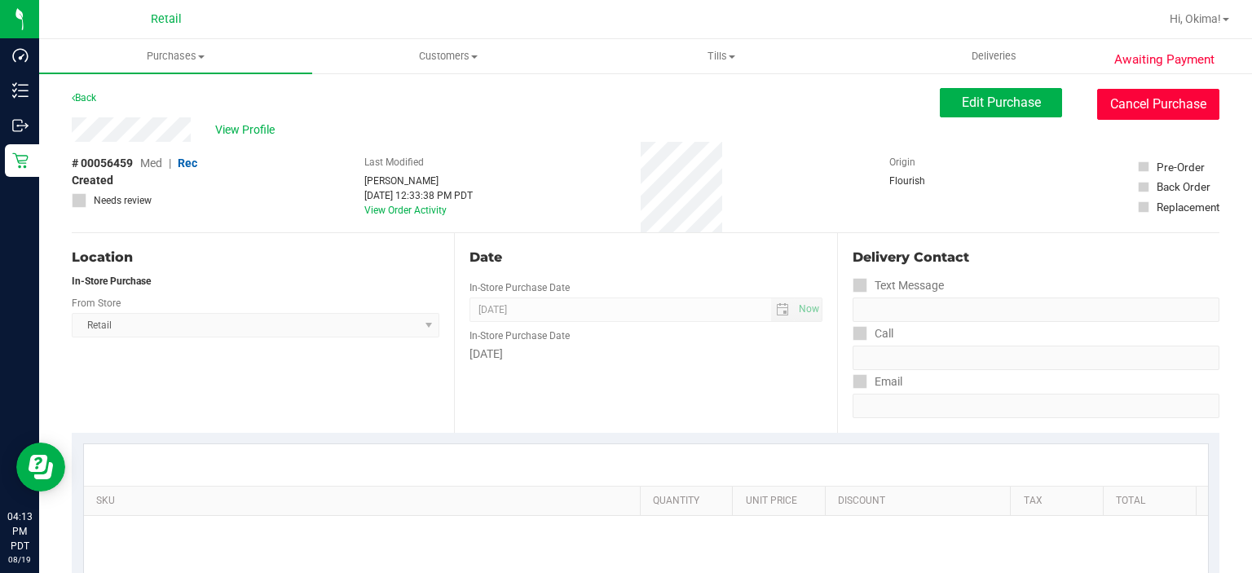
click at [1157, 108] on button "Cancel Purchase" at bounding box center [1158, 104] width 122 height 31
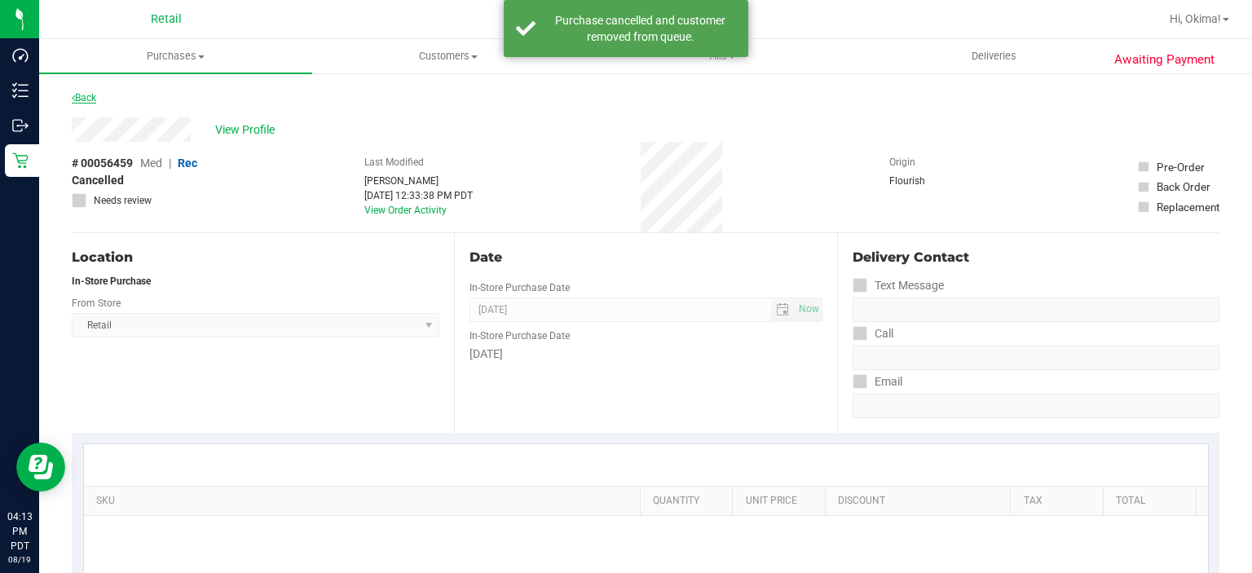
click at [85, 92] on link "Back" at bounding box center [84, 97] width 24 height 11
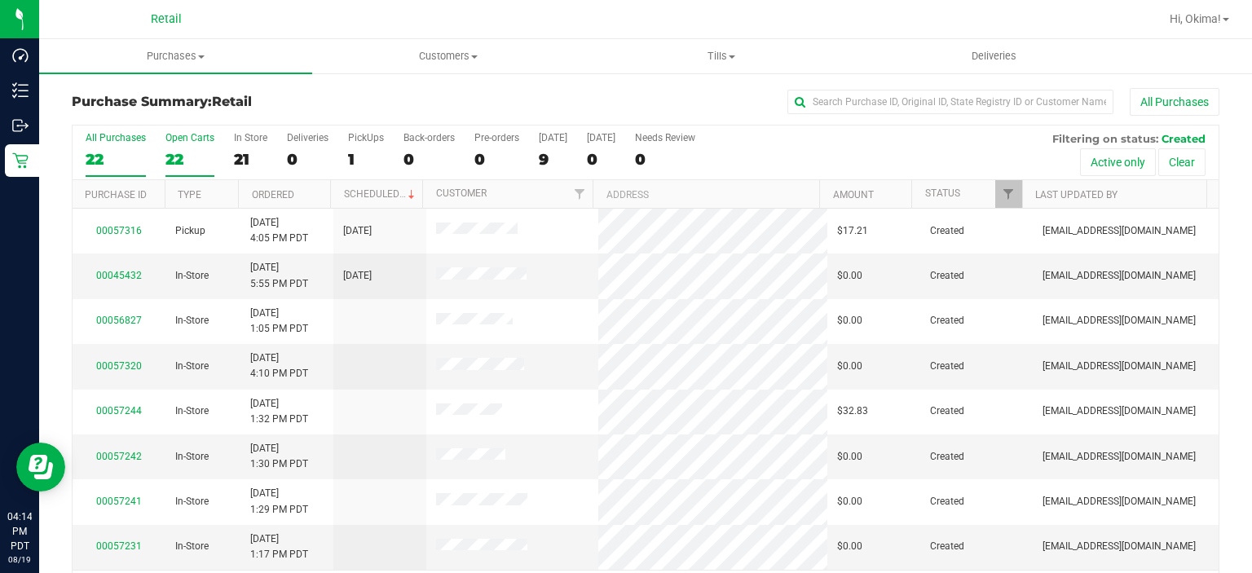
click at [186, 156] on div "22" at bounding box center [189, 159] width 49 height 19
click at [0, 0] on input "Open Carts 22" at bounding box center [0, 0] width 0 height 0
click at [287, 198] on link "Ordered" at bounding box center [273, 194] width 42 height 11
click at [124, 365] on link "00056665" at bounding box center [119, 365] width 46 height 11
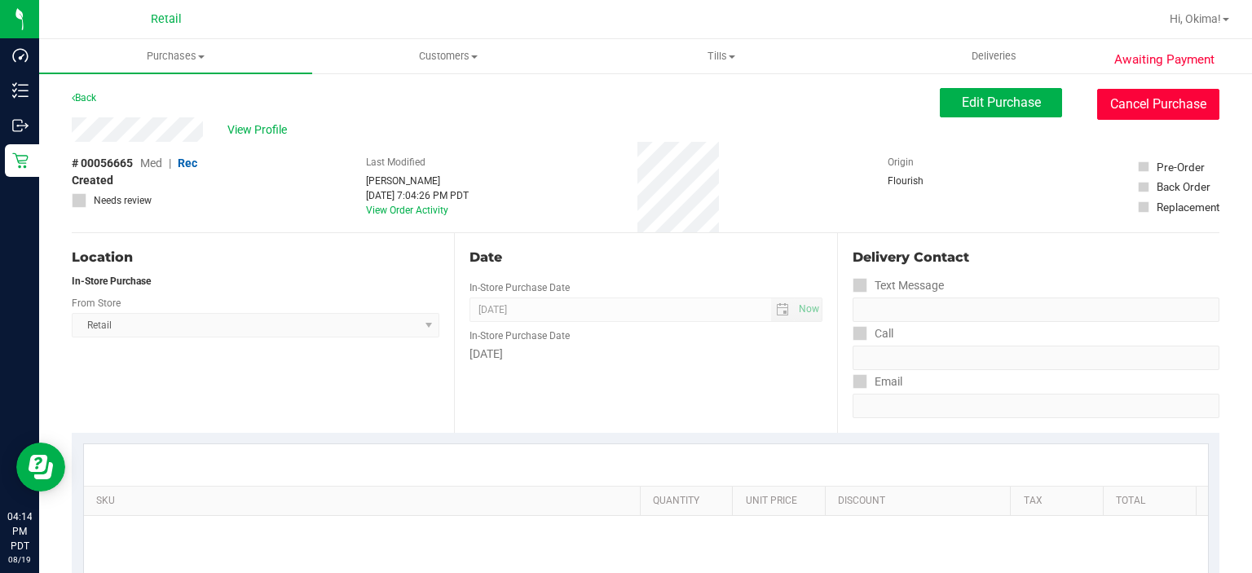
click at [1134, 108] on button "Cancel Purchase" at bounding box center [1158, 104] width 122 height 31
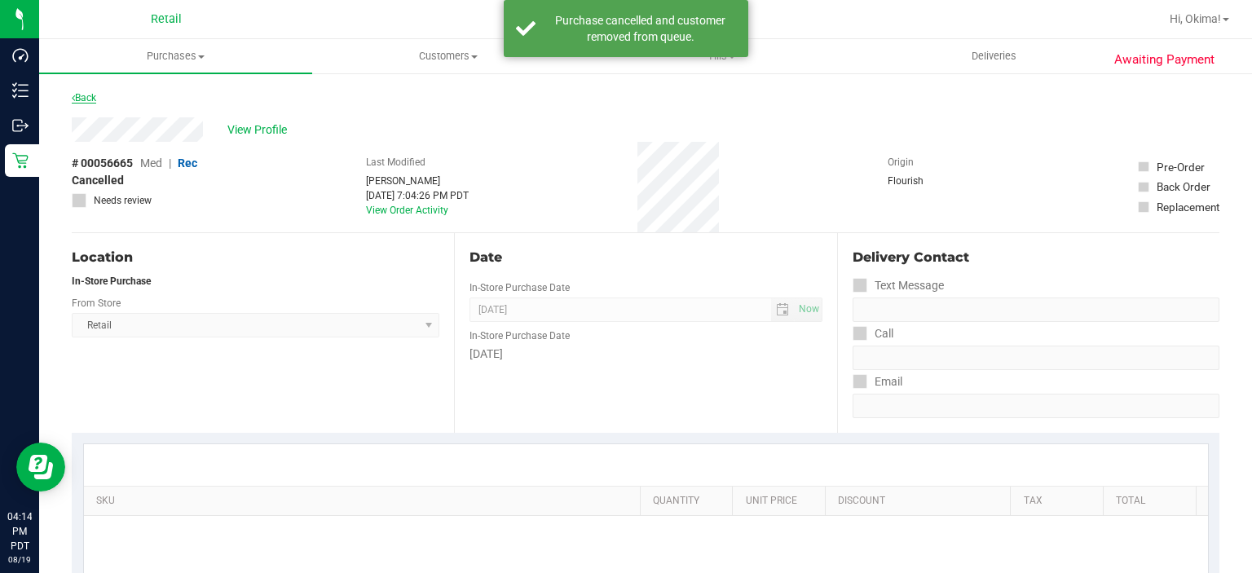
click at [84, 96] on link "Back" at bounding box center [84, 97] width 24 height 11
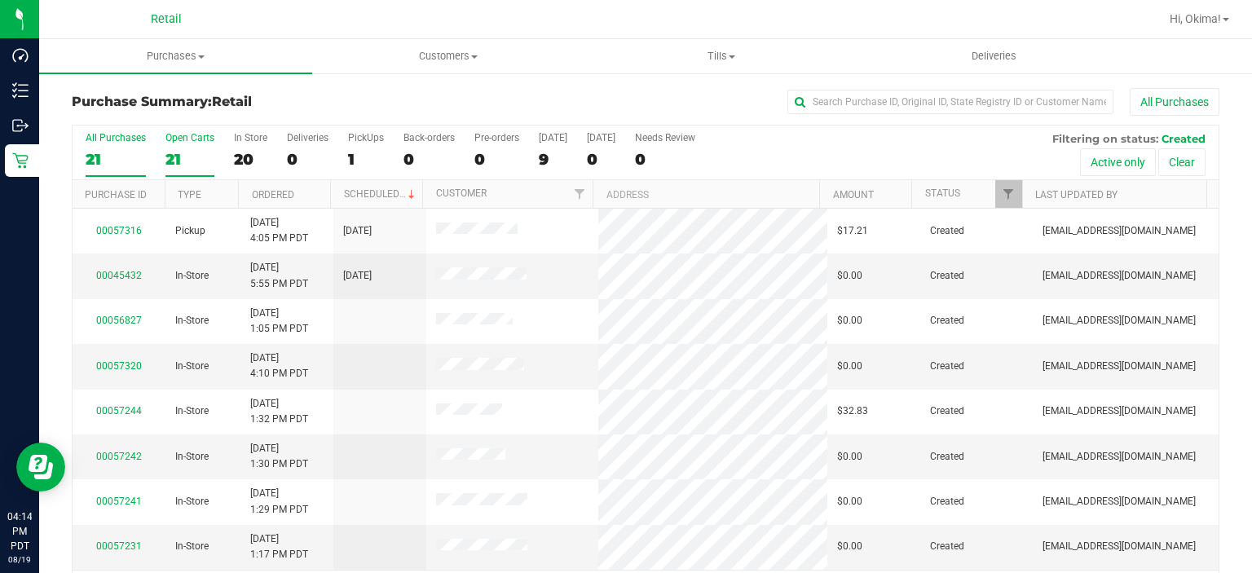
click at [184, 152] on div "21" at bounding box center [189, 159] width 49 height 19
click at [0, 0] on input "Open Carts 21" at bounding box center [0, 0] width 0 height 0
click at [287, 192] on link "Ordered" at bounding box center [273, 194] width 42 height 11
click at [128, 363] on link "00056675" at bounding box center [119, 365] width 46 height 11
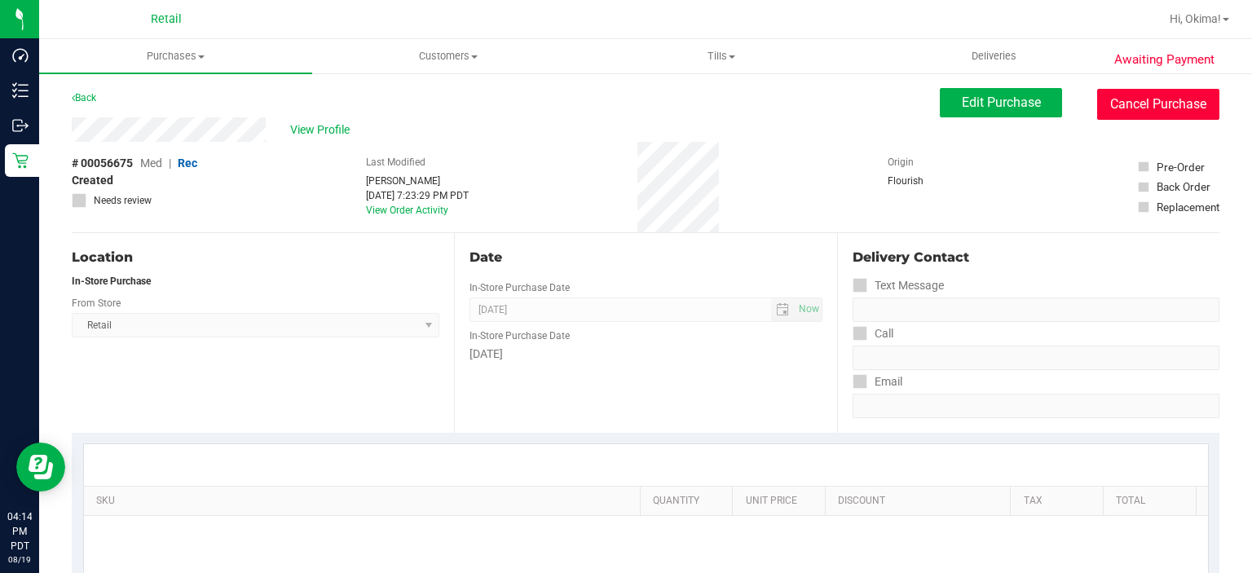
click at [1135, 112] on button "Cancel Purchase" at bounding box center [1158, 104] width 122 height 31
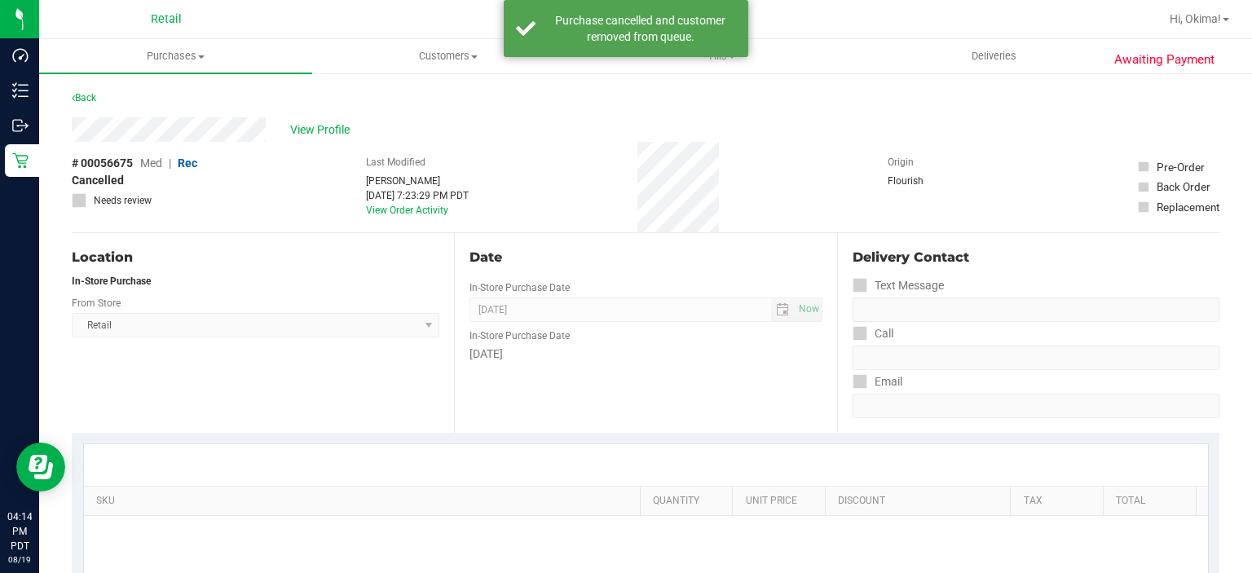
click at [93, 98] on link "Back" at bounding box center [84, 97] width 24 height 11
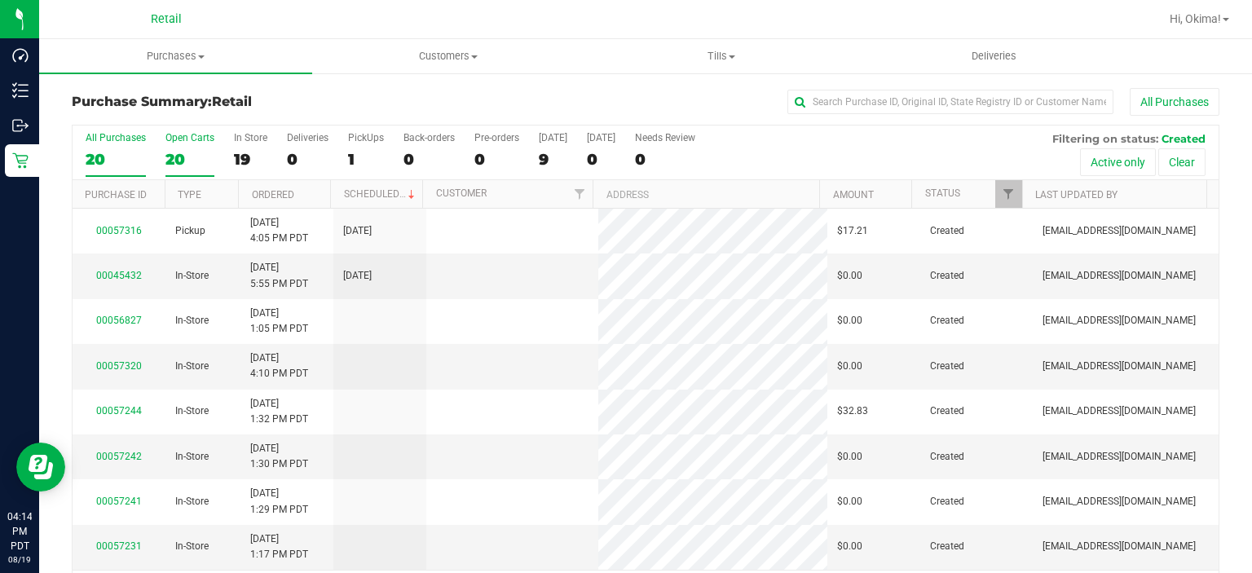
click at [179, 141] on div "Open Carts" at bounding box center [189, 137] width 49 height 11
click at [0, 0] on input "Open Carts 20" at bounding box center [0, 0] width 0 height 0
click at [287, 192] on link "Ordered" at bounding box center [273, 194] width 42 height 11
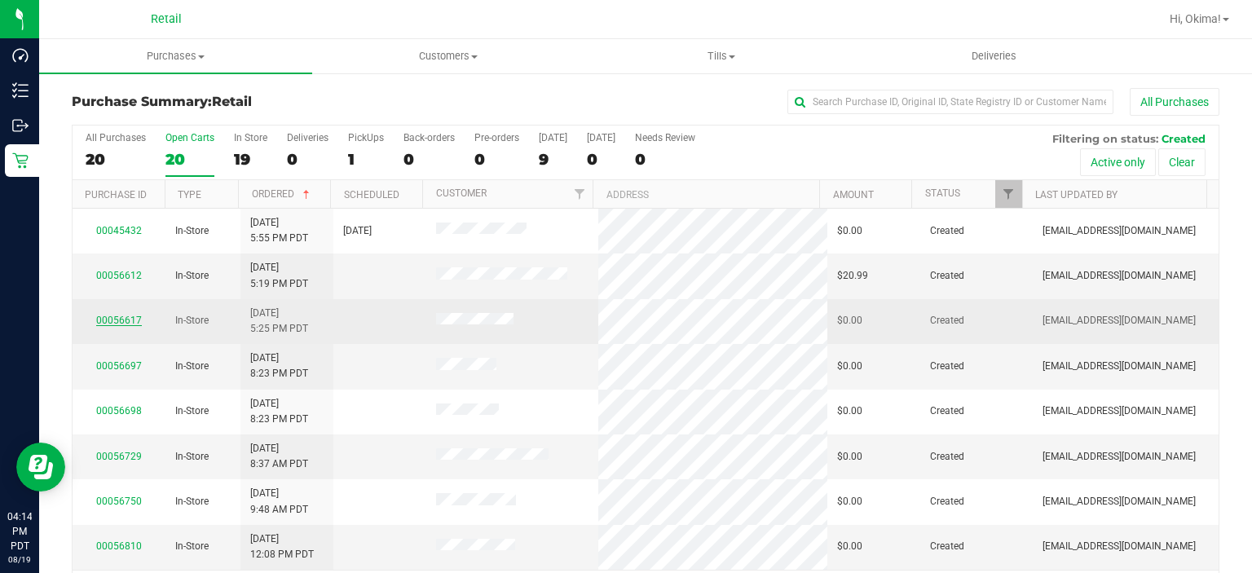
click at [118, 316] on link "00056617" at bounding box center [119, 320] width 46 height 11
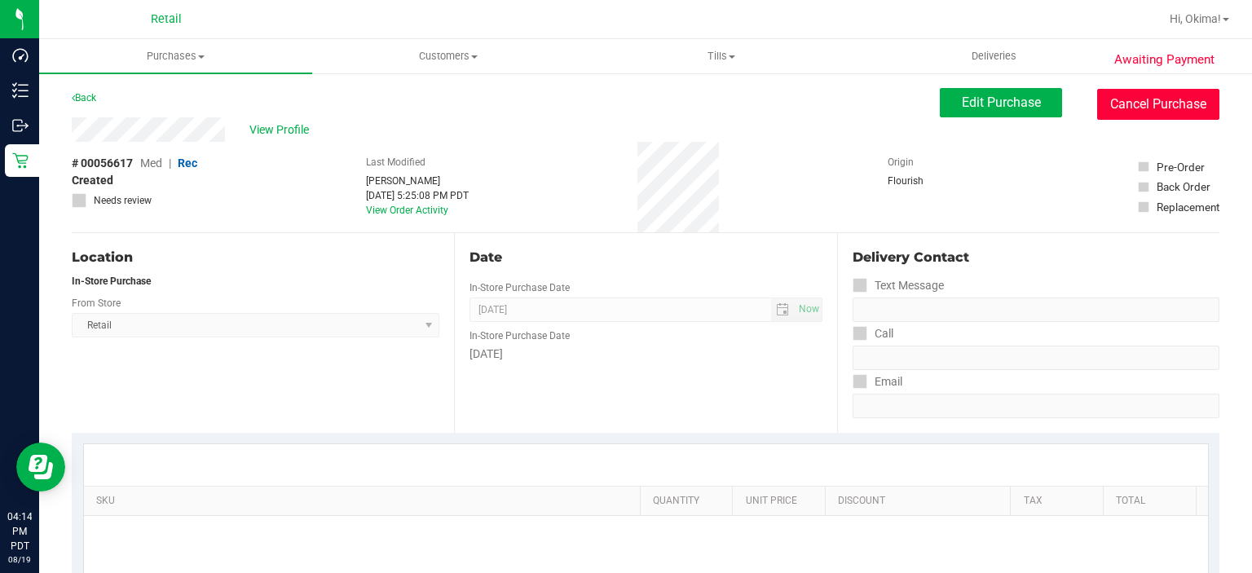
click at [1144, 103] on button "Cancel Purchase" at bounding box center [1158, 104] width 122 height 31
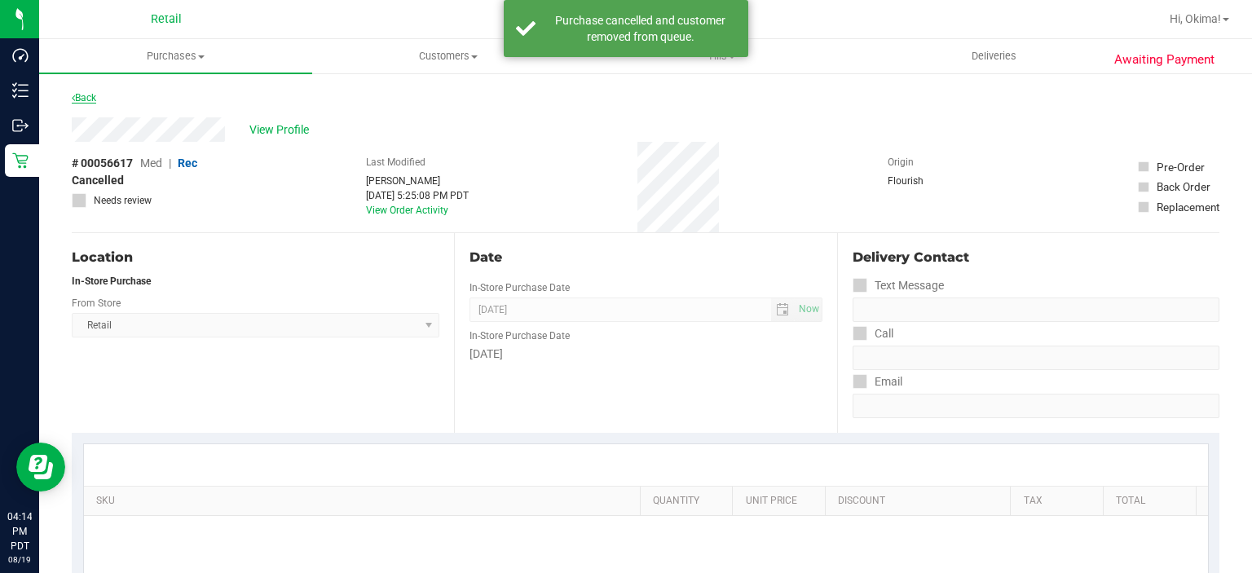
click at [86, 95] on link "Back" at bounding box center [84, 97] width 24 height 11
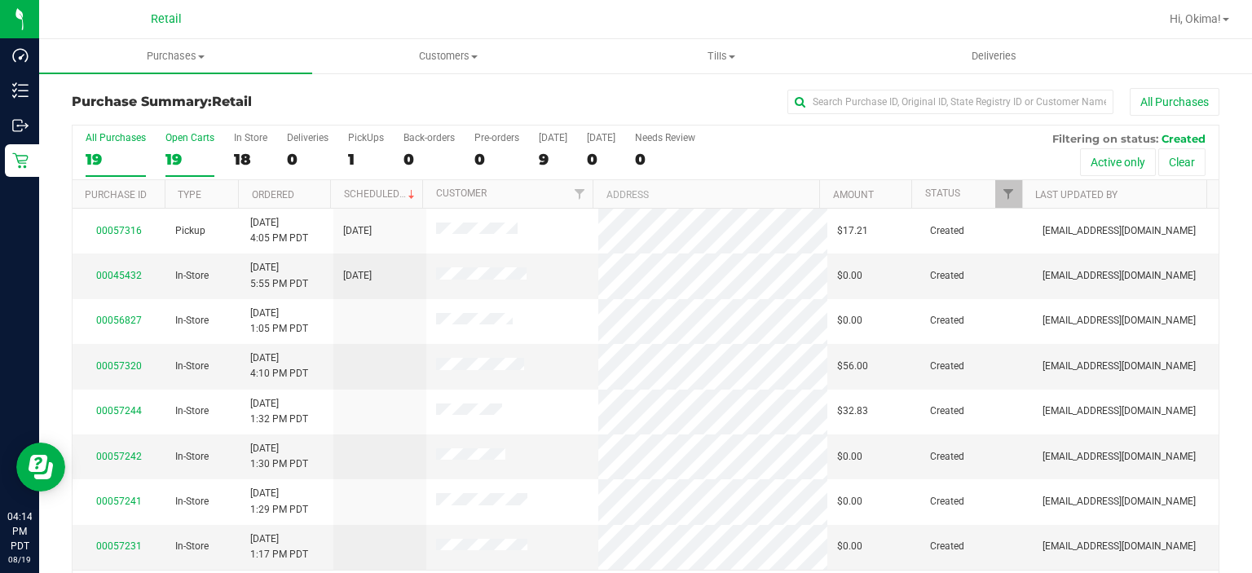
click at [179, 154] on div "19" at bounding box center [189, 159] width 49 height 19
click at [0, 0] on input "Open Carts 19" at bounding box center [0, 0] width 0 height 0
click at [287, 192] on link "Ordered" at bounding box center [273, 194] width 42 height 11
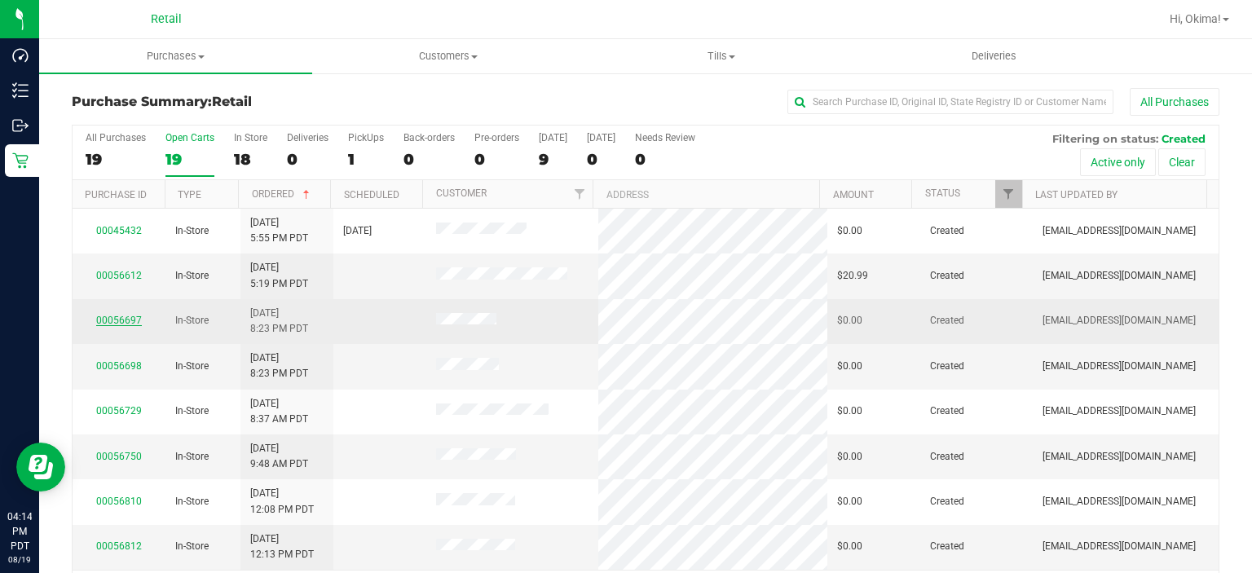
click at [113, 319] on link "00056697" at bounding box center [119, 320] width 46 height 11
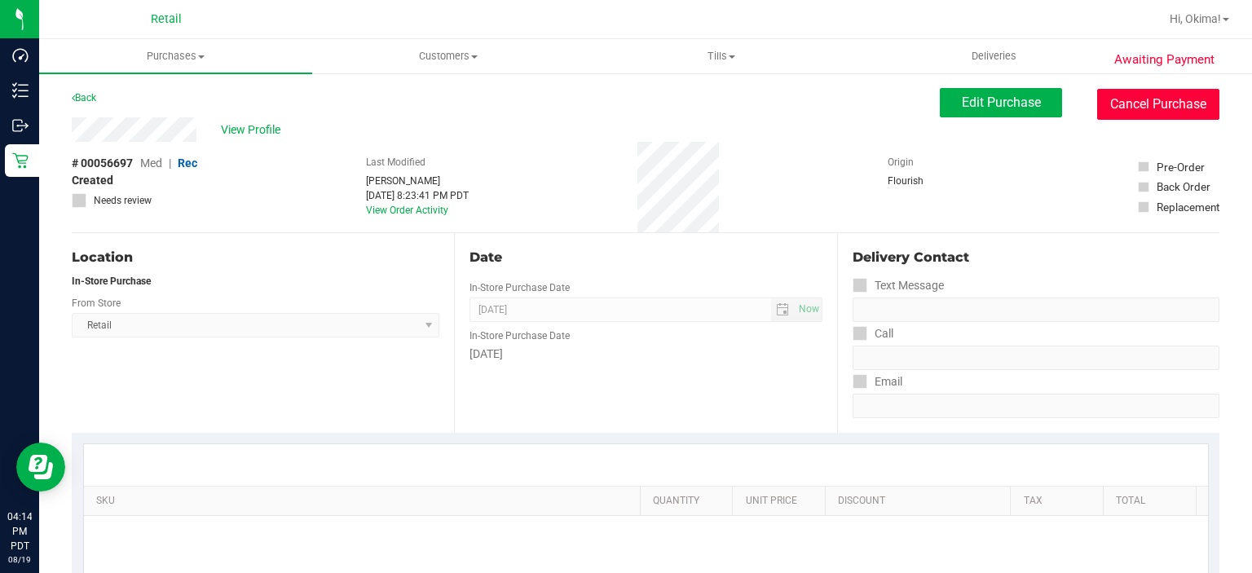
click at [1152, 103] on button "Cancel Purchase" at bounding box center [1158, 104] width 122 height 31
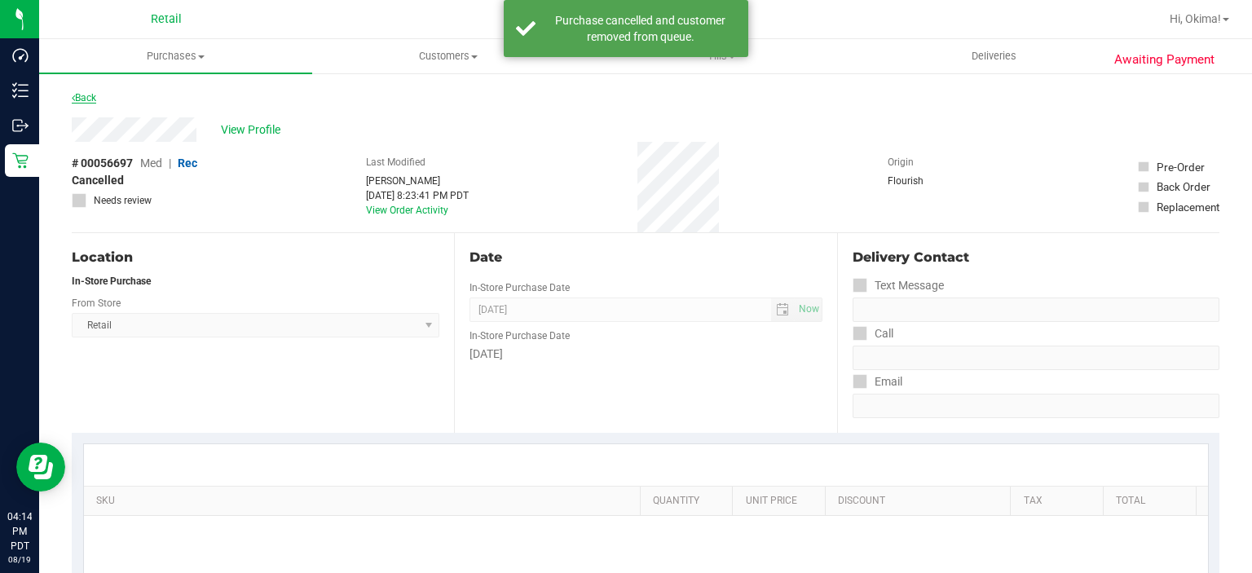
click at [73, 97] on icon at bounding box center [73, 98] width 3 height 10
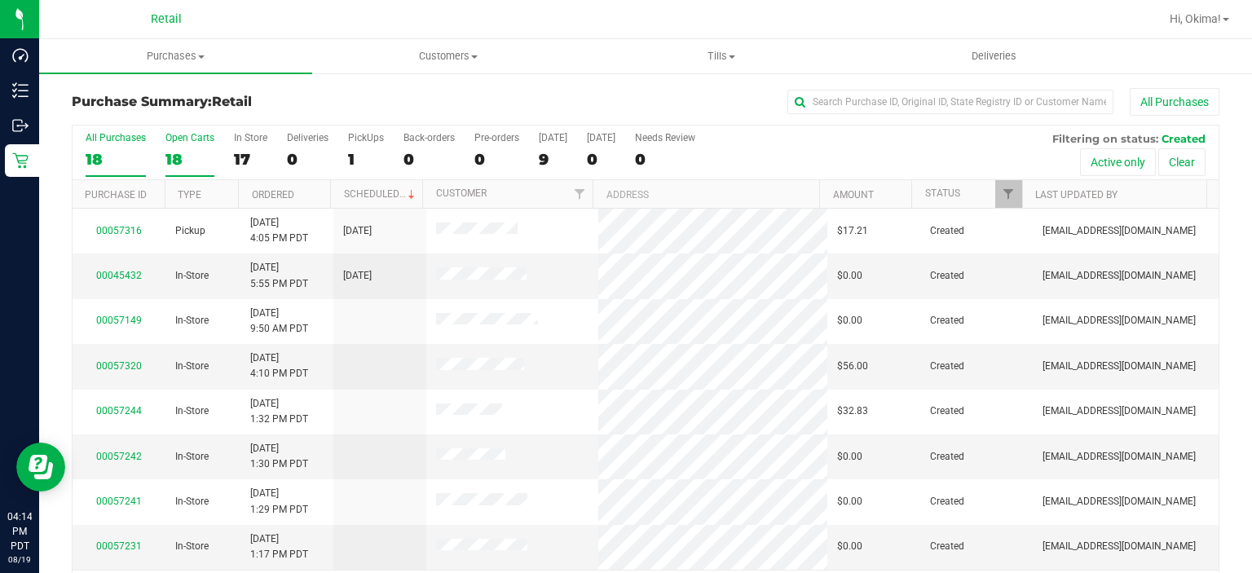
click at [185, 150] on div "18" at bounding box center [189, 159] width 49 height 19
click at [0, 0] on input "Open Carts 18" at bounding box center [0, 0] width 0 height 0
click at [286, 192] on link "Ordered" at bounding box center [273, 194] width 42 height 11
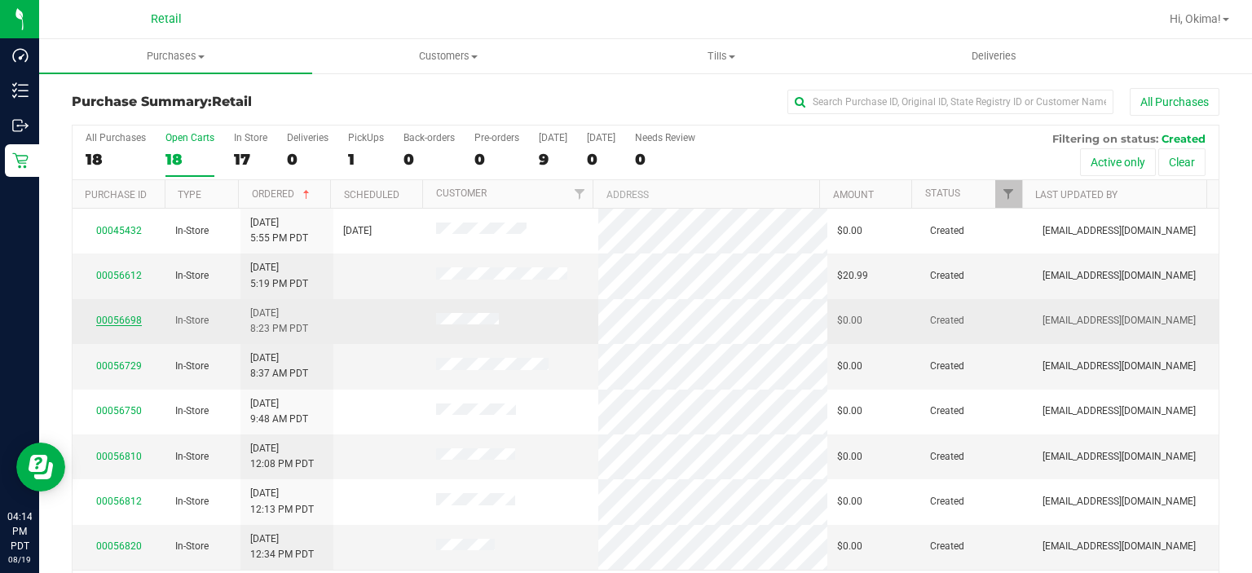
click at [125, 318] on link "00056698" at bounding box center [119, 320] width 46 height 11
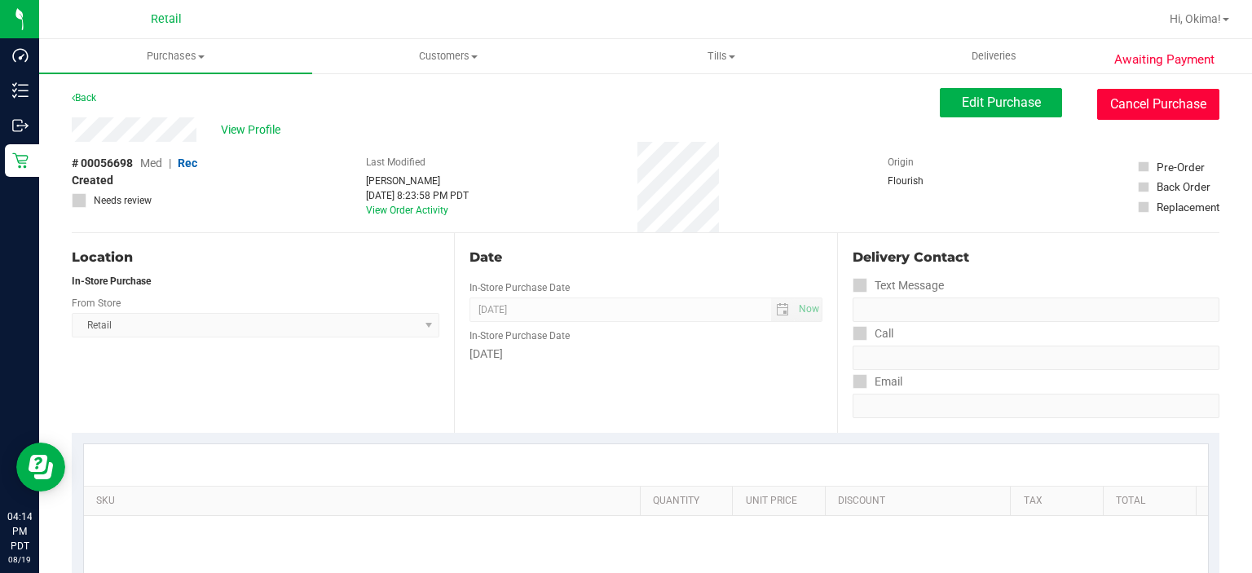
click at [1154, 106] on button "Cancel Purchase" at bounding box center [1158, 104] width 122 height 31
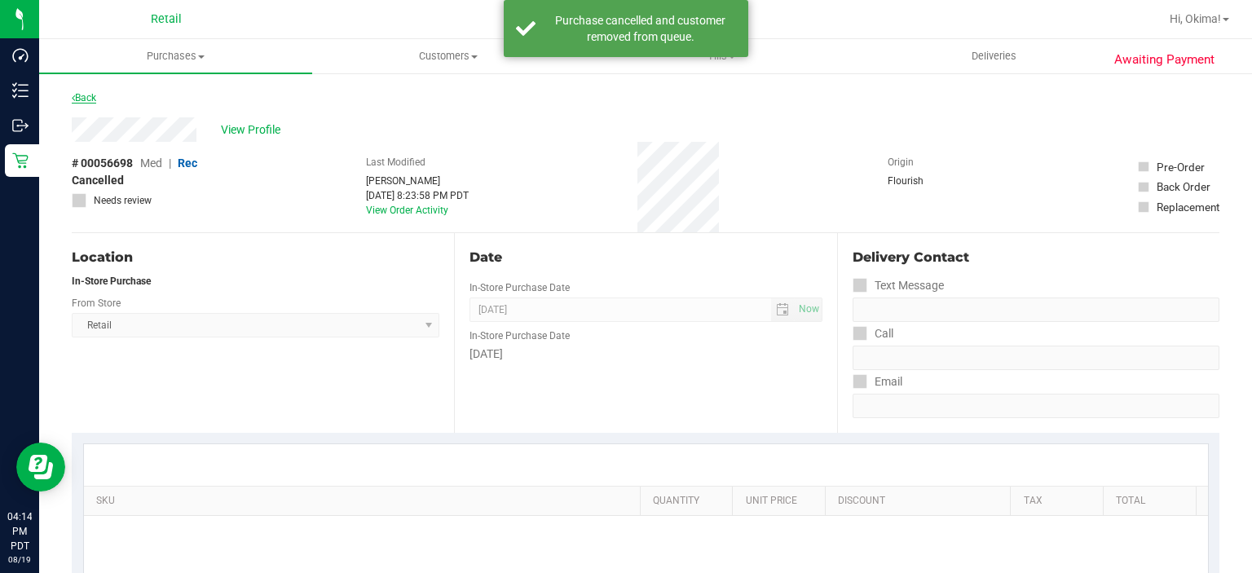
click at [73, 97] on icon at bounding box center [73, 98] width 3 height 10
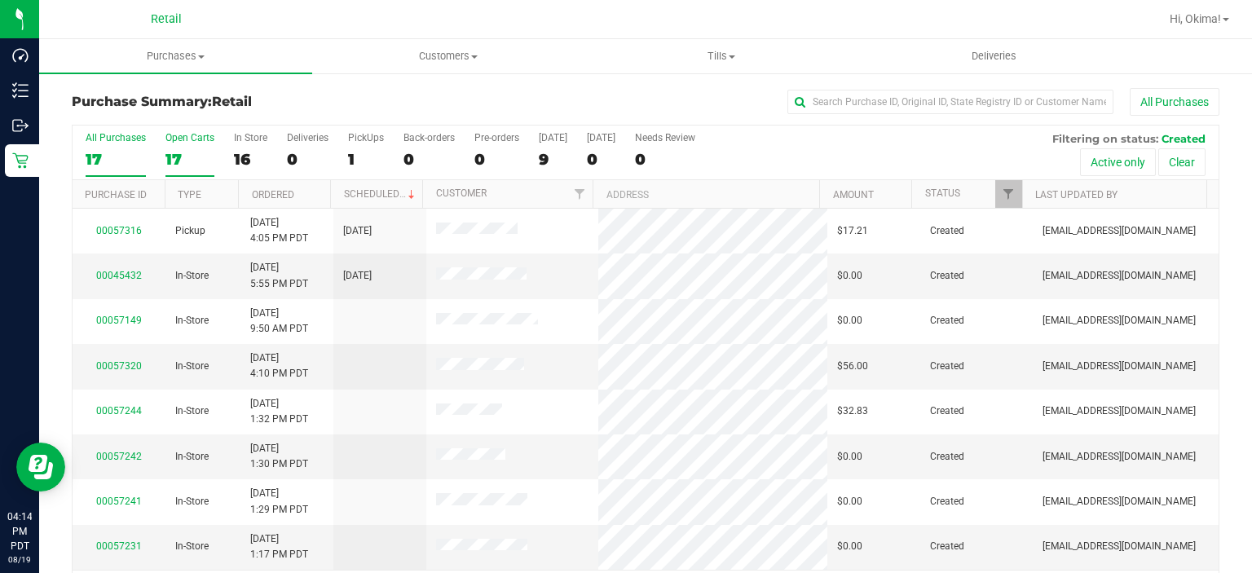
click at [191, 150] on div "17" at bounding box center [189, 159] width 49 height 19
click at [0, 0] on input "Open Carts 17" at bounding box center [0, 0] width 0 height 0
click at [290, 192] on link "Ordered" at bounding box center [273, 194] width 42 height 11
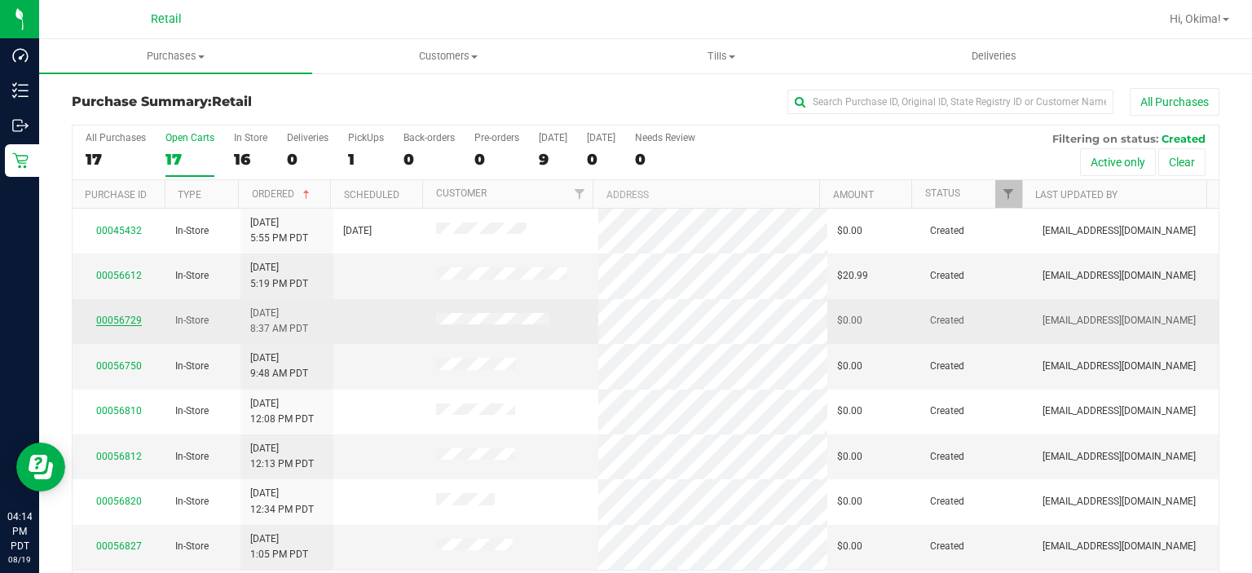
click at [122, 315] on link "00056729" at bounding box center [119, 320] width 46 height 11
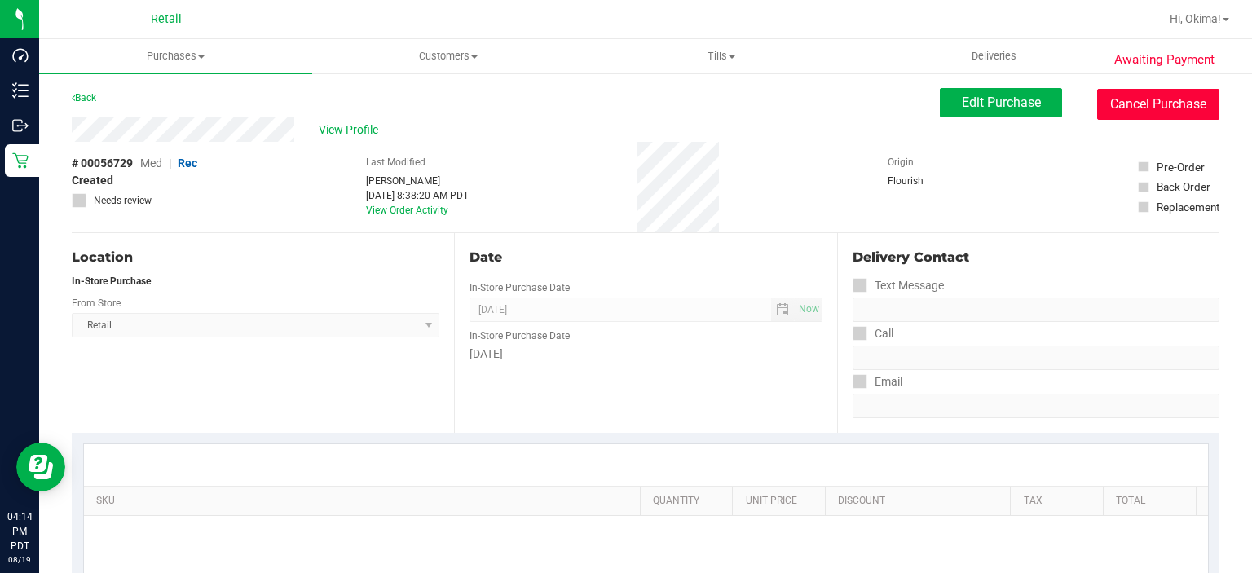
click at [1124, 105] on button "Cancel Purchase" at bounding box center [1158, 104] width 122 height 31
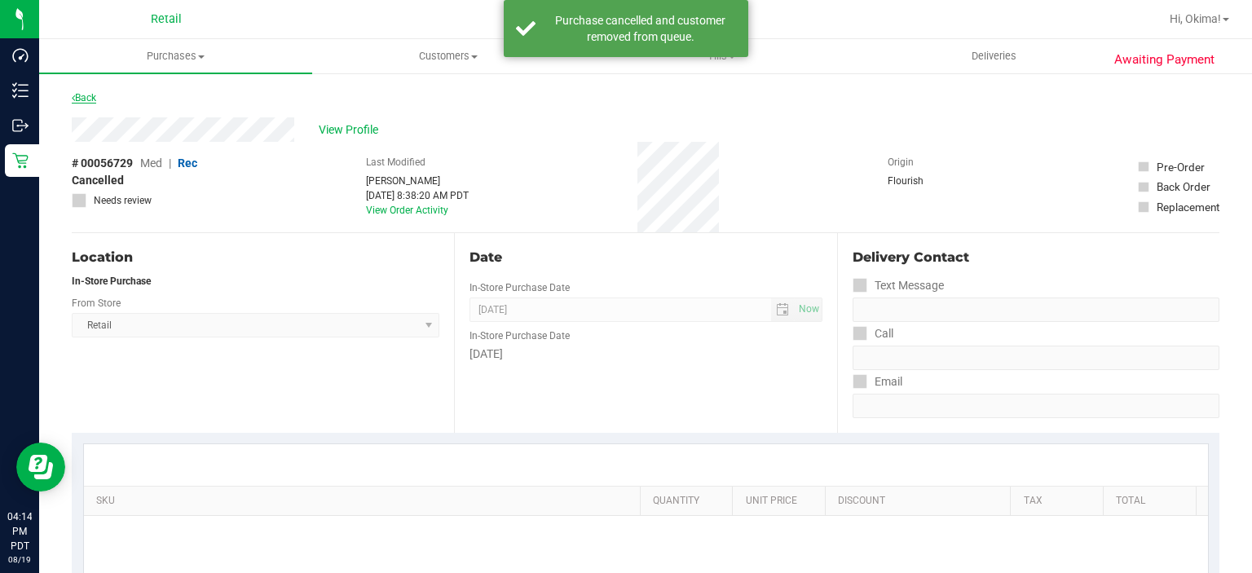
click at [73, 97] on icon at bounding box center [73, 98] width 3 height 10
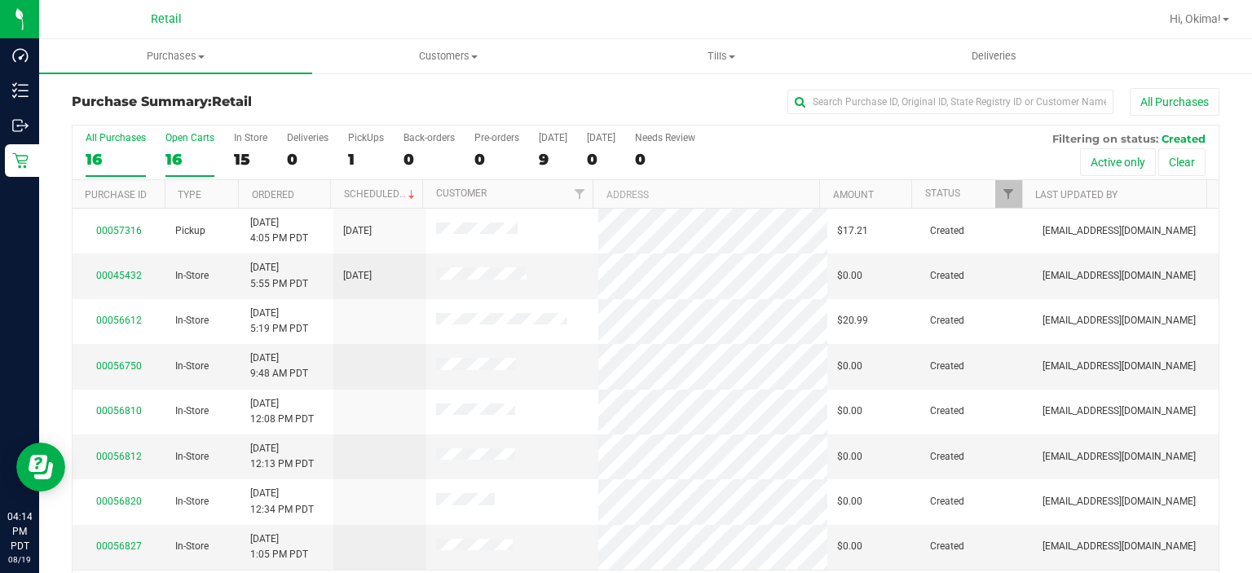
click at [176, 134] on div "Open Carts" at bounding box center [189, 137] width 49 height 11
click at [0, 0] on input "Open Carts 16" at bounding box center [0, 0] width 0 height 0
click at [288, 189] on link "Ordered" at bounding box center [273, 194] width 42 height 11
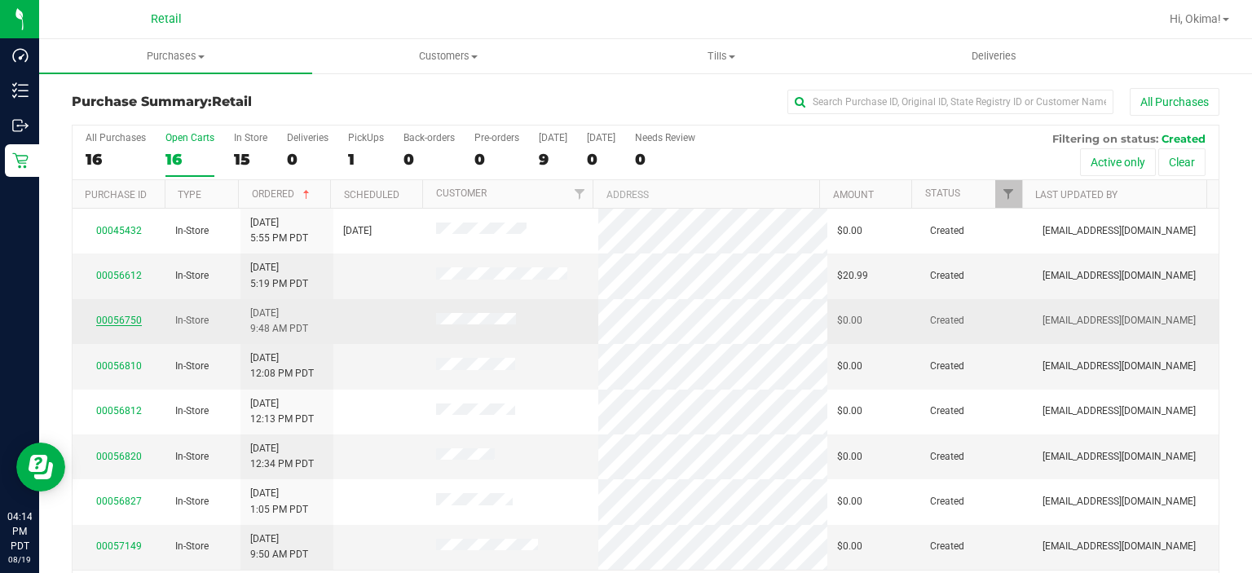
click at [124, 316] on link "00056750" at bounding box center [119, 320] width 46 height 11
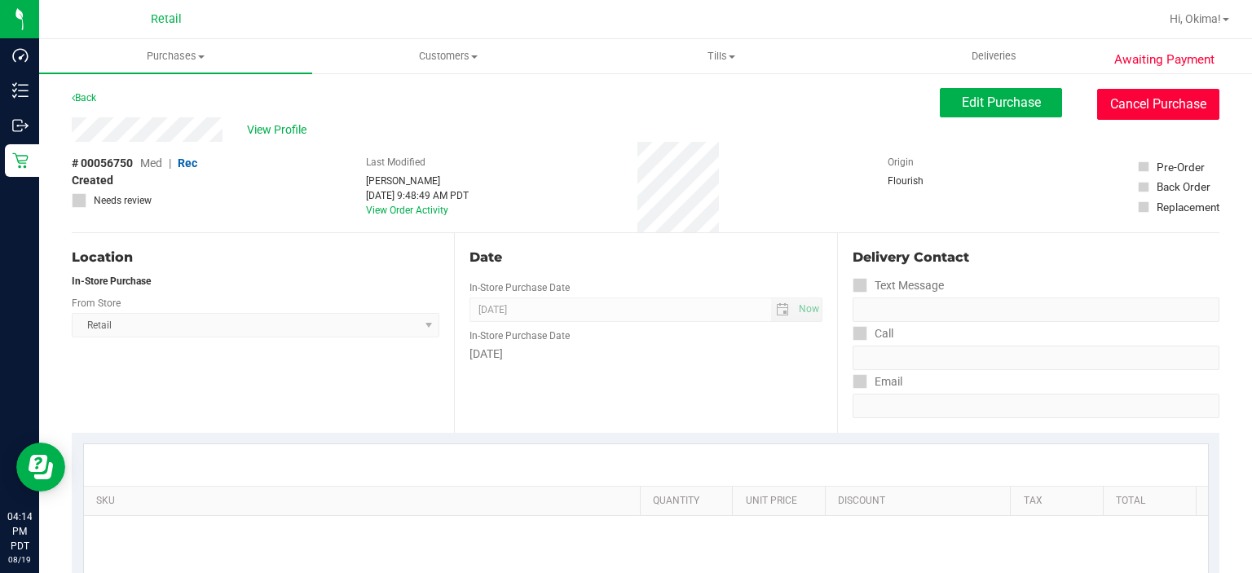
click at [1113, 102] on button "Cancel Purchase" at bounding box center [1158, 104] width 122 height 31
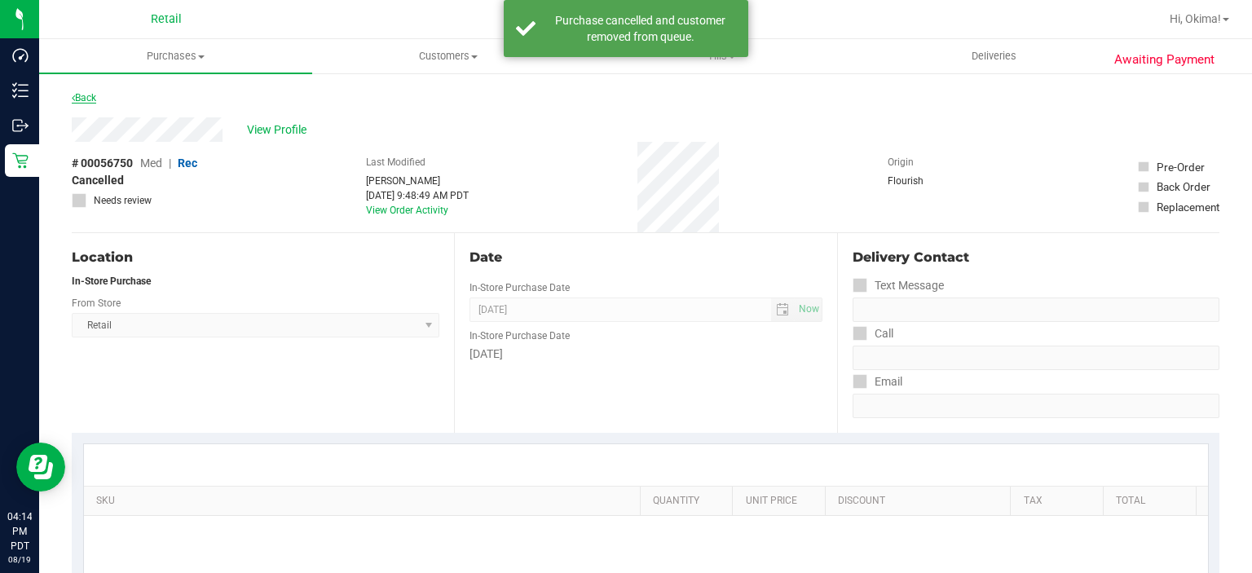
click at [73, 97] on icon at bounding box center [73, 98] width 3 height 10
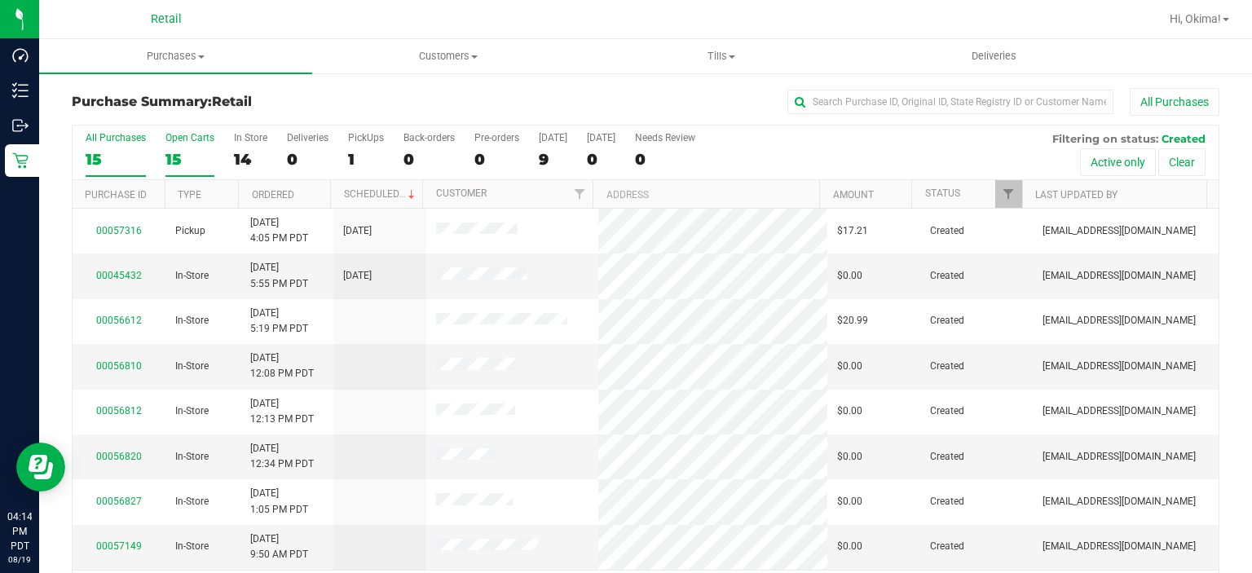
click at [195, 143] on div "Open Carts" at bounding box center [189, 137] width 49 height 11
click at [0, 0] on input "Open Carts 15" at bounding box center [0, 0] width 0 height 0
click at [287, 192] on link "Ordered" at bounding box center [273, 194] width 42 height 11
click at [127, 364] on link "00056812" at bounding box center [119, 365] width 46 height 11
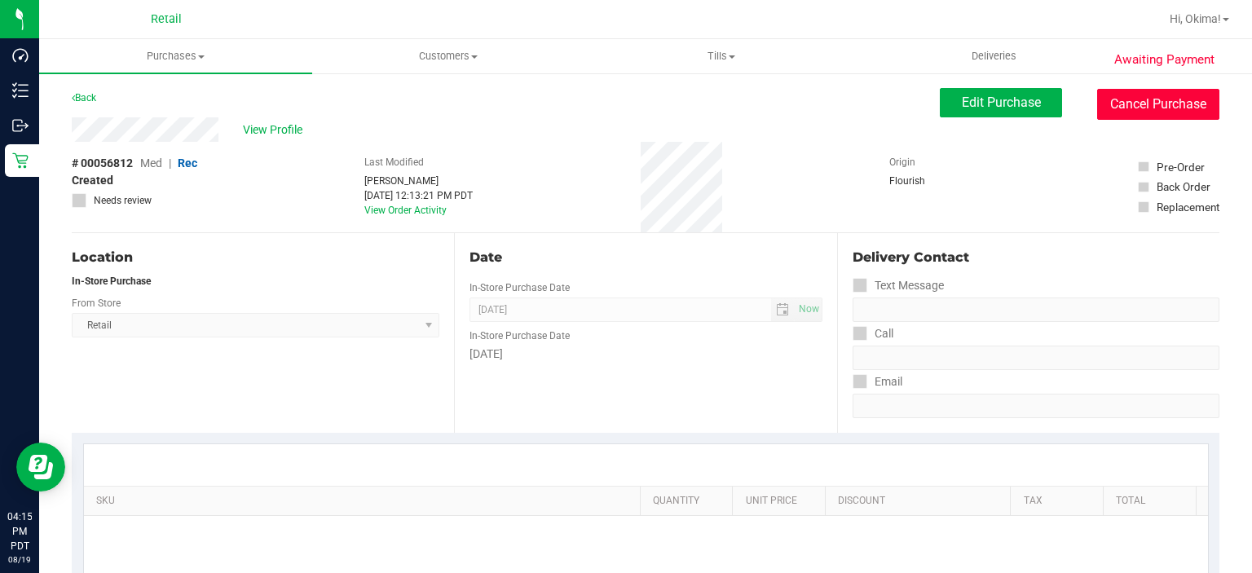
click at [1121, 102] on button "Cancel Purchase" at bounding box center [1158, 104] width 122 height 31
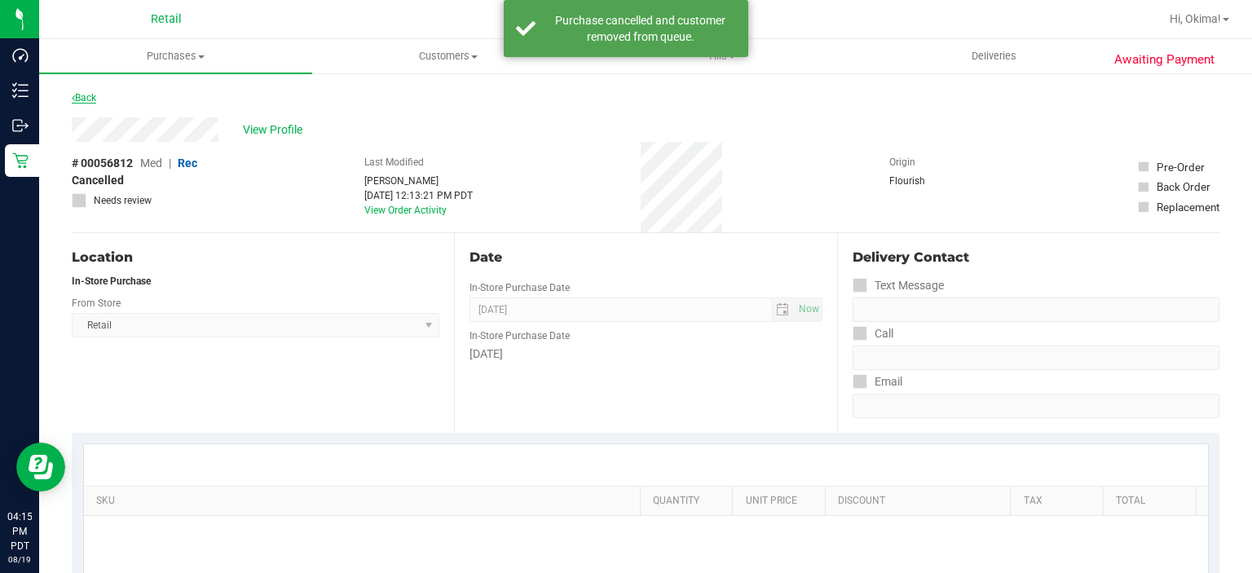
click at [87, 97] on link "Back" at bounding box center [84, 97] width 24 height 11
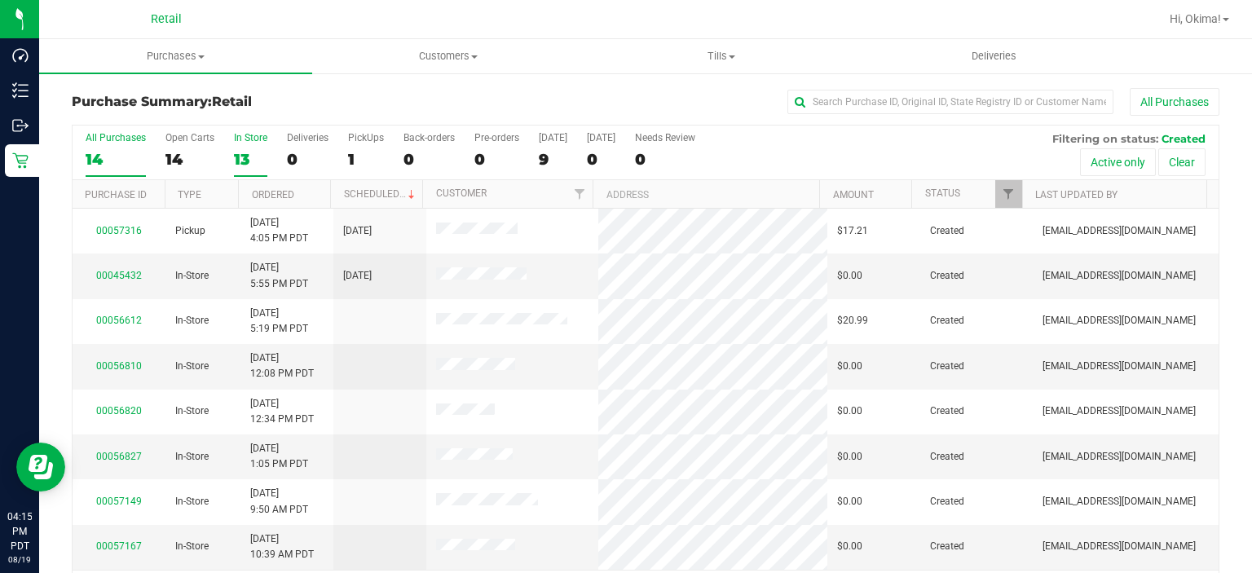
click at [256, 147] on label "In Store 13" at bounding box center [250, 154] width 33 height 45
click at [0, 0] on input "In Store 13" at bounding box center [0, 0] width 0 height 0
click at [190, 139] on div "Open Carts" at bounding box center [189, 137] width 49 height 11
click at [0, 0] on input "Open Carts 14" at bounding box center [0, 0] width 0 height 0
click at [290, 192] on link "Ordered" at bounding box center [273, 194] width 42 height 11
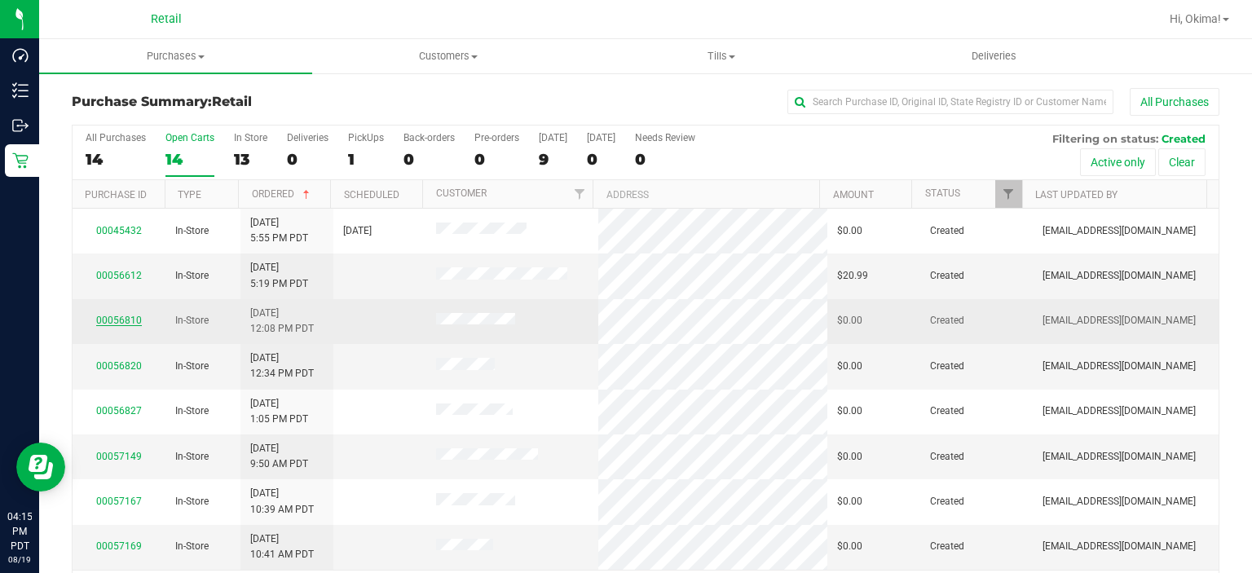
click at [117, 317] on link "00056810" at bounding box center [119, 320] width 46 height 11
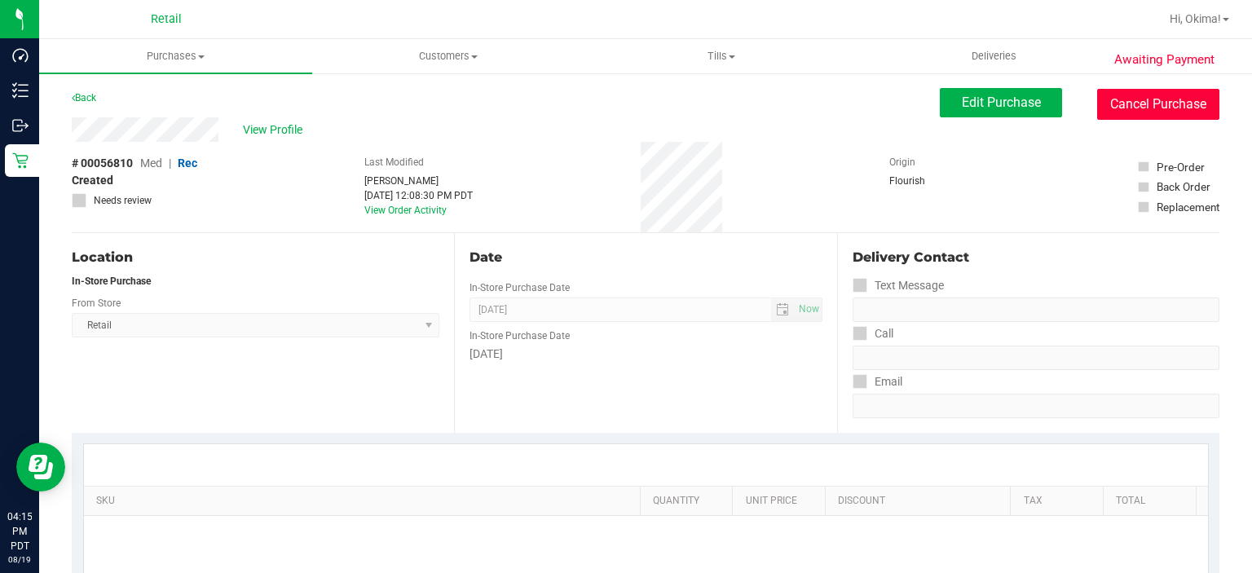
click at [1139, 107] on button "Cancel Purchase" at bounding box center [1158, 104] width 122 height 31
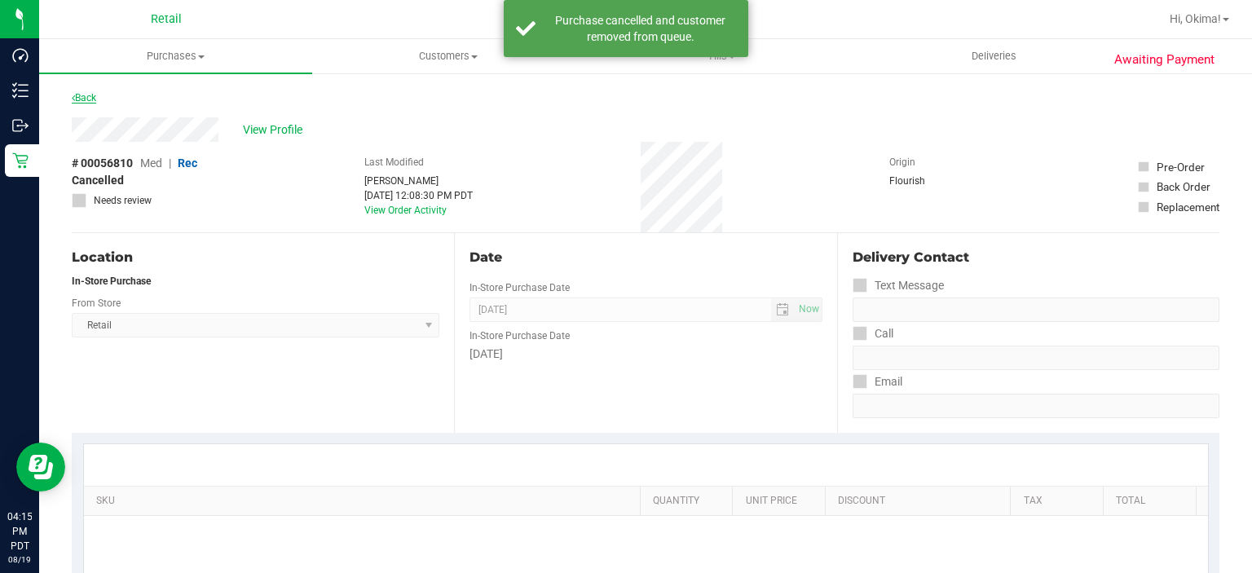
click at [73, 97] on icon at bounding box center [73, 98] width 3 height 10
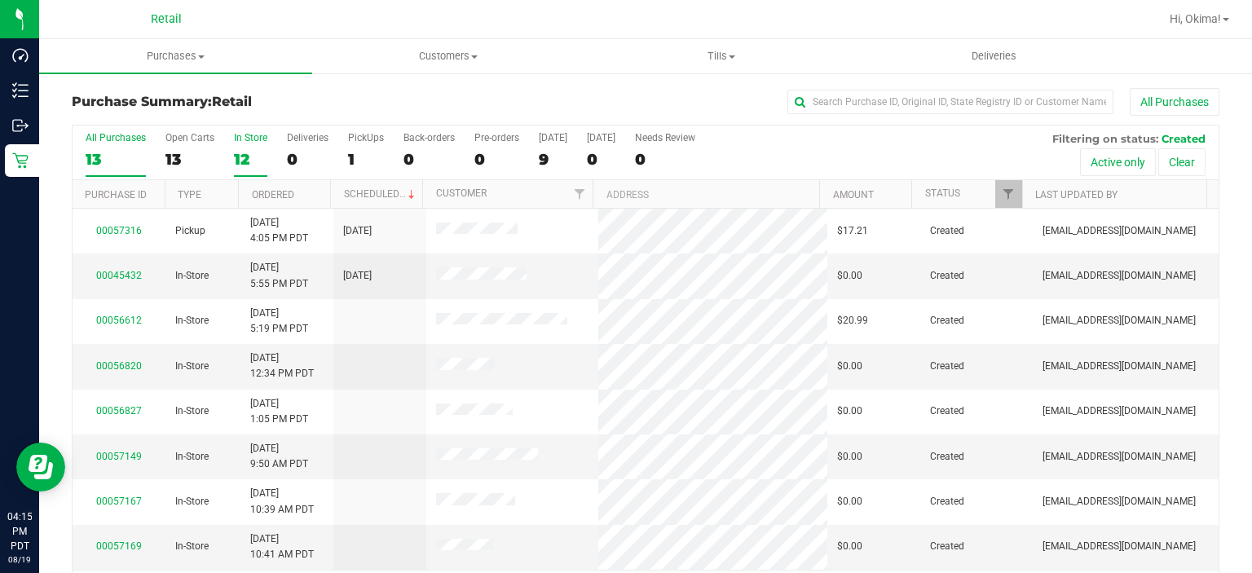
click at [253, 137] on div "In Store" at bounding box center [250, 137] width 33 height 11
click at [0, 0] on input "In Store 12" at bounding box center [0, 0] width 0 height 0
click at [179, 139] on div "Open Carts" at bounding box center [189, 137] width 49 height 11
click at [0, 0] on input "Open Carts 13" at bounding box center [0, 0] width 0 height 0
click at [290, 192] on link "Ordered" at bounding box center [273, 194] width 42 height 11
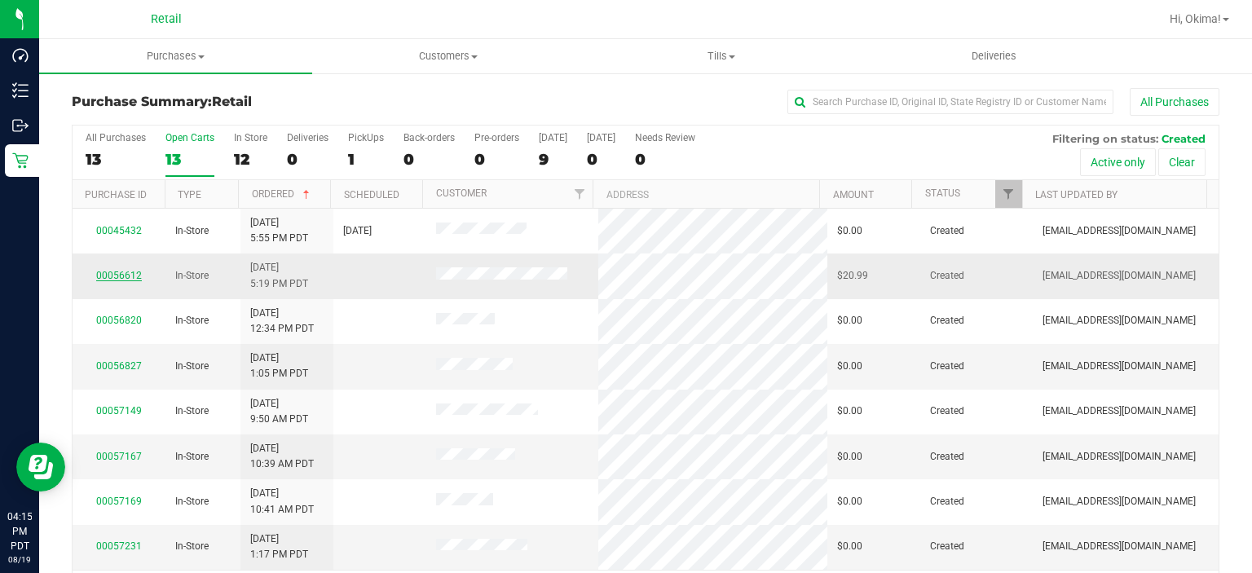
click at [118, 274] on link "00056612" at bounding box center [119, 275] width 46 height 11
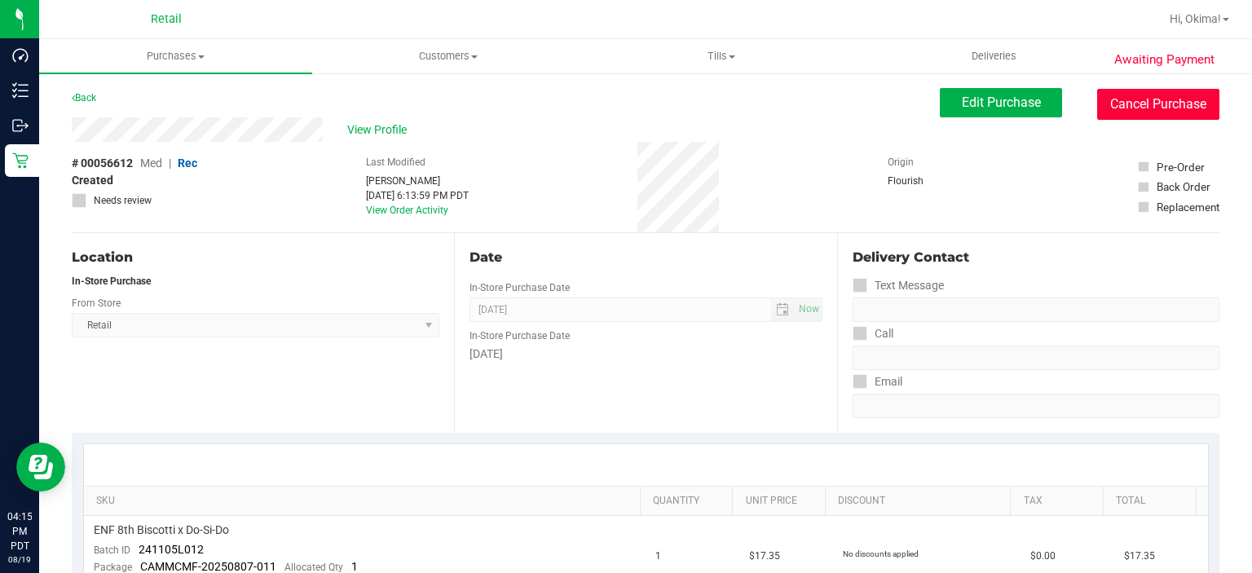
click at [1128, 108] on button "Cancel Purchase" at bounding box center [1158, 104] width 122 height 31
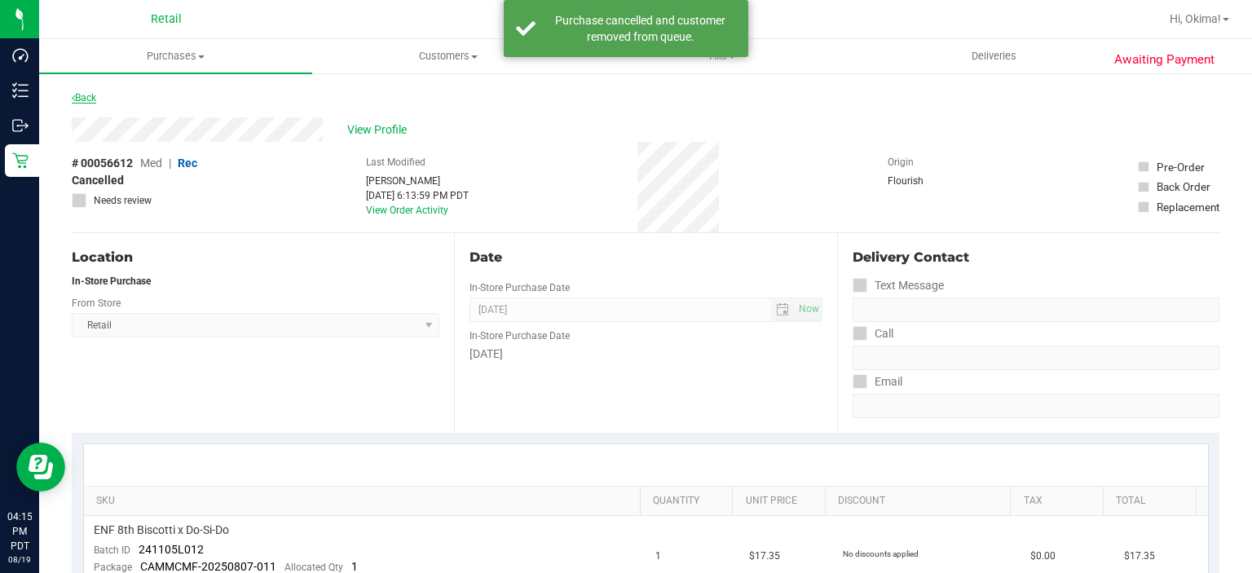
click at [73, 97] on icon at bounding box center [73, 98] width 3 height 10
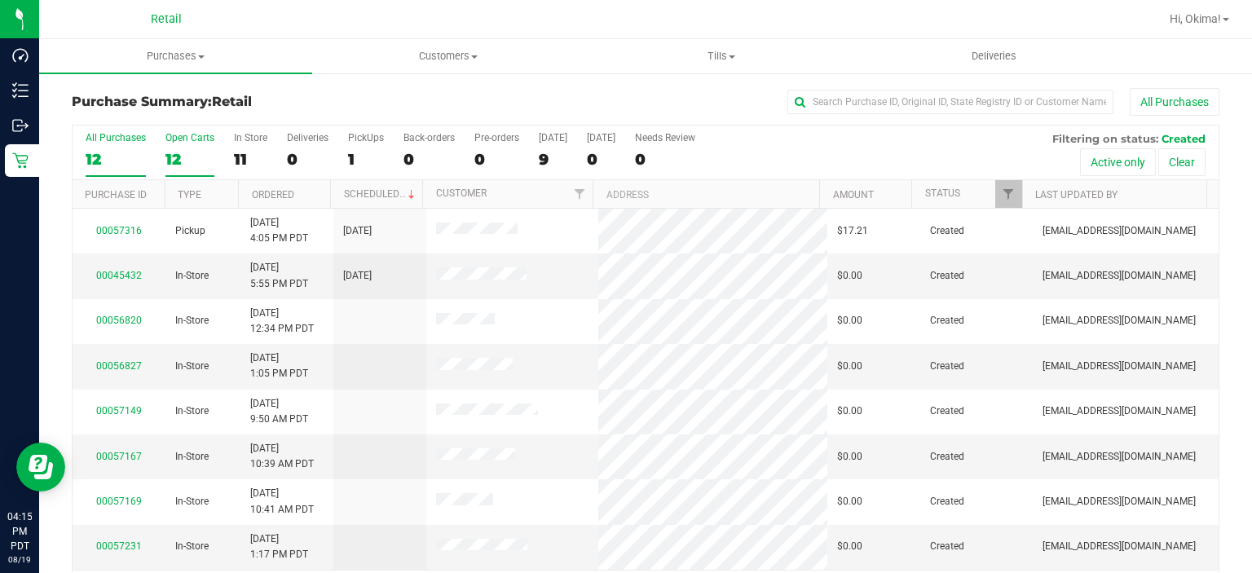
click at [173, 164] on div "12" at bounding box center [189, 159] width 49 height 19
click at [0, 0] on input "Open Carts 12" at bounding box center [0, 0] width 0 height 0
click at [288, 198] on link "Ordered" at bounding box center [273, 194] width 42 height 11
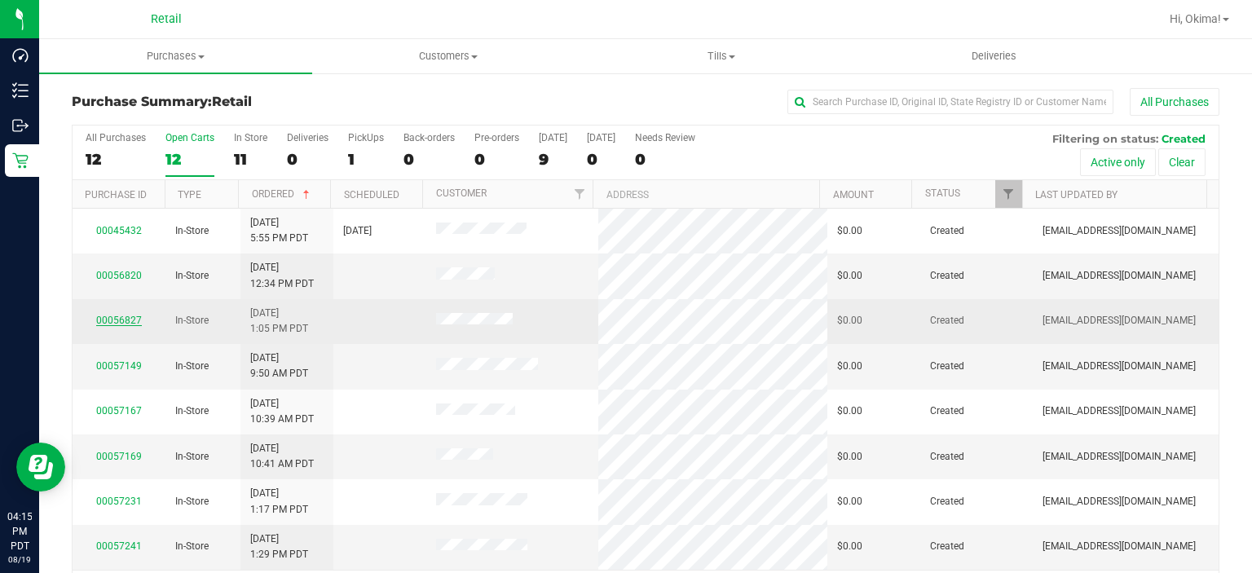
click at [112, 319] on link "00056827" at bounding box center [119, 320] width 46 height 11
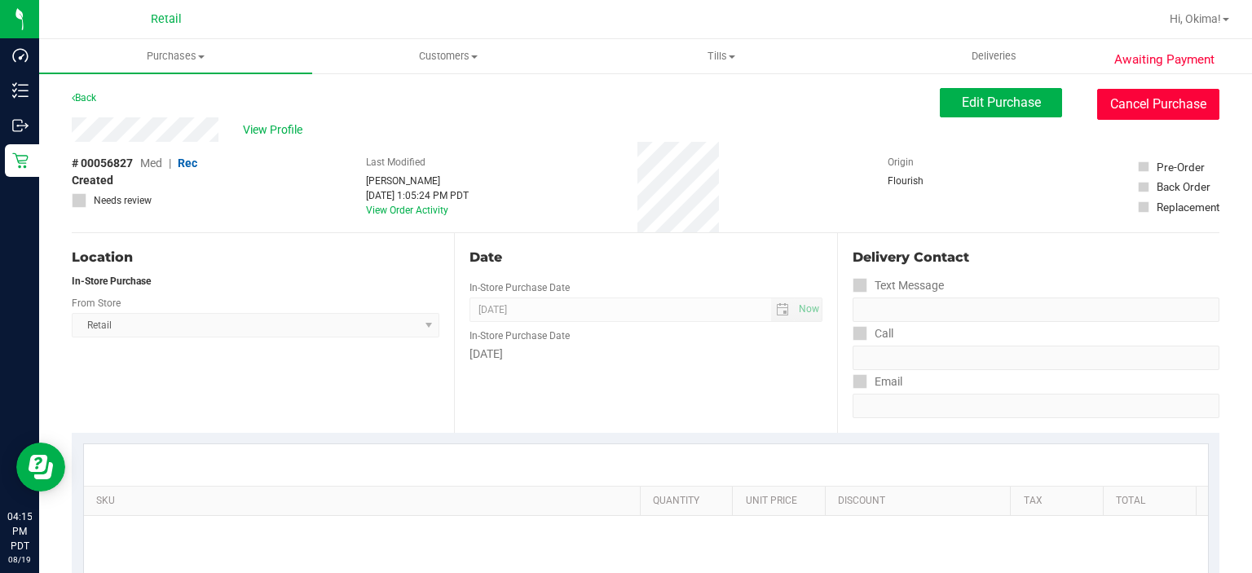
click at [1139, 106] on button "Cancel Purchase" at bounding box center [1158, 104] width 122 height 31
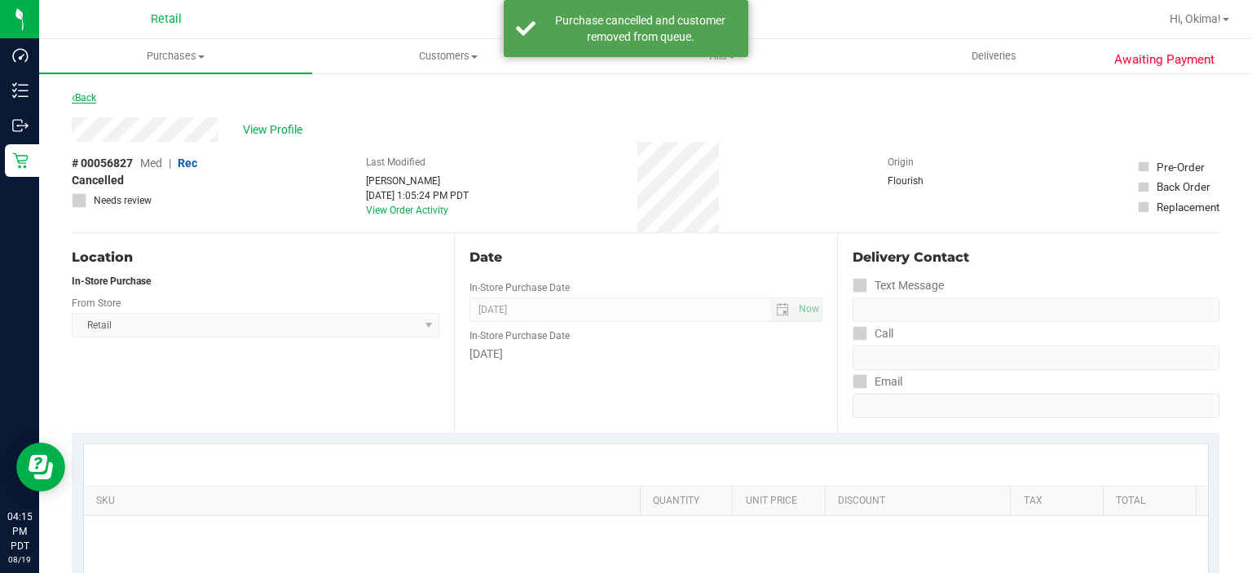
click at [91, 92] on link "Back" at bounding box center [84, 97] width 24 height 11
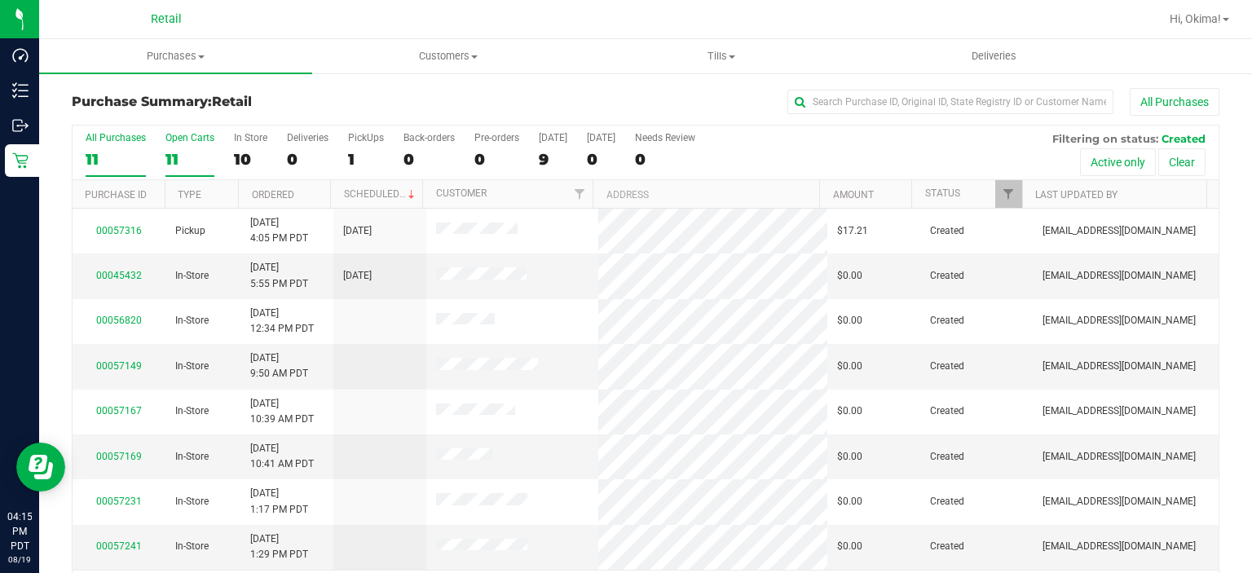
click at [192, 163] on div "11" at bounding box center [189, 159] width 49 height 19
click at [0, 0] on input "Open Carts 11" at bounding box center [0, 0] width 0 height 0
click at [292, 196] on link "Ordered" at bounding box center [273, 194] width 42 height 11
click at [120, 271] on link "00056820" at bounding box center [119, 275] width 46 height 11
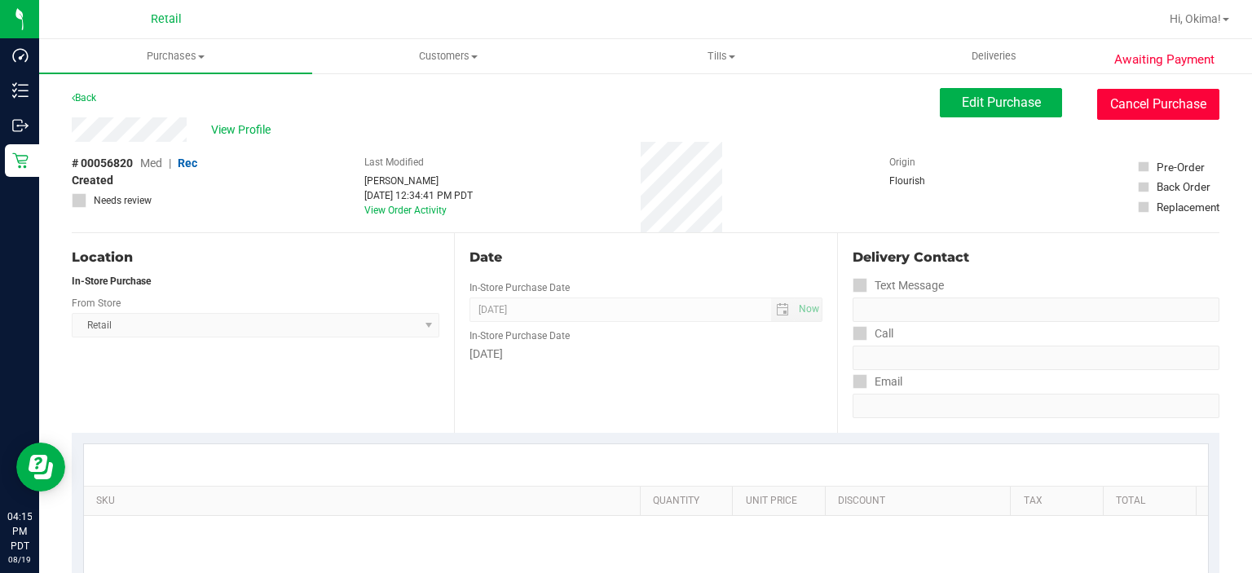
click at [1144, 103] on button "Cancel Purchase" at bounding box center [1158, 104] width 122 height 31
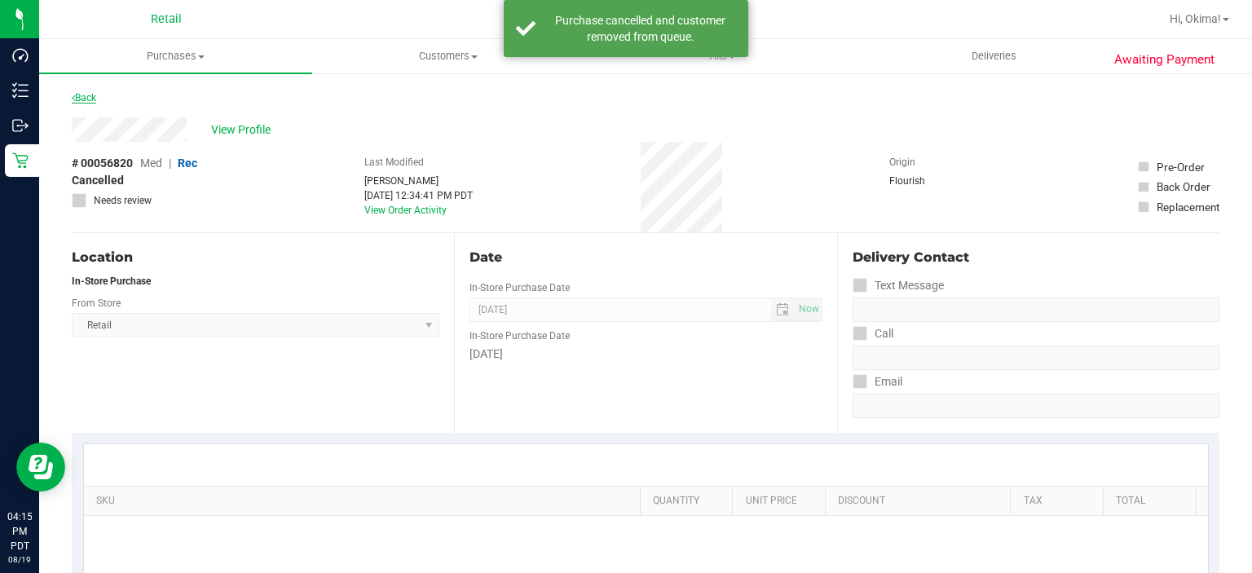
click at [84, 95] on link "Back" at bounding box center [84, 97] width 24 height 11
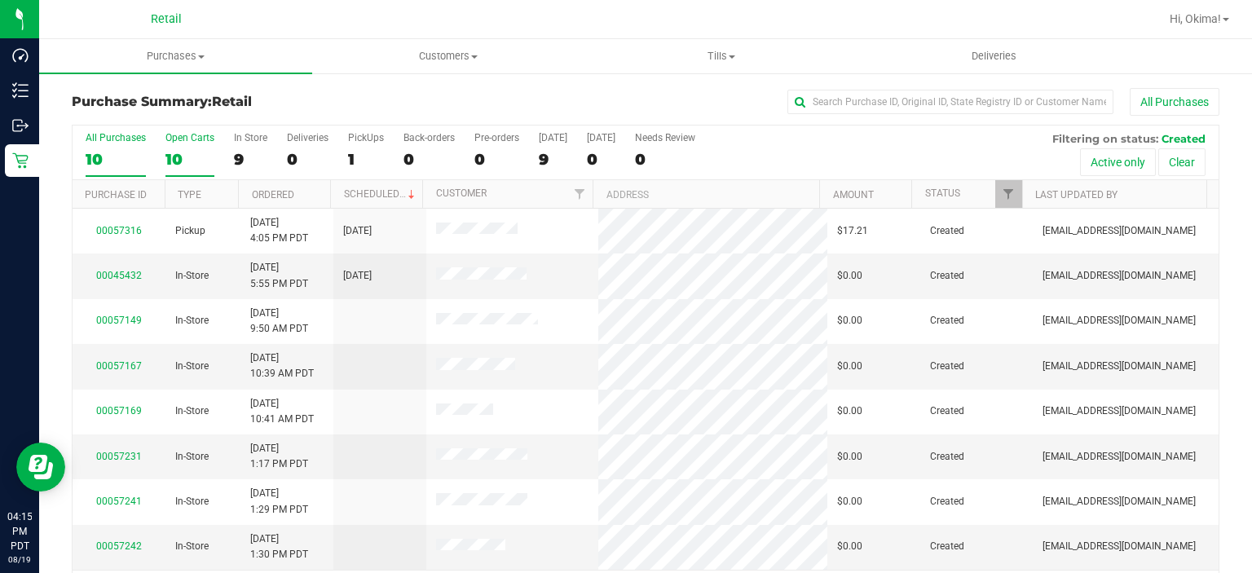
click at [191, 152] on div "10" at bounding box center [189, 159] width 49 height 19
click at [0, 0] on input "Open Carts 10" at bounding box center [0, 0] width 0 height 0
click at [285, 199] on link "Ordered" at bounding box center [273, 194] width 42 height 11
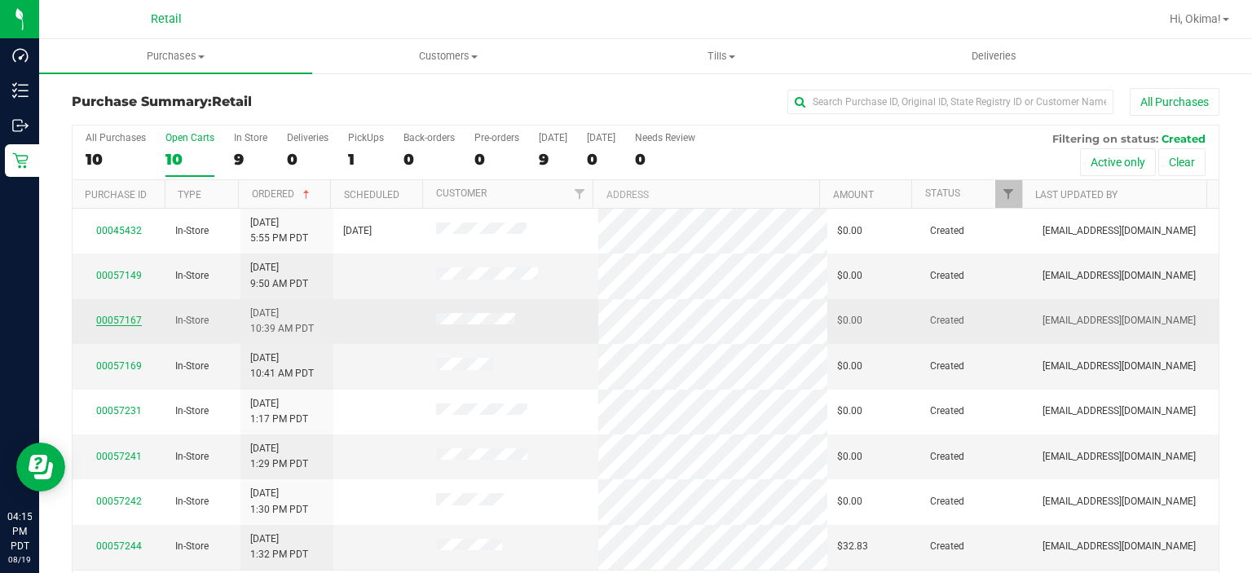
click at [134, 319] on link "00057167" at bounding box center [119, 320] width 46 height 11
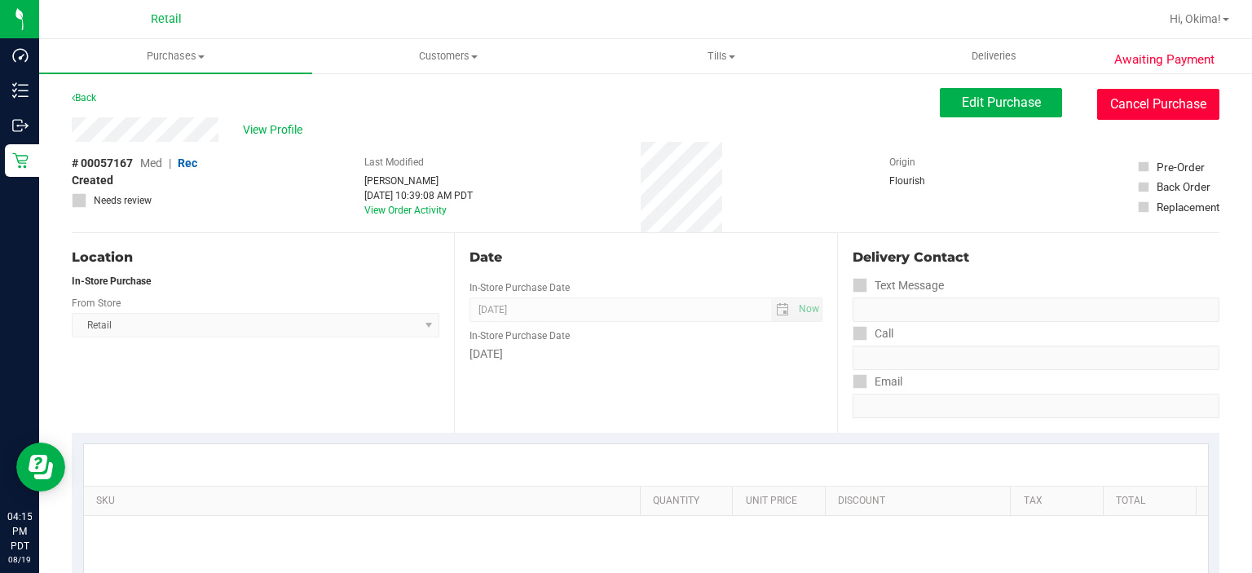
click at [1151, 103] on button "Cancel Purchase" at bounding box center [1158, 104] width 122 height 31
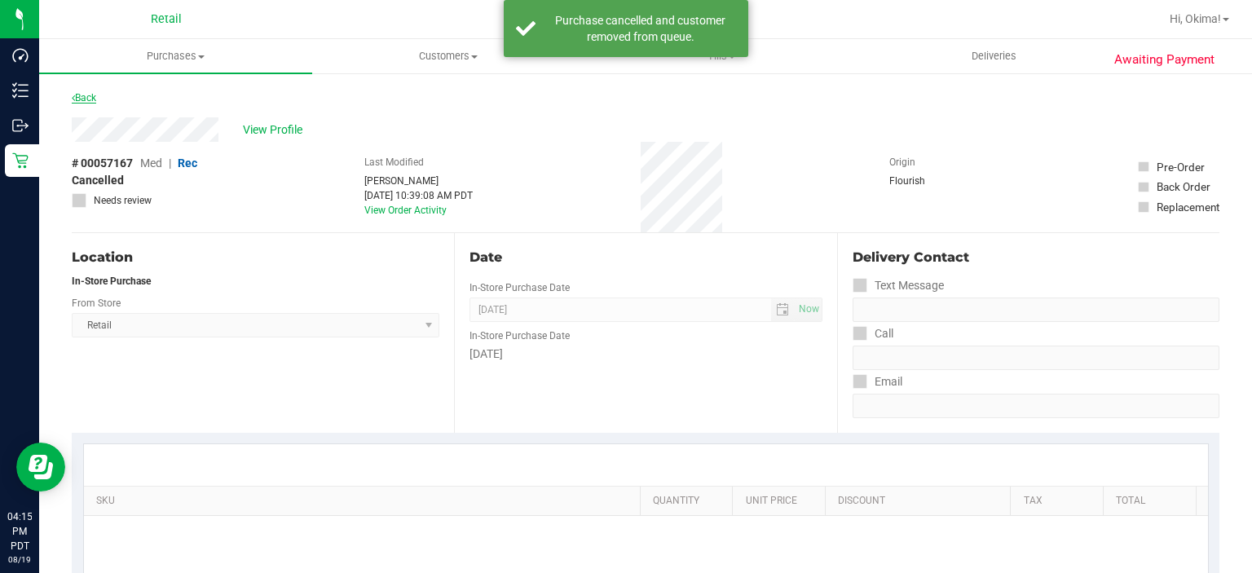
click at [73, 96] on icon at bounding box center [73, 98] width 3 height 10
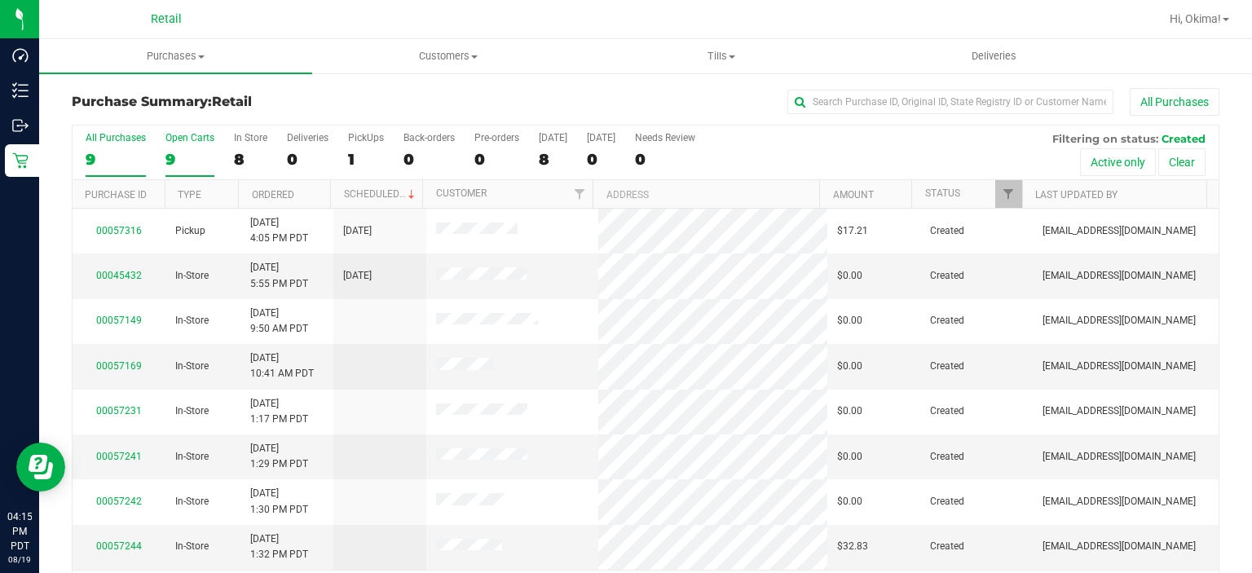
click at [179, 153] on div "9" at bounding box center [189, 159] width 49 height 19
click at [0, 0] on input "Open Carts 9" at bounding box center [0, 0] width 0 height 0
click at [280, 192] on link "Ordered" at bounding box center [273, 194] width 42 height 11
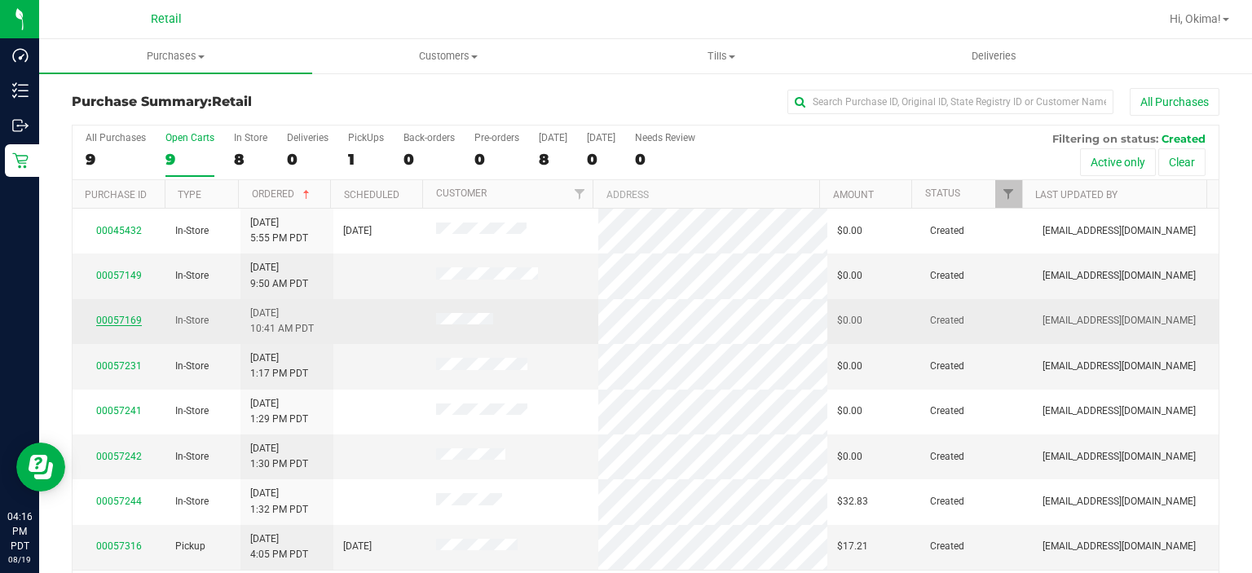
click at [108, 315] on link "00057169" at bounding box center [119, 320] width 46 height 11
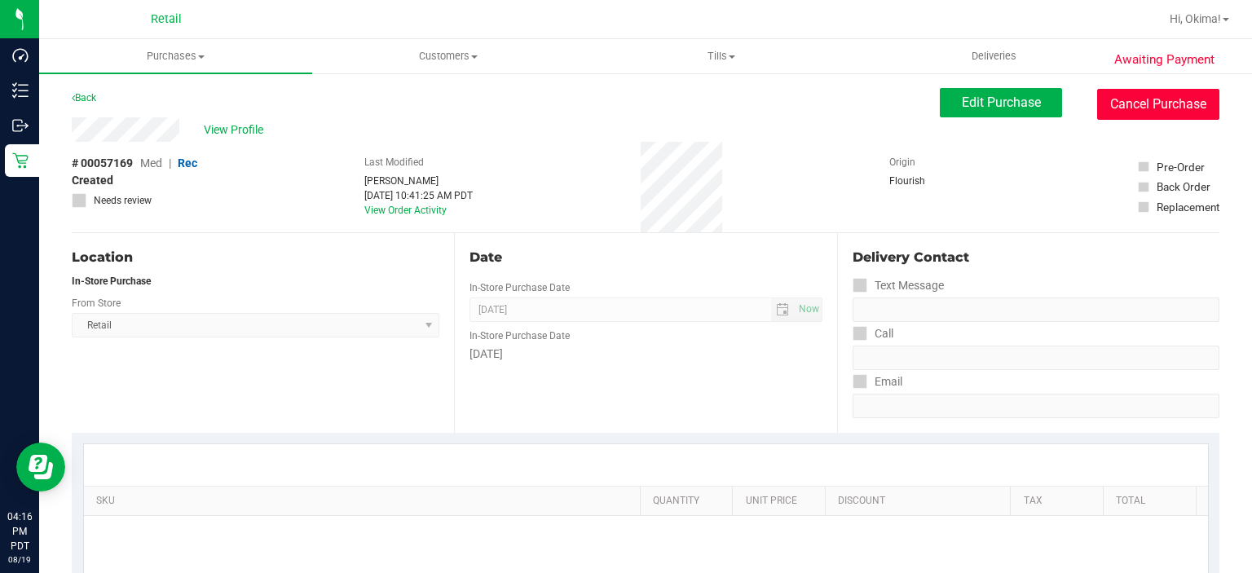
click at [1122, 102] on button "Cancel Purchase" at bounding box center [1158, 104] width 122 height 31
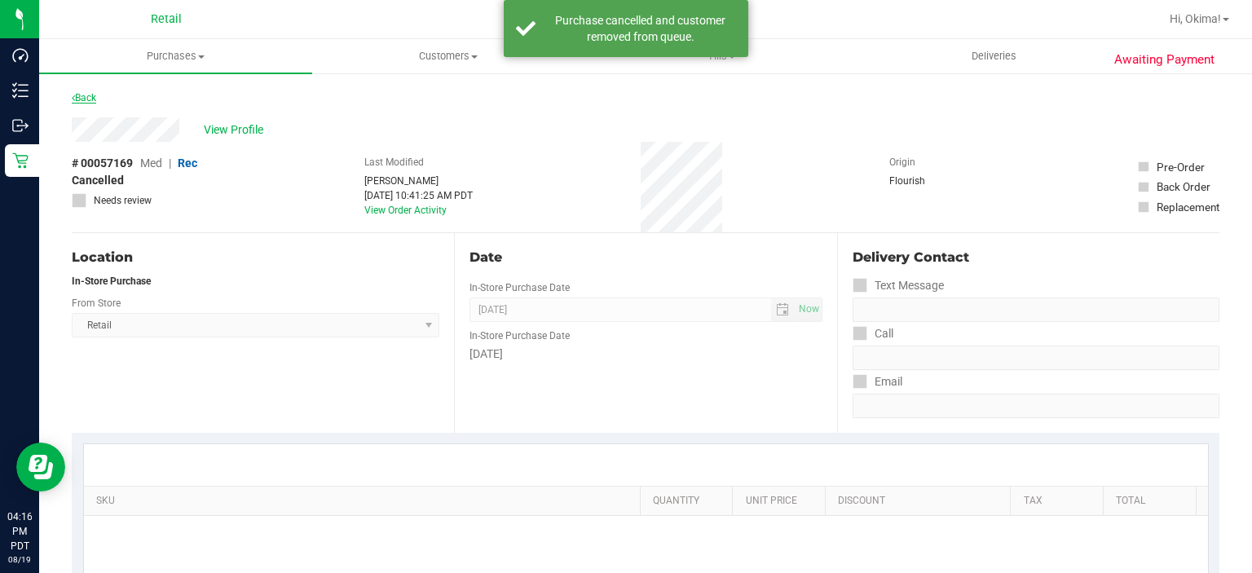
click at [86, 101] on link "Back" at bounding box center [84, 97] width 24 height 11
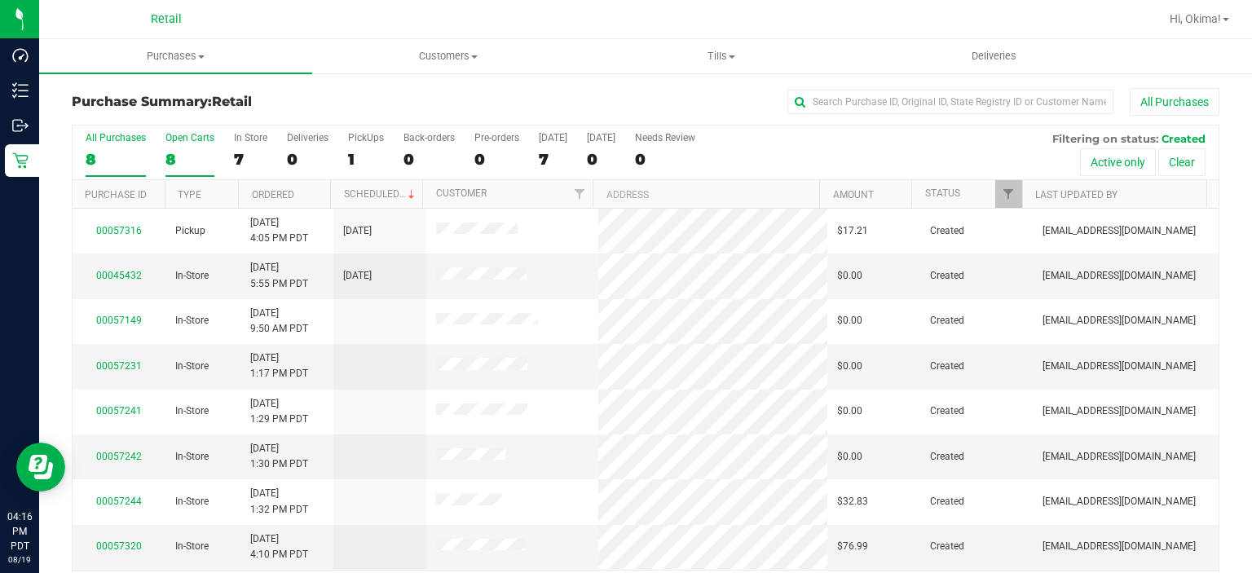
click at [169, 150] on div "8" at bounding box center [189, 159] width 49 height 19
click at [0, 0] on input "Open Carts 8" at bounding box center [0, 0] width 0 height 0
click at [267, 195] on link "Ordered" at bounding box center [273, 194] width 42 height 11
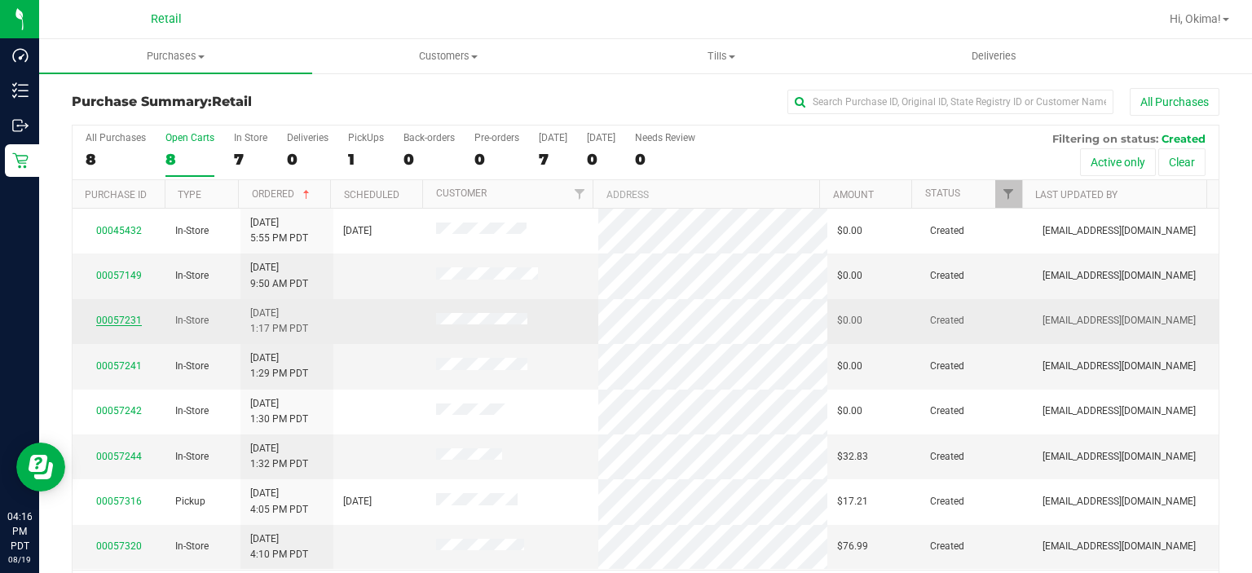
click at [129, 315] on link "00057231" at bounding box center [119, 320] width 46 height 11
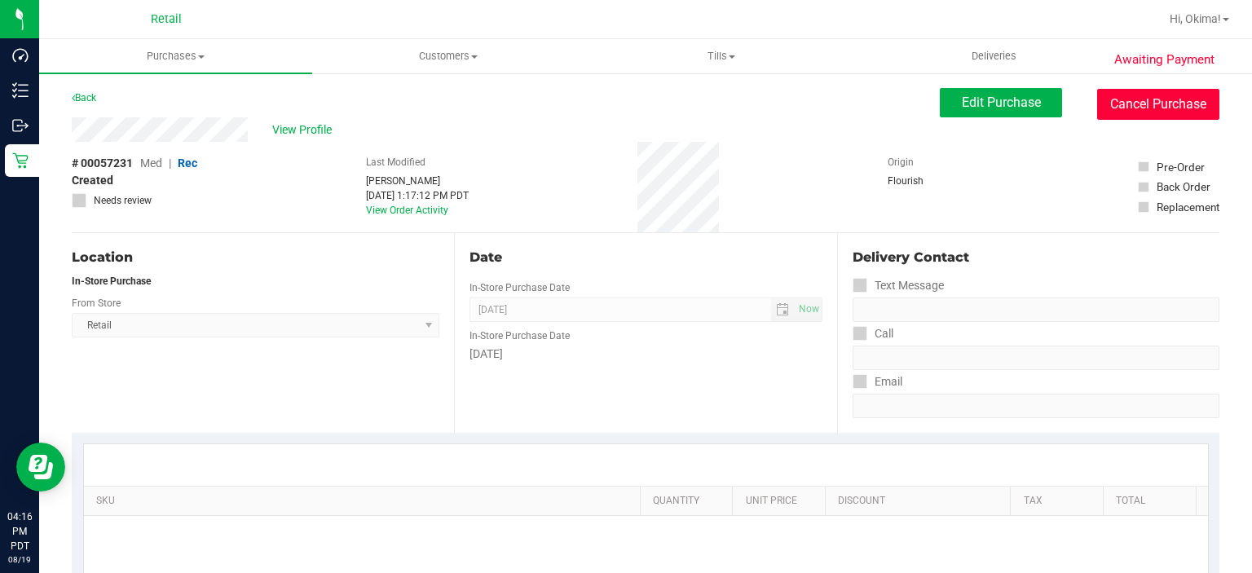
click at [1132, 98] on button "Cancel Purchase" at bounding box center [1158, 104] width 122 height 31
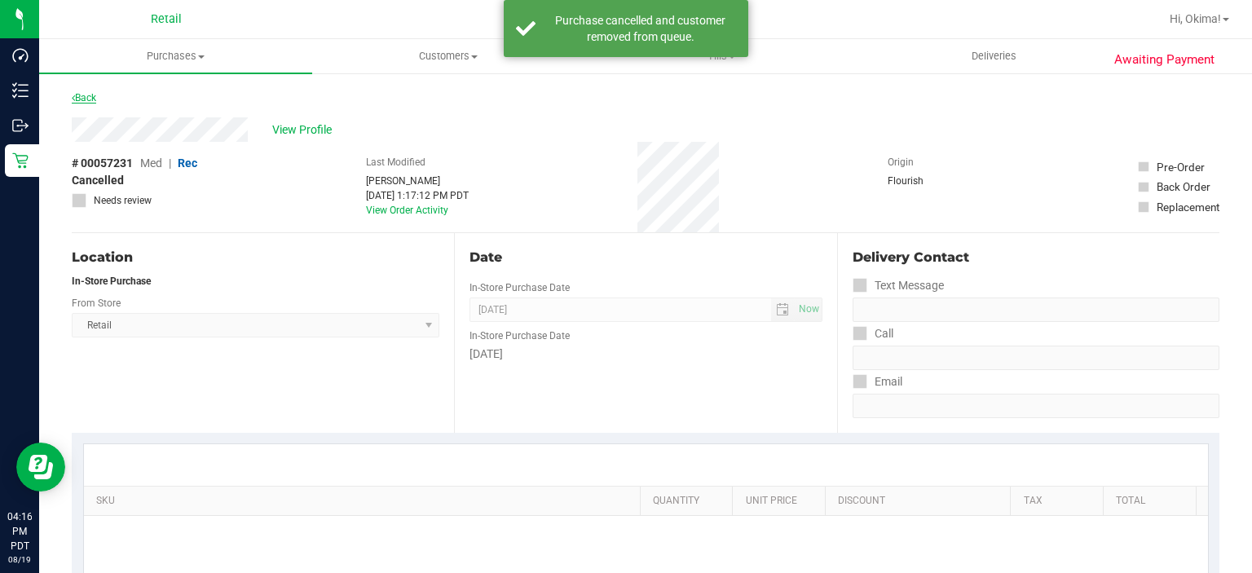
click at [90, 95] on link "Back" at bounding box center [84, 97] width 24 height 11
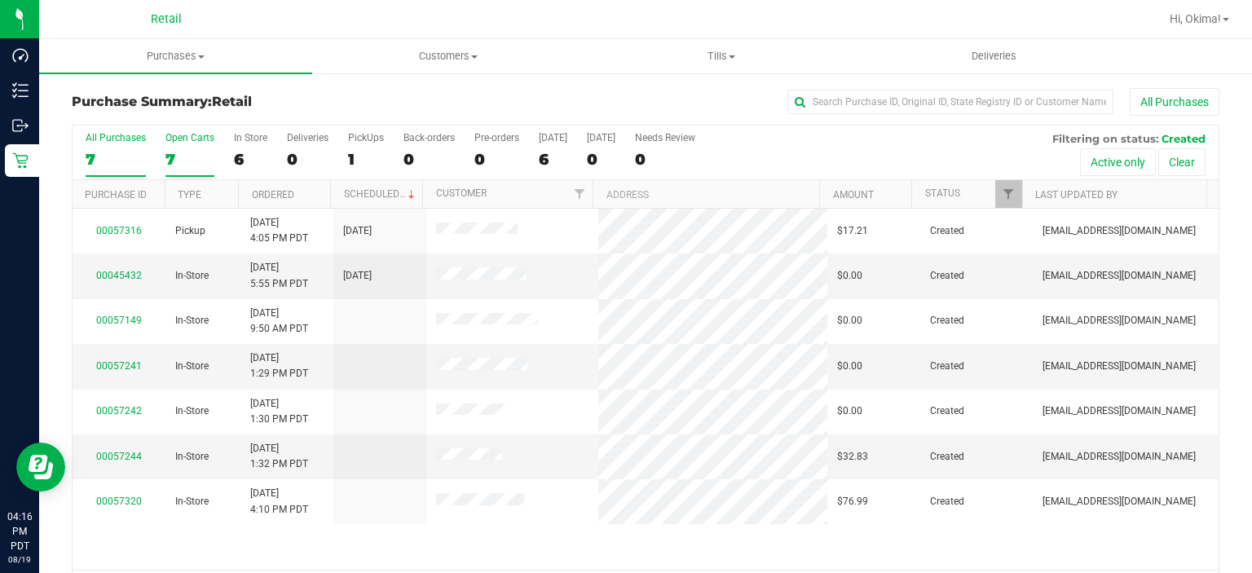
click at [178, 153] on div "7" at bounding box center [189, 159] width 49 height 19
click at [0, 0] on input "Open Carts 7" at bounding box center [0, 0] width 0 height 0
click at [267, 194] on link "Ordered" at bounding box center [273, 194] width 42 height 11
click at [103, 345] on td "00057242" at bounding box center [119, 366] width 93 height 45
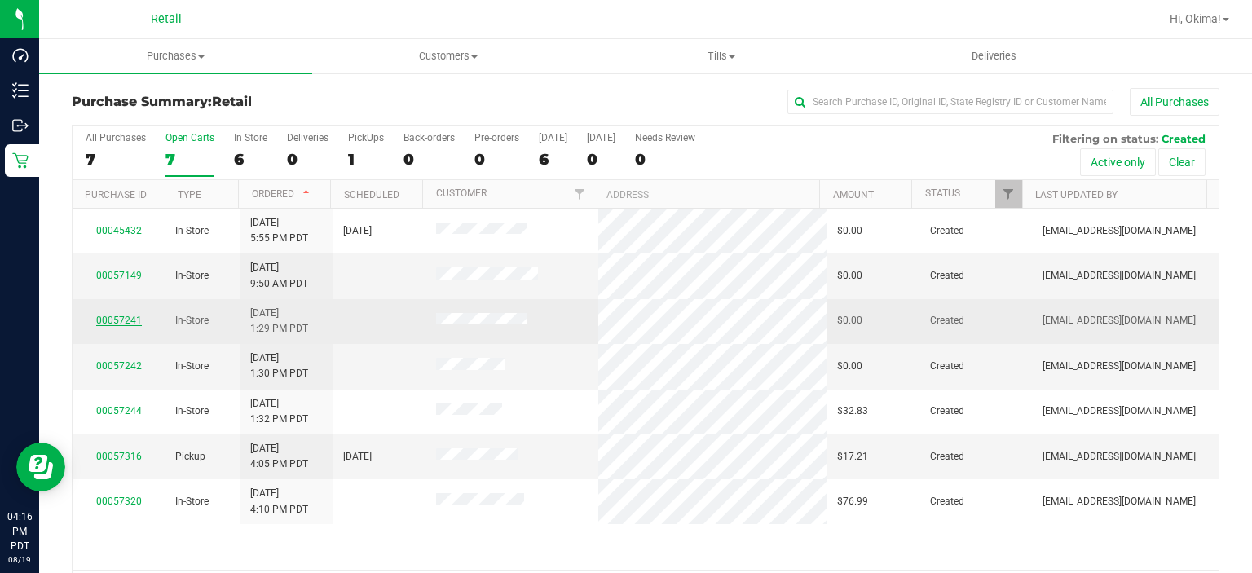
click at [127, 315] on link "00057241" at bounding box center [119, 320] width 46 height 11
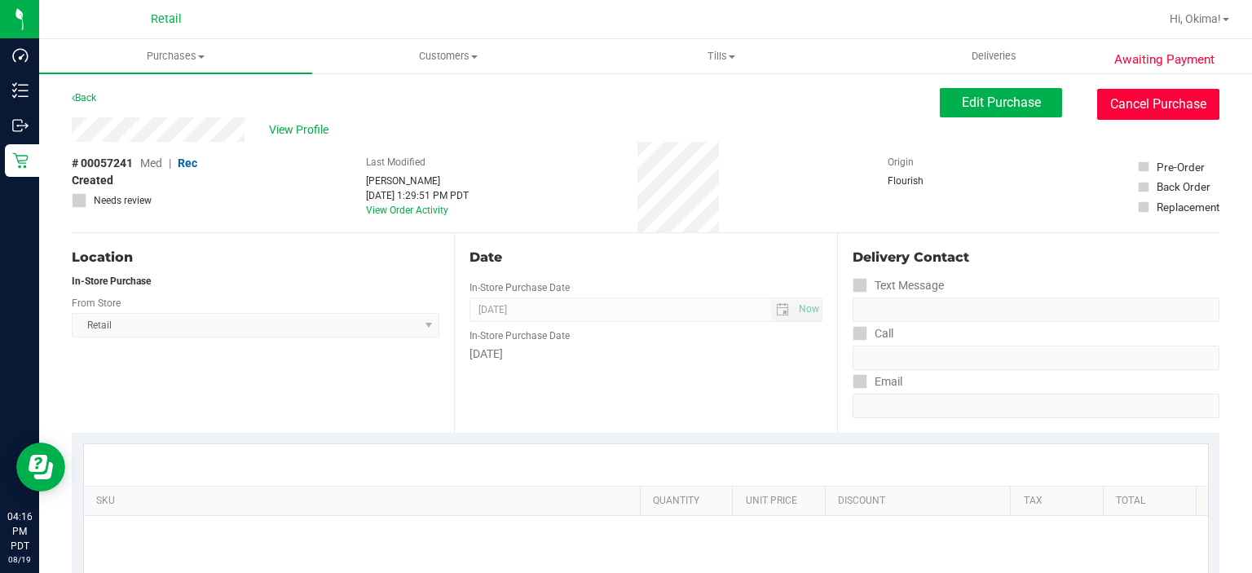
click at [1120, 102] on button "Cancel Purchase" at bounding box center [1158, 104] width 122 height 31
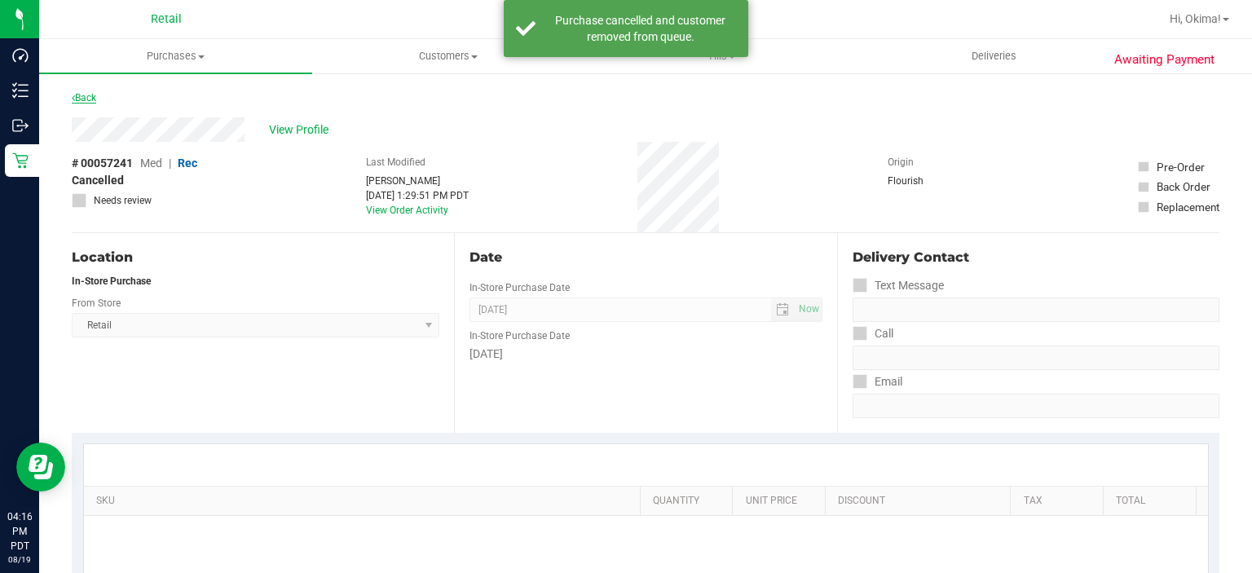
click at [93, 95] on link "Back" at bounding box center [84, 97] width 24 height 11
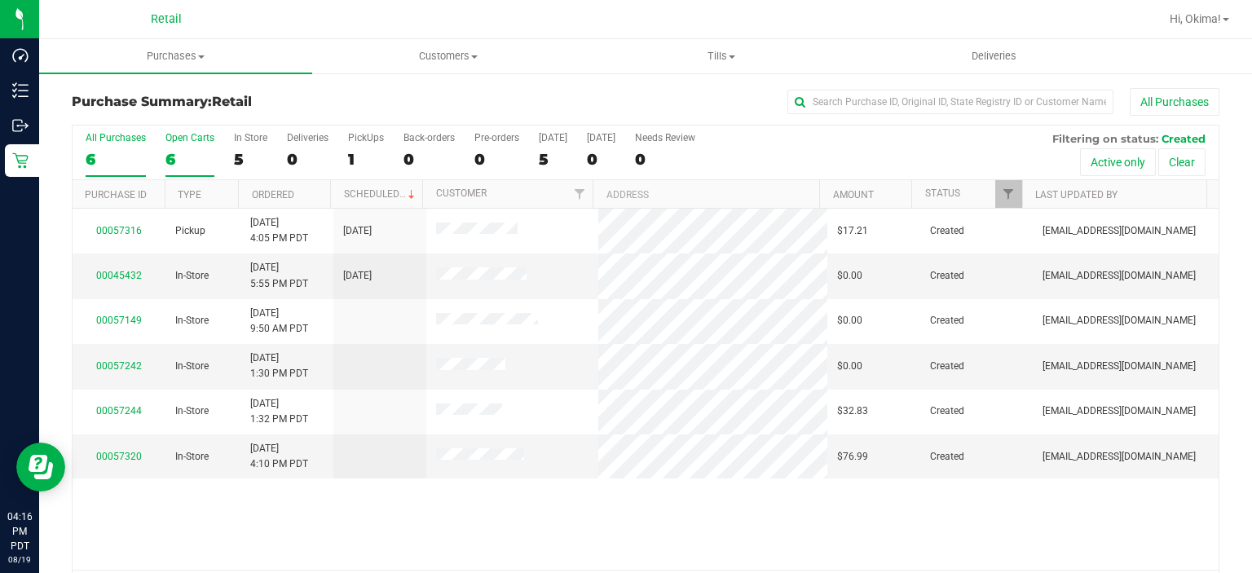
click at [183, 157] on div "6" at bounding box center [189, 159] width 49 height 19
click at [0, 0] on input "Open Carts 6" at bounding box center [0, 0] width 0 height 0
click at [278, 196] on link "Ordered" at bounding box center [273, 194] width 42 height 11
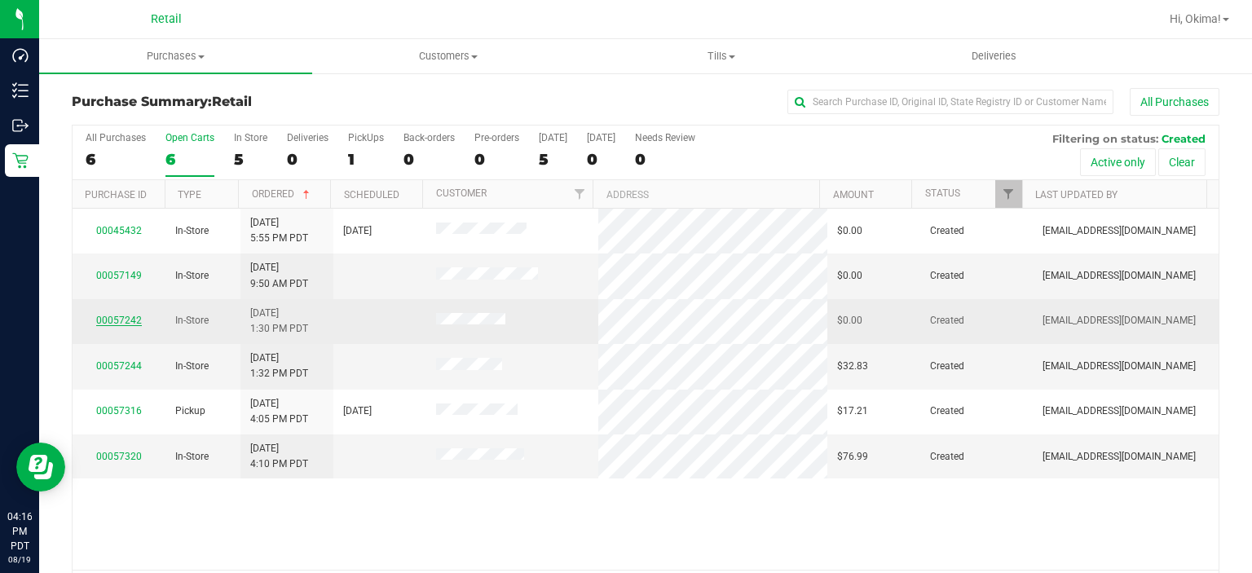
click at [106, 322] on link "00057242" at bounding box center [119, 320] width 46 height 11
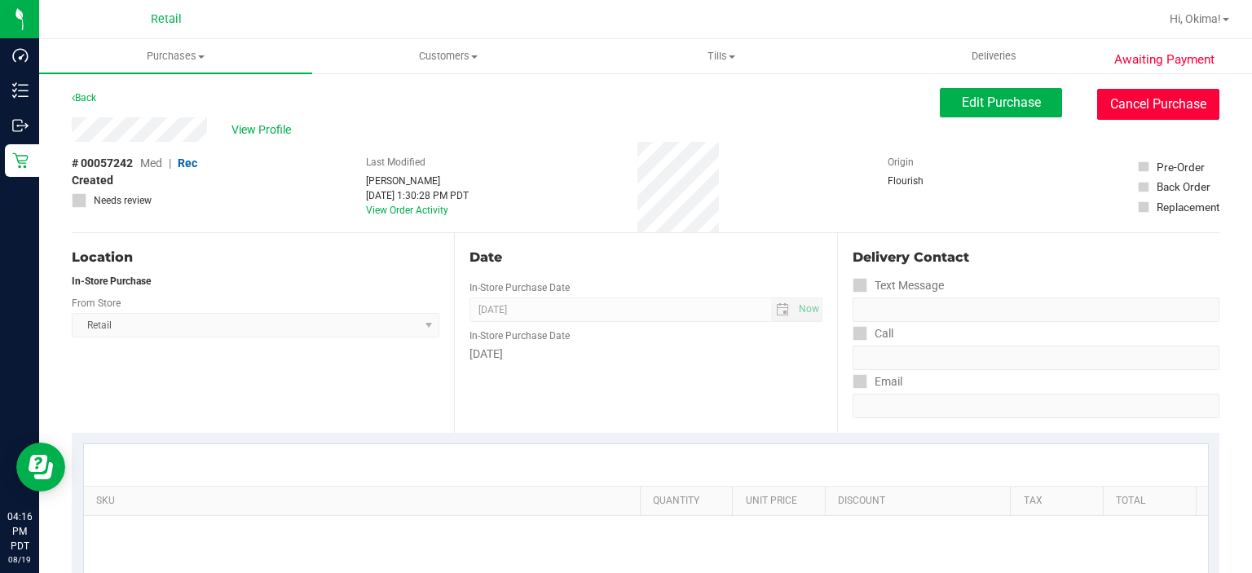
click at [1166, 108] on button "Cancel Purchase" at bounding box center [1158, 104] width 122 height 31
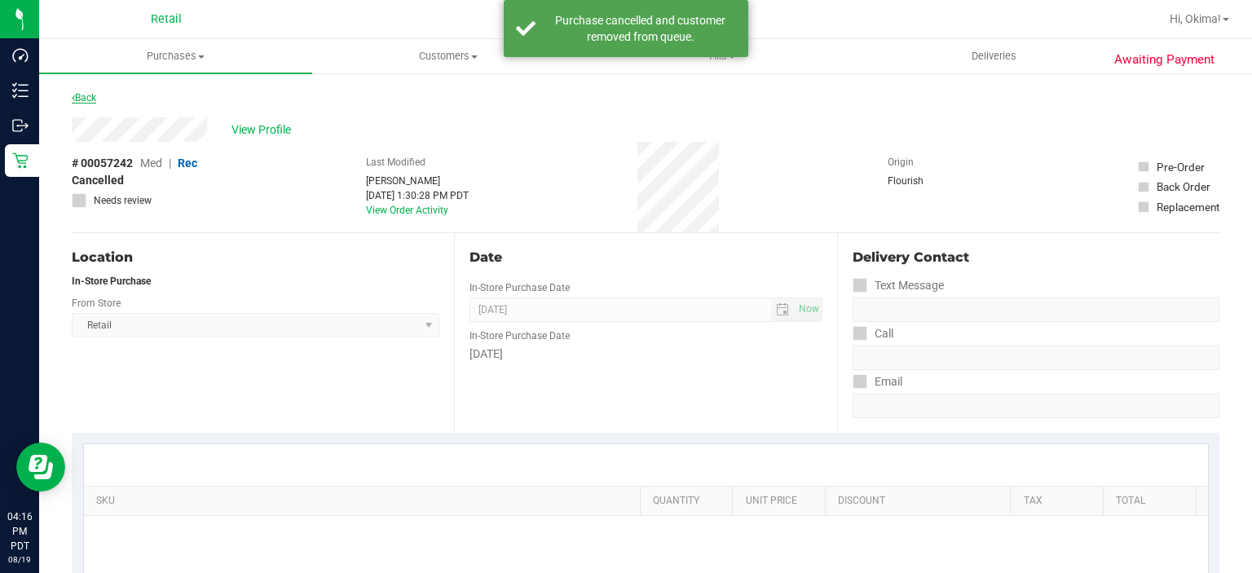
click at [87, 95] on link "Back" at bounding box center [84, 97] width 24 height 11
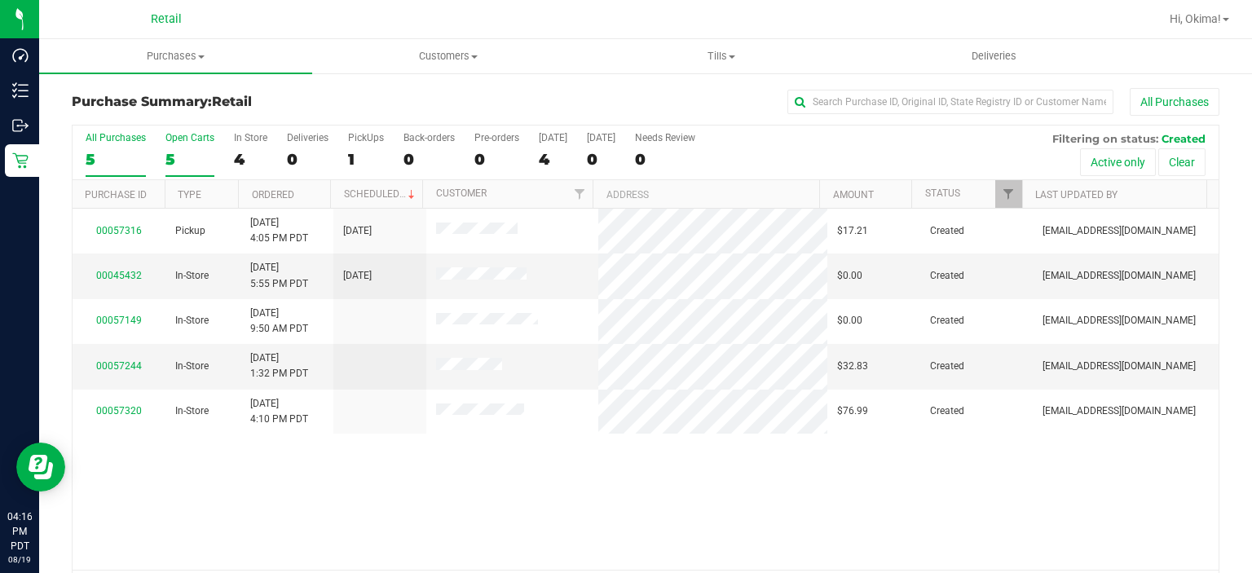
click at [177, 150] on div "5" at bounding box center [189, 159] width 49 height 19
click at [0, 0] on input "Open Carts 5" at bounding box center [0, 0] width 0 height 0
click at [264, 196] on link "Ordered" at bounding box center [273, 194] width 42 height 11
click at [105, 278] on link "00057149" at bounding box center [119, 275] width 46 height 11
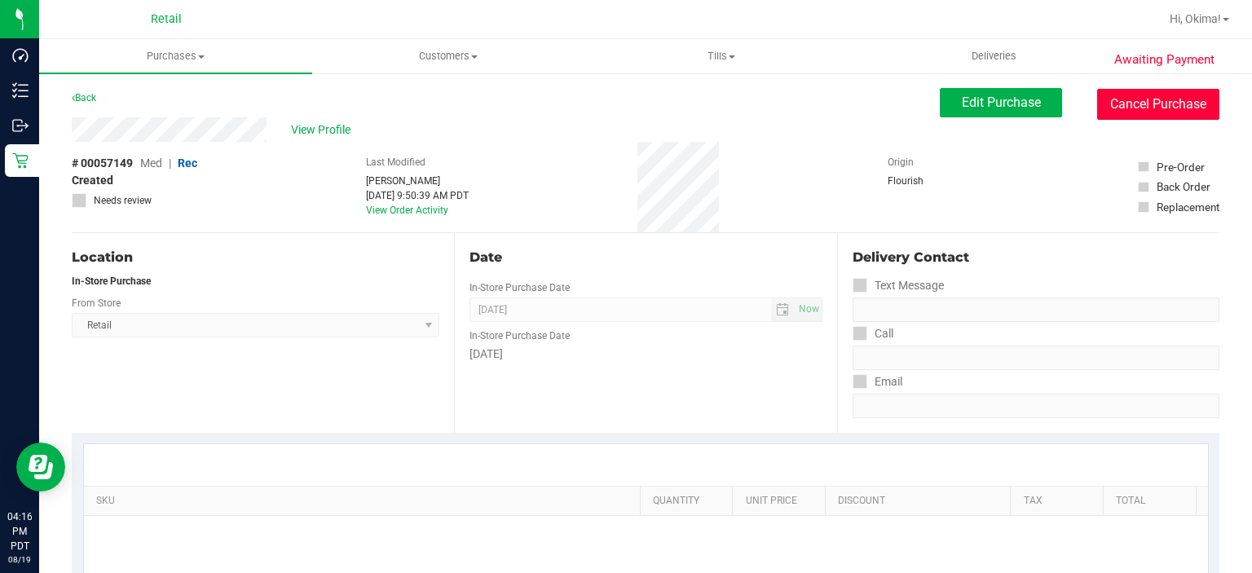
click at [1137, 110] on button "Cancel Purchase" at bounding box center [1158, 104] width 122 height 31
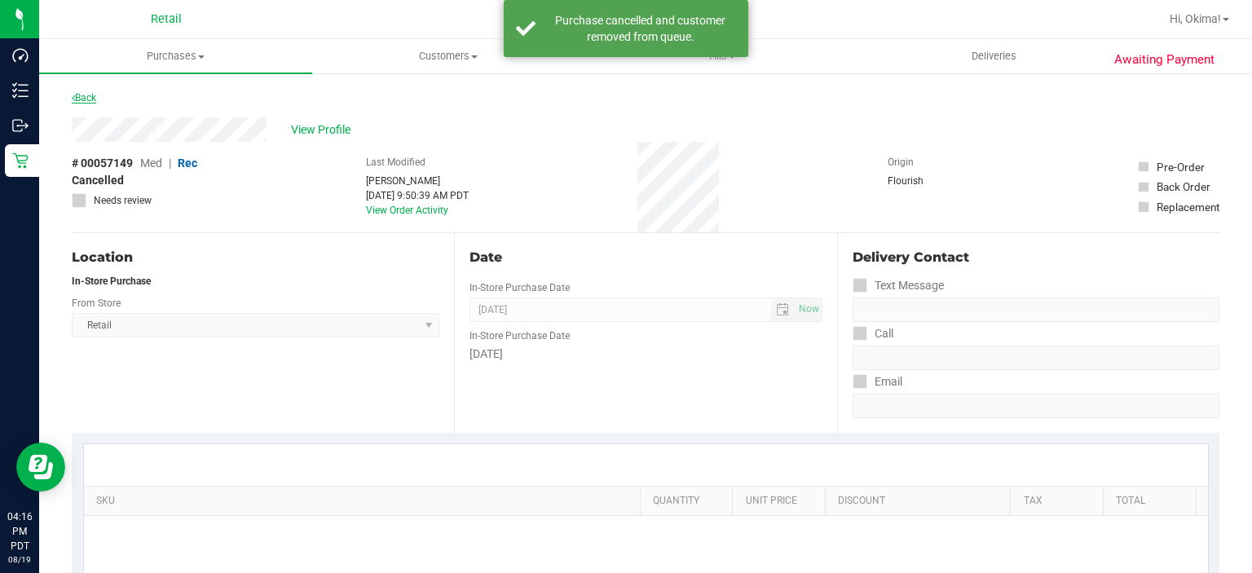
click at [81, 99] on link "Back" at bounding box center [84, 97] width 24 height 11
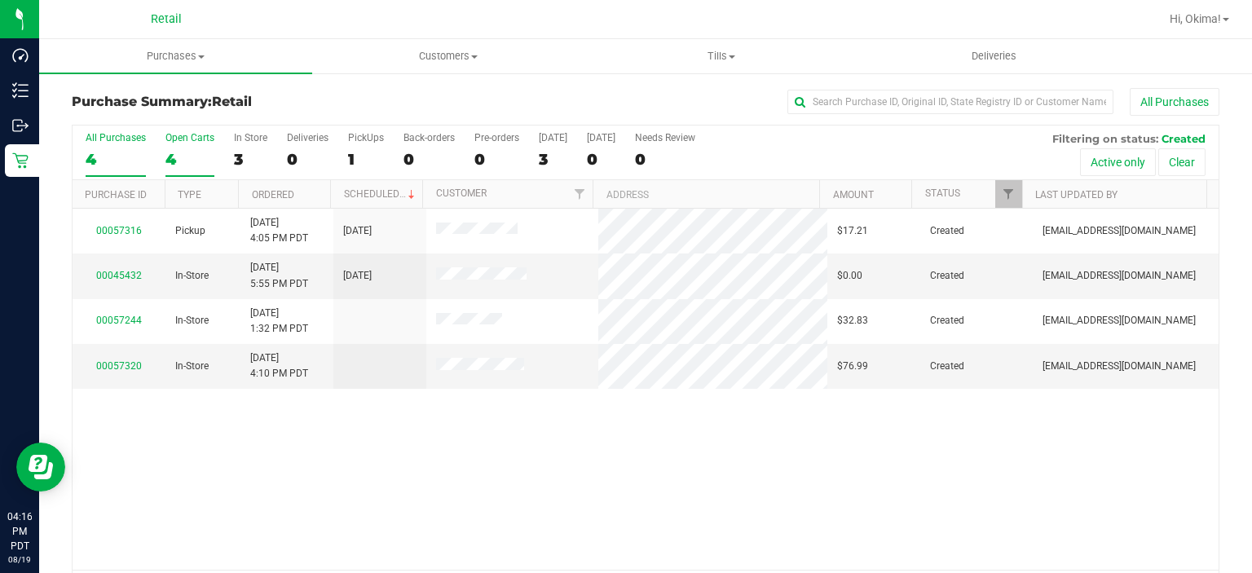
click at [186, 165] on div "4" at bounding box center [189, 159] width 49 height 19
click at [0, 0] on input "Open Carts 4" at bounding box center [0, 0] width 0 height 0
click at [271, 197] on link "Ordered" at bounding box center [273, 194] width 42 height 11
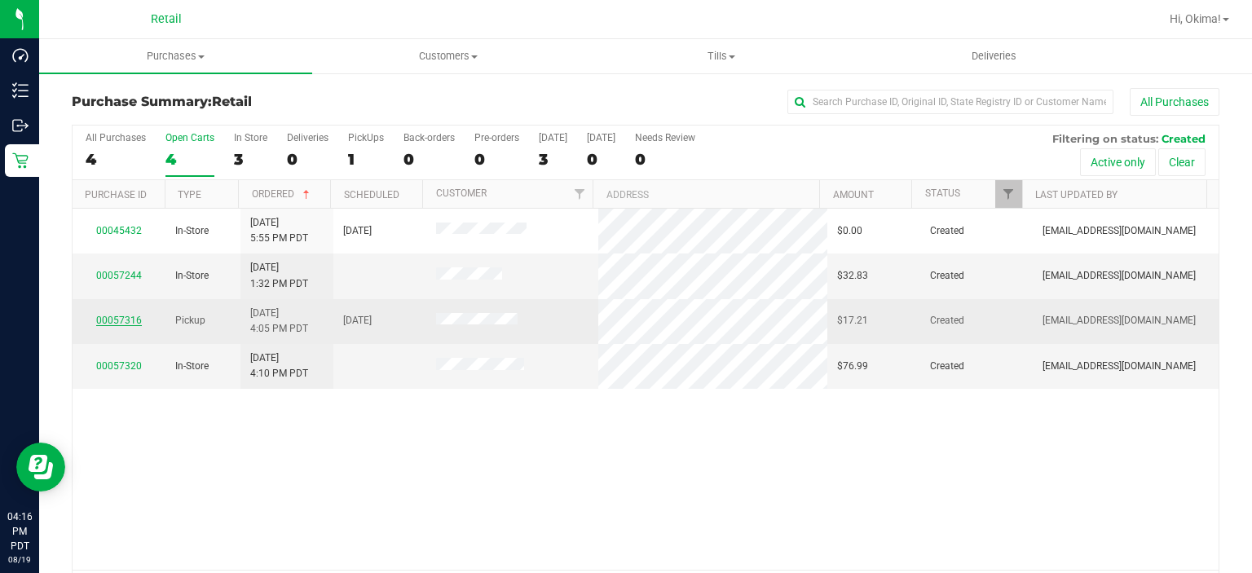
click at [130, 324] on link "00057316" at bounding box center [119, 320] width 46 height 11
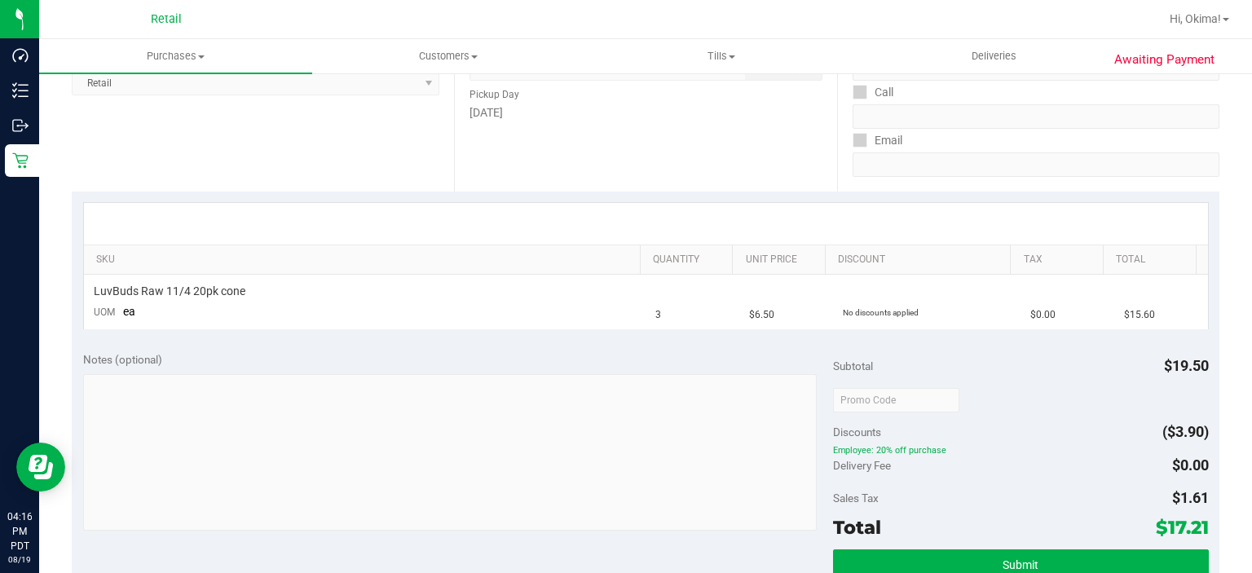
scroll to position [246, 0]
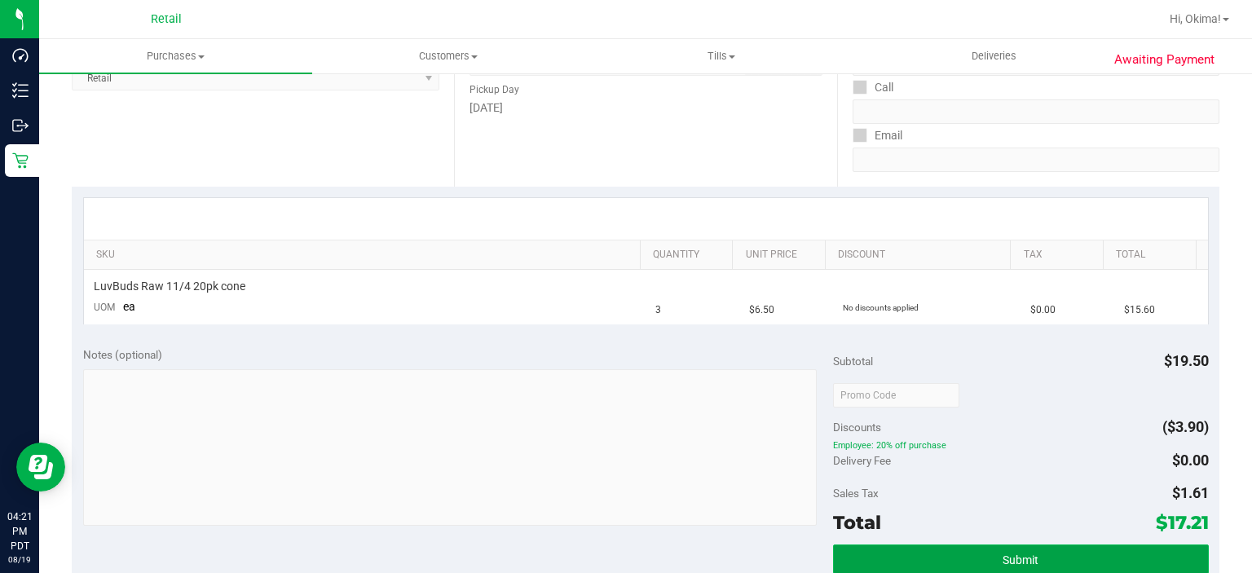
click at [1010, 557] on span "Submit" at bounding box center [1020, 559] width 36 height 13
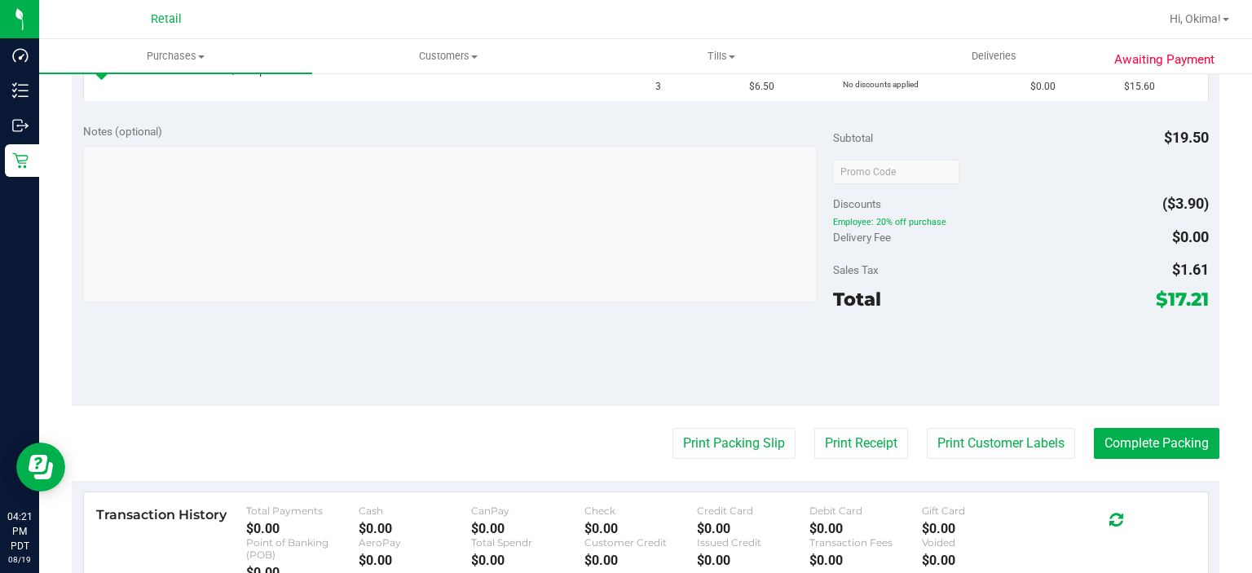
scroll to position [469, 0]
click at [1126, 456] on button "Complete Packing" at bounding box center [1156, 443] width 125 height 31
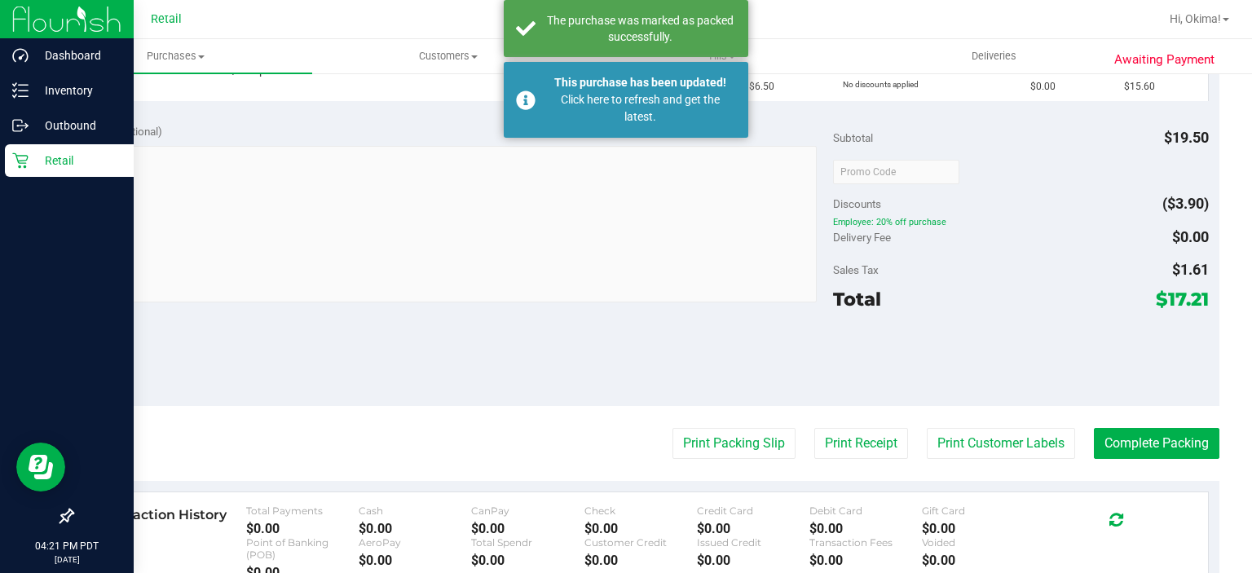
click at [20, 158] on icon at bounding box center [20, 160] width 16 height 16
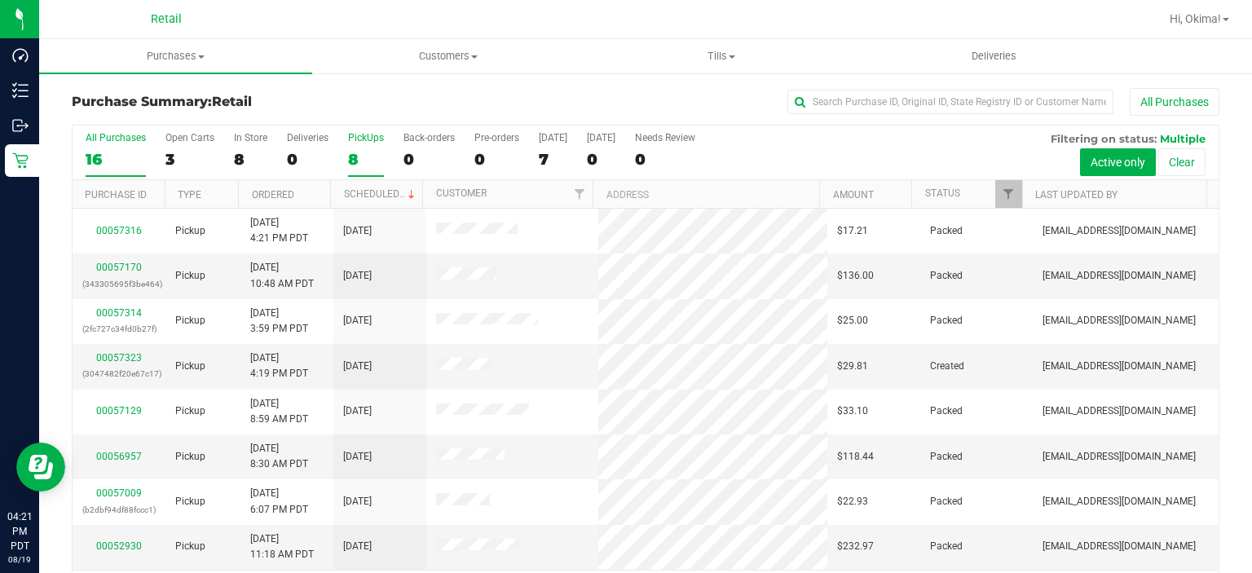
click at [366, 153] on div "8" at bounding box center [366, 159] width 36 height 19
click at [0, 0] on input "PickUps 8" at bounding box center [0, 0] width 0 height 0
click at [271, 195] on link "Ordered" at bounding box center [273, 194] width 42 height 11
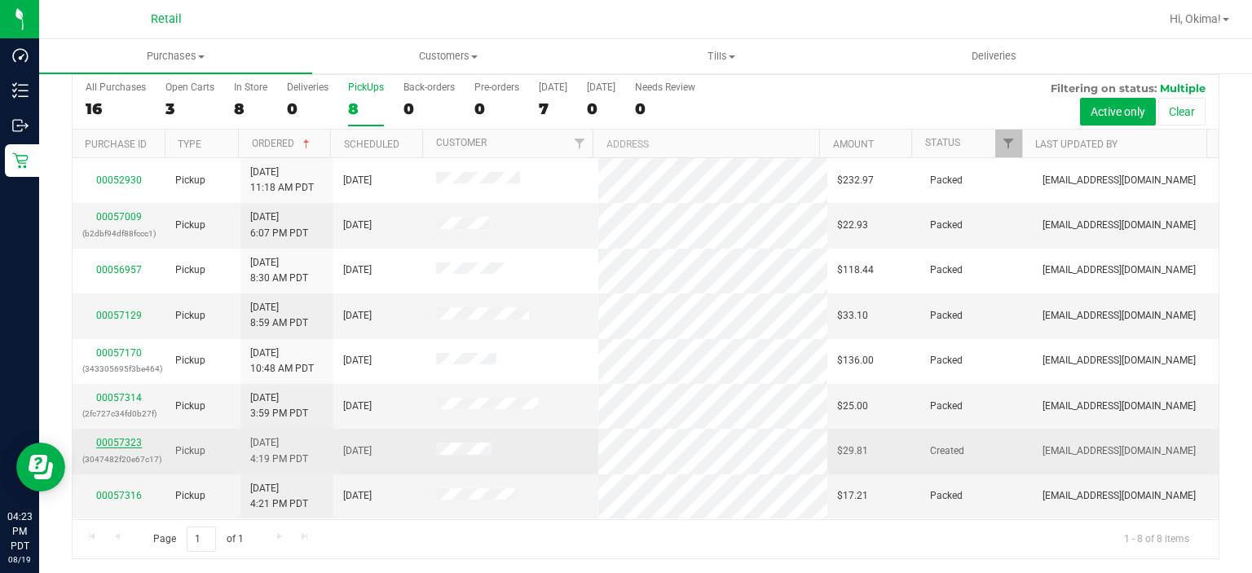
click at [120, 437] on link "00057323" at bounding box center [119, 442] width 46 height 11
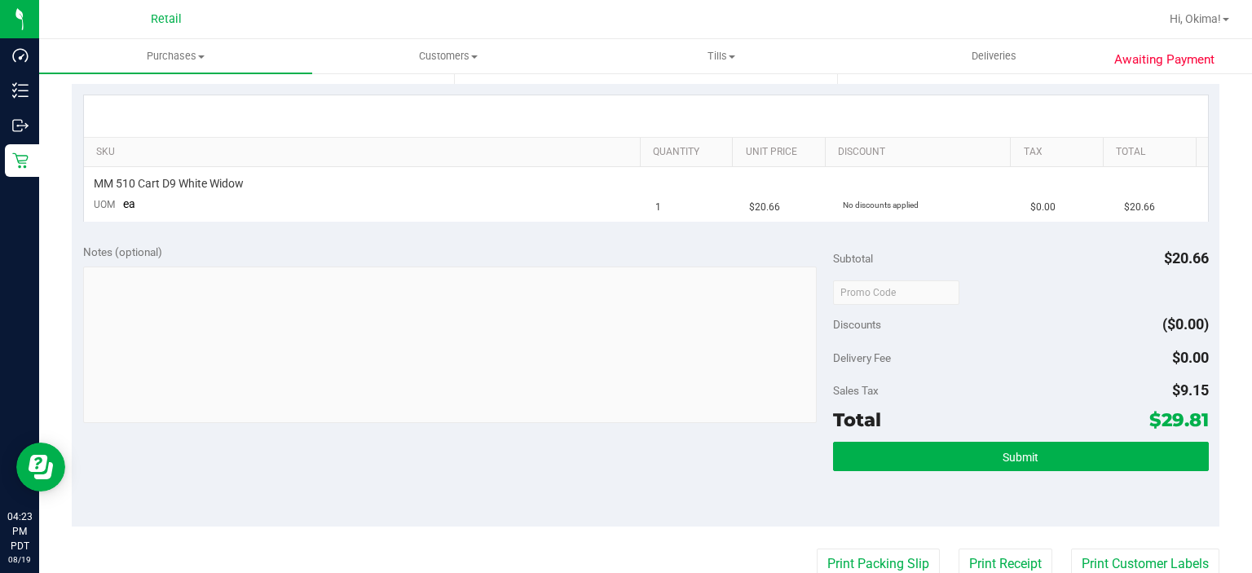
scroll to position [380, 0]
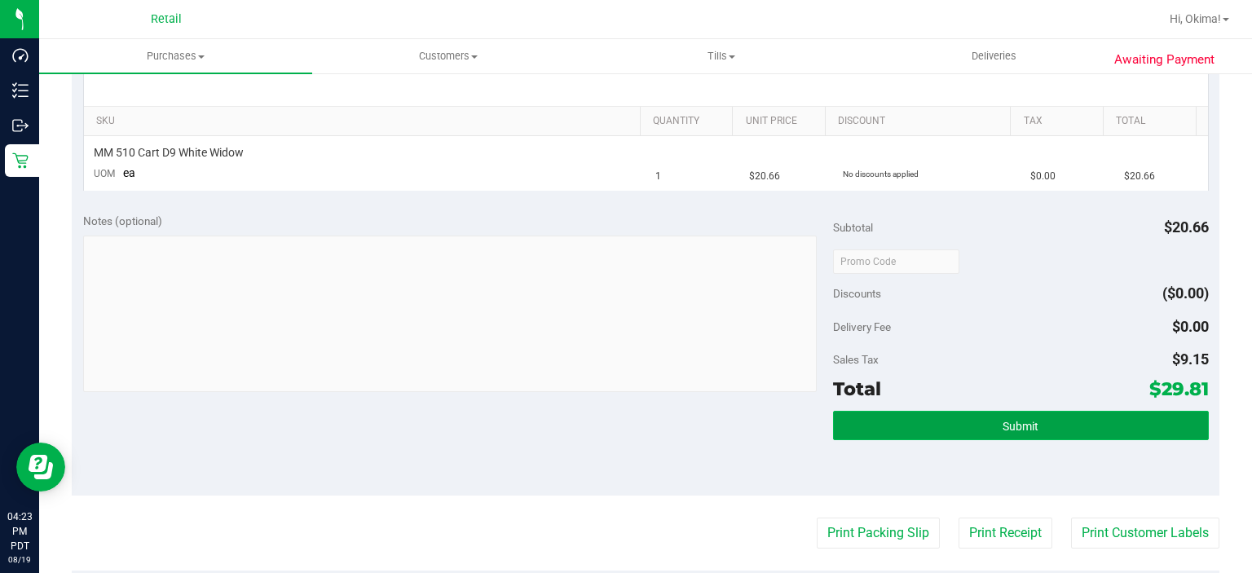
click at [1068, 425] on button "Submit" at bounding box center [1020, 425] width 375 height 29
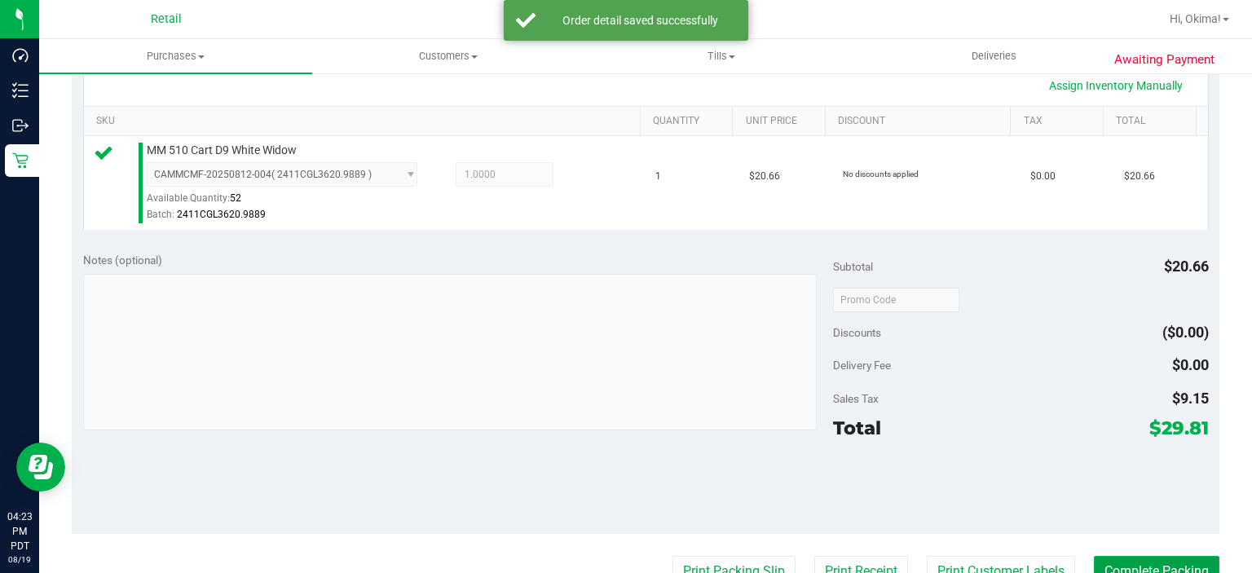
click at [1117, 558] on button "Complete Packing" at bounding box center [1156, 571] width 125 height 31
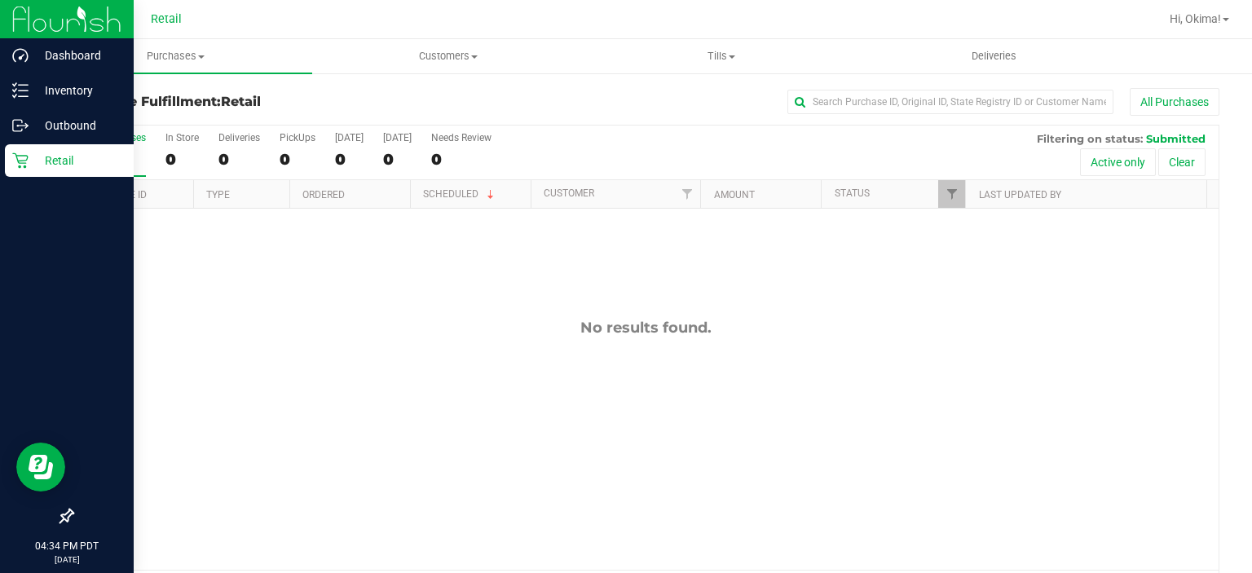
click at [25, 162] on icon at bounding box center [20, 160] width 16 height 16
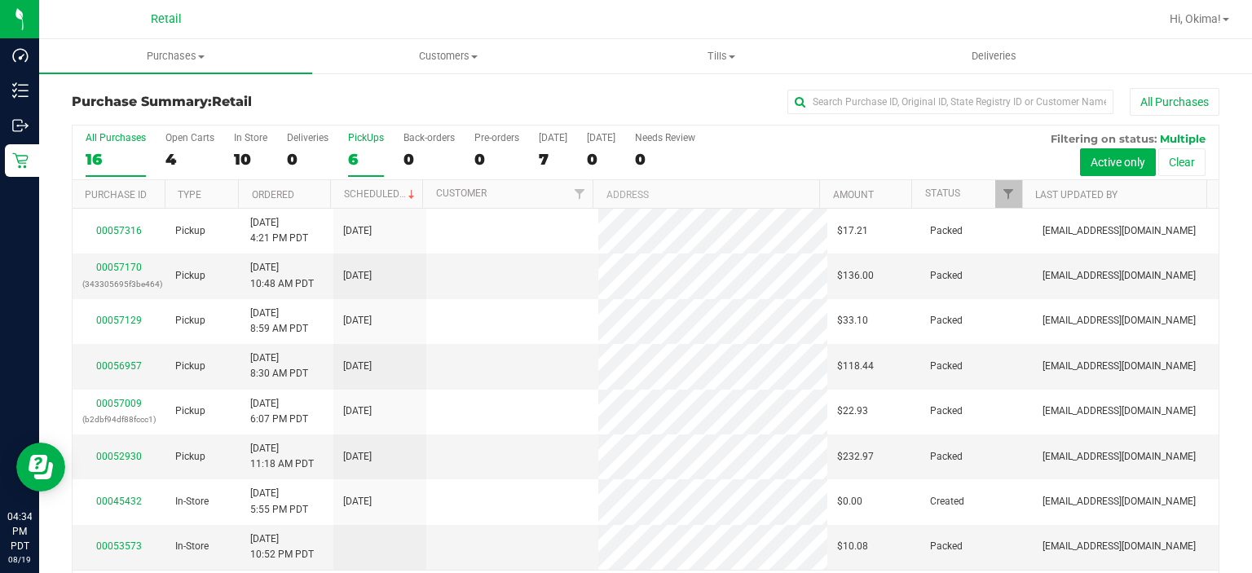
click at [358, 152] on div "6" at bounding box center [366, 159] width 36 height 19
click at [0, 0] on input "PickUps 6" at bounding box center [0, 0] width 0 height 0
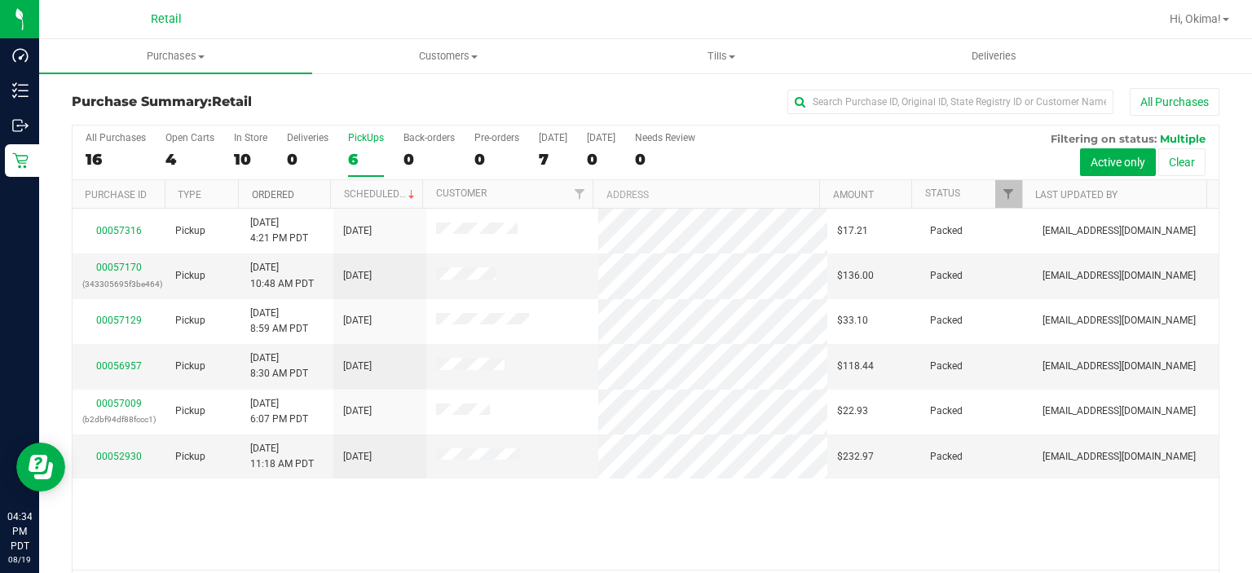
click at [280, 193] on link "Ordered" at bounding box center [273, 194] width 42 height 11
